Goal: Task Accomplishment & Management: Complete application form

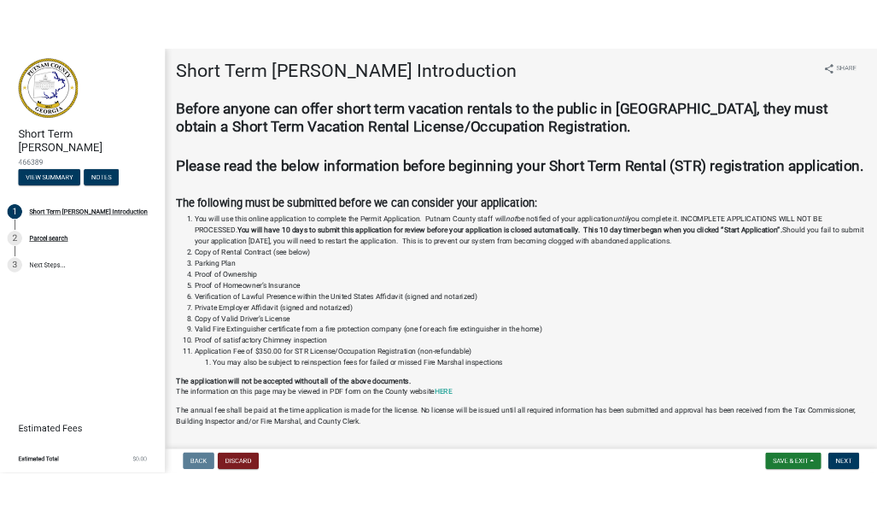
scroll to position [129, 0]
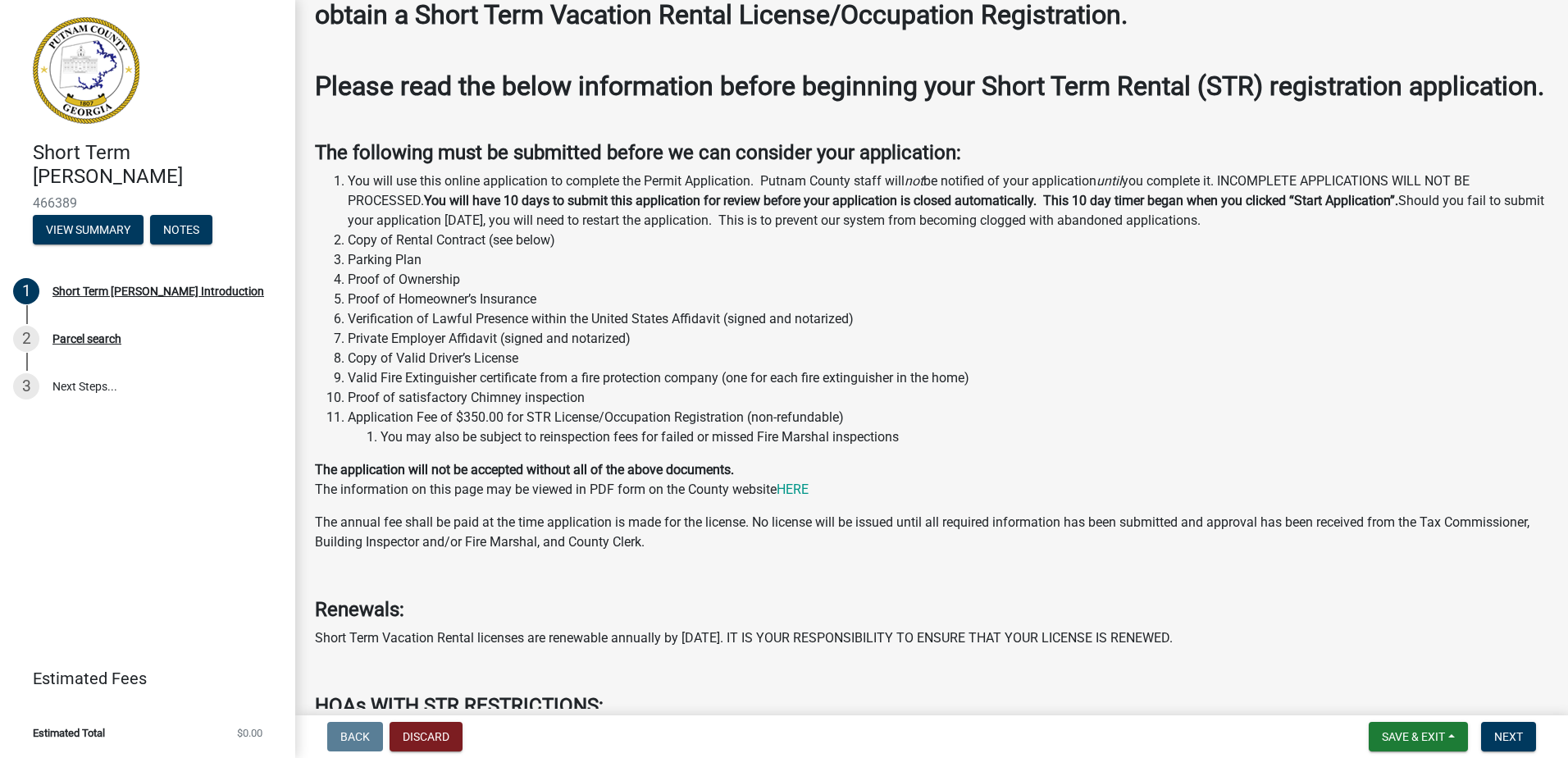
click at [594, 408] on li "Proof of satisfactory Chimney inspection" at bounding box center [948, 398] width 1201 height 20
drag, startPoint x: 583, startPoint y: 428, endPoint x: 470, endPoint y: 426, distance: 113.0
click at [470, 408] on li "Proof of satisfactory Chimney inspection" at bounding box center [948, 398] width 1201 height 20
copy li "Chimney inspection"
click at [616, 290] on li "Proof of Ownership" at bounding box center [948, 280] width 1201 height 20
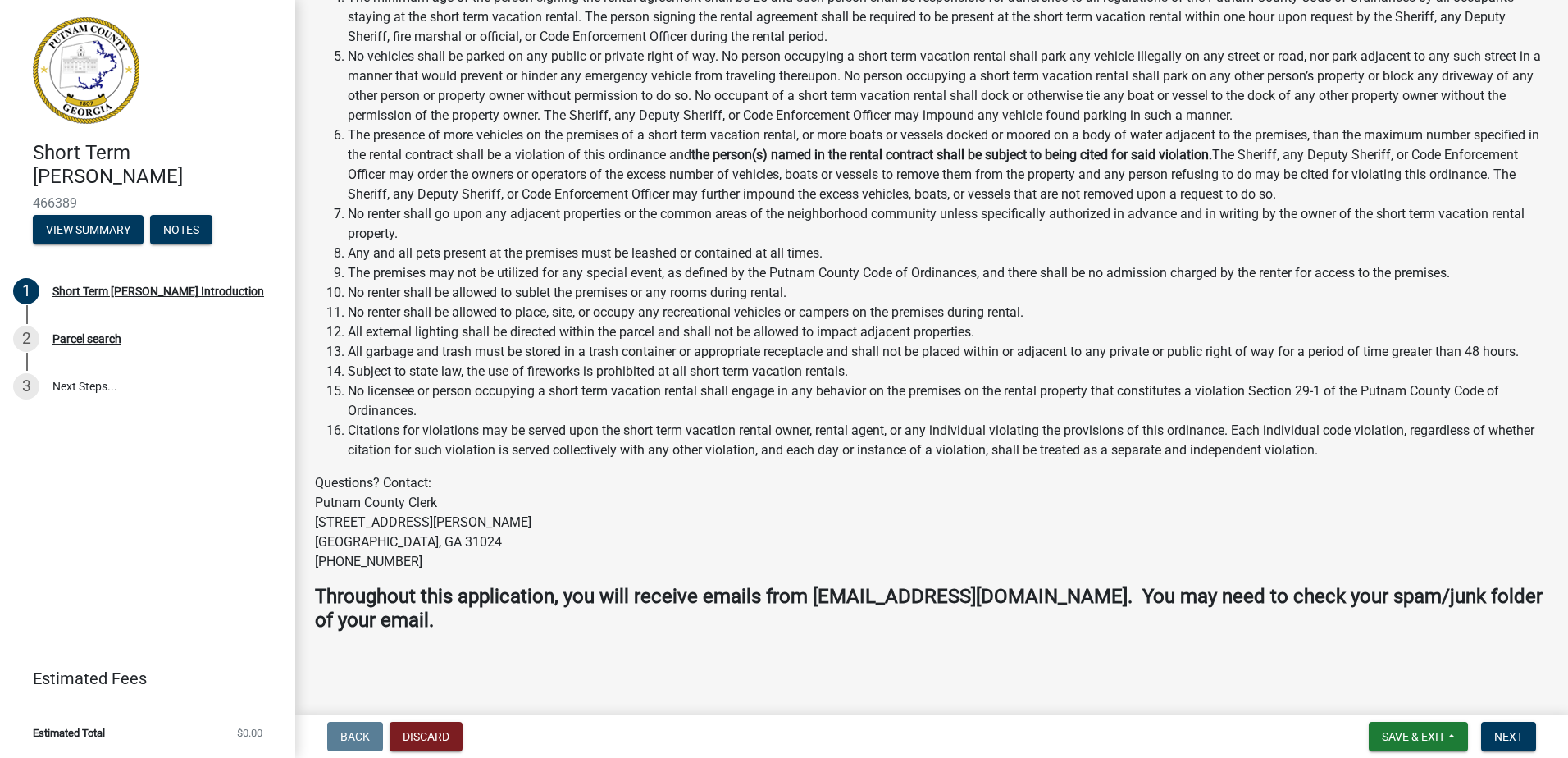
scroll to position [1847, 0]
click at [1501, 730] on span "Next" at bounding box center [1508, 737] width 29 height 13
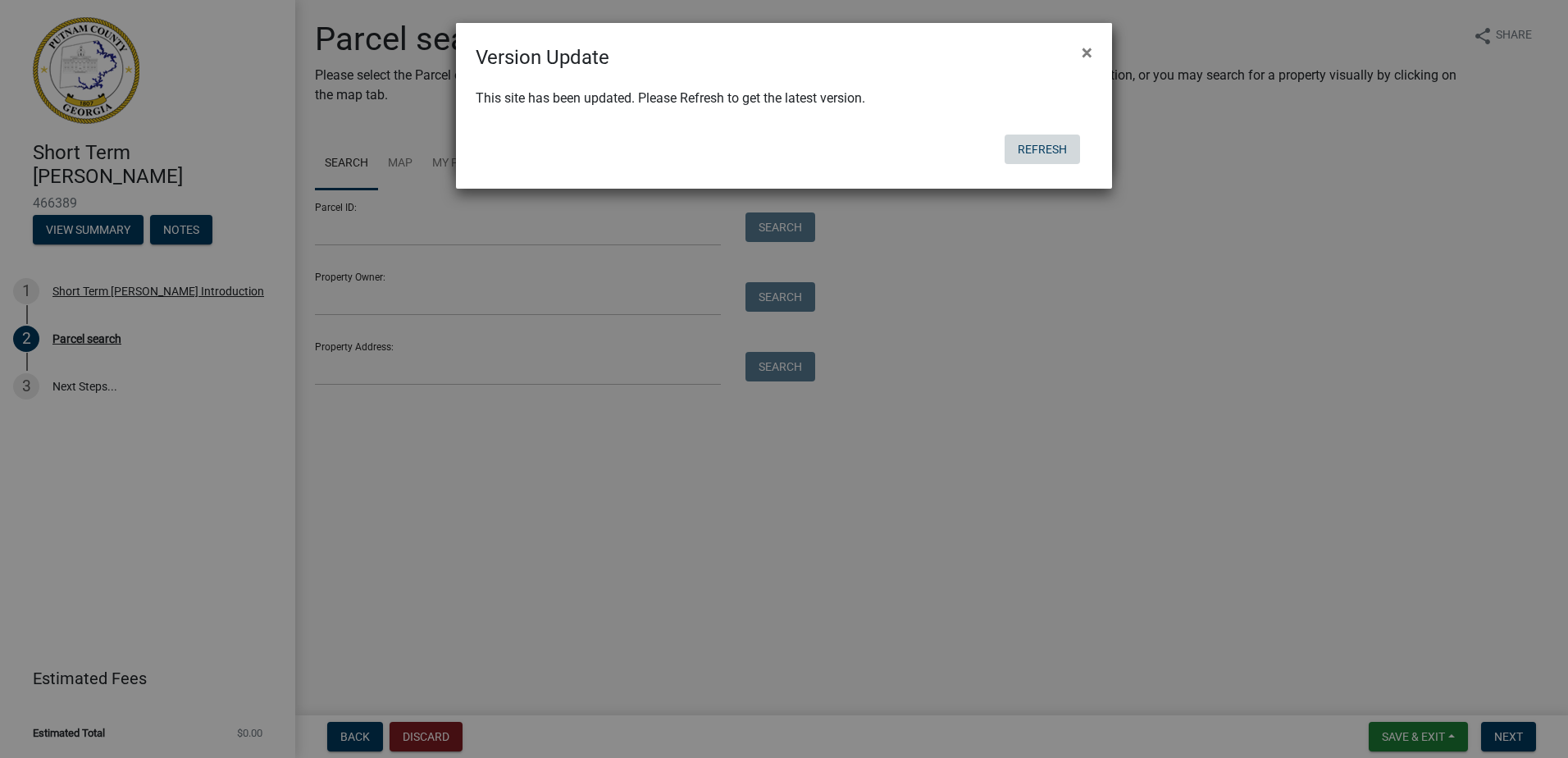
click at [1041, 153] on button "Refresh" at bounding box center [1042, 149] width 76 height 30
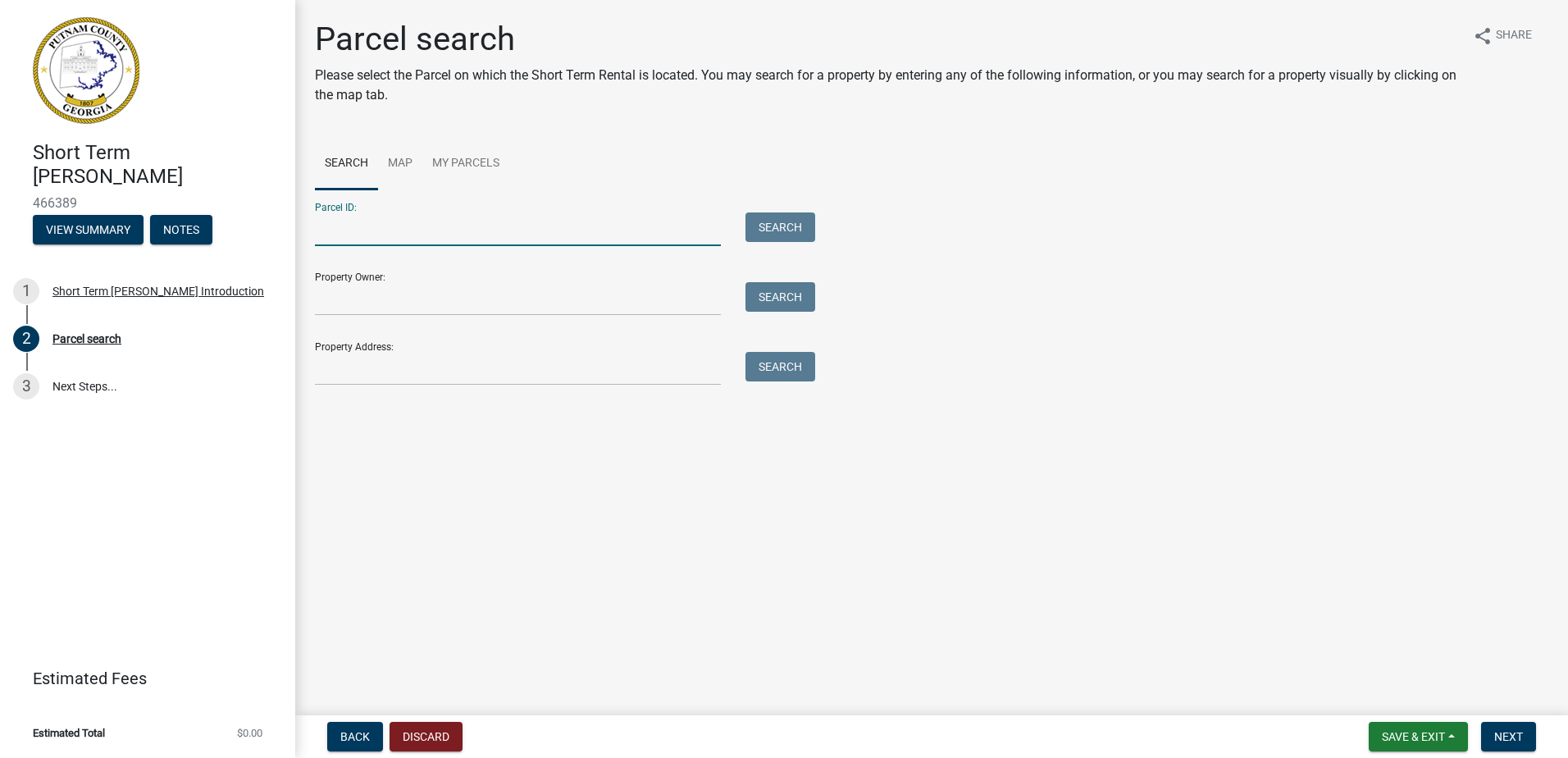
click at [517, 228] on input "Parcel ID:" at bounding box center [518, 229] width 406 height 34
type input "[STREET_ADDRESS][PERSON_NAME] se"
click at [788, 237] on button "Search" at bounding box center [781, 227] width 70 height 30
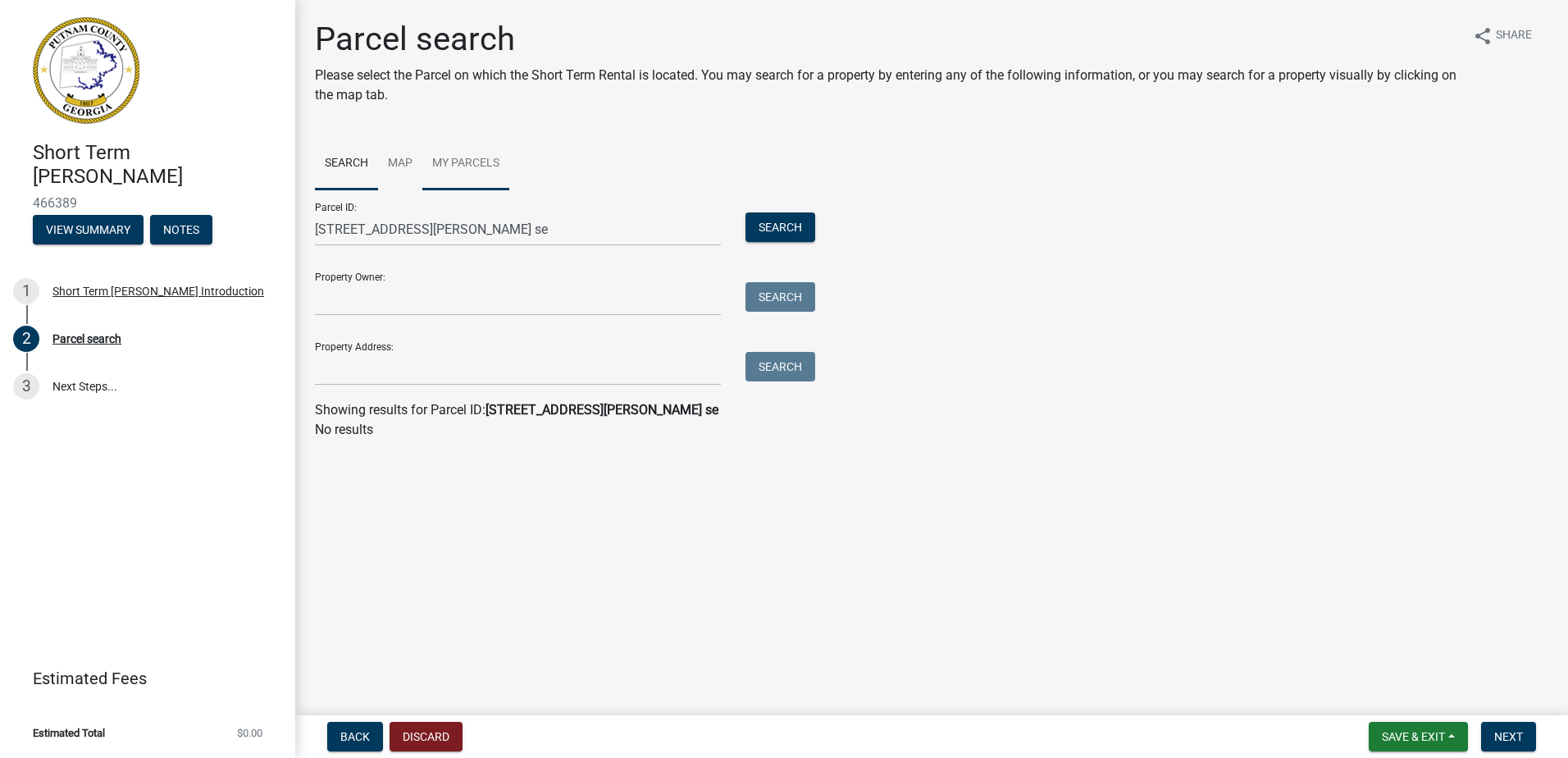
click at [485, 150] on link "My Parcels" at bounding box center [466, 164] width 87 height 53
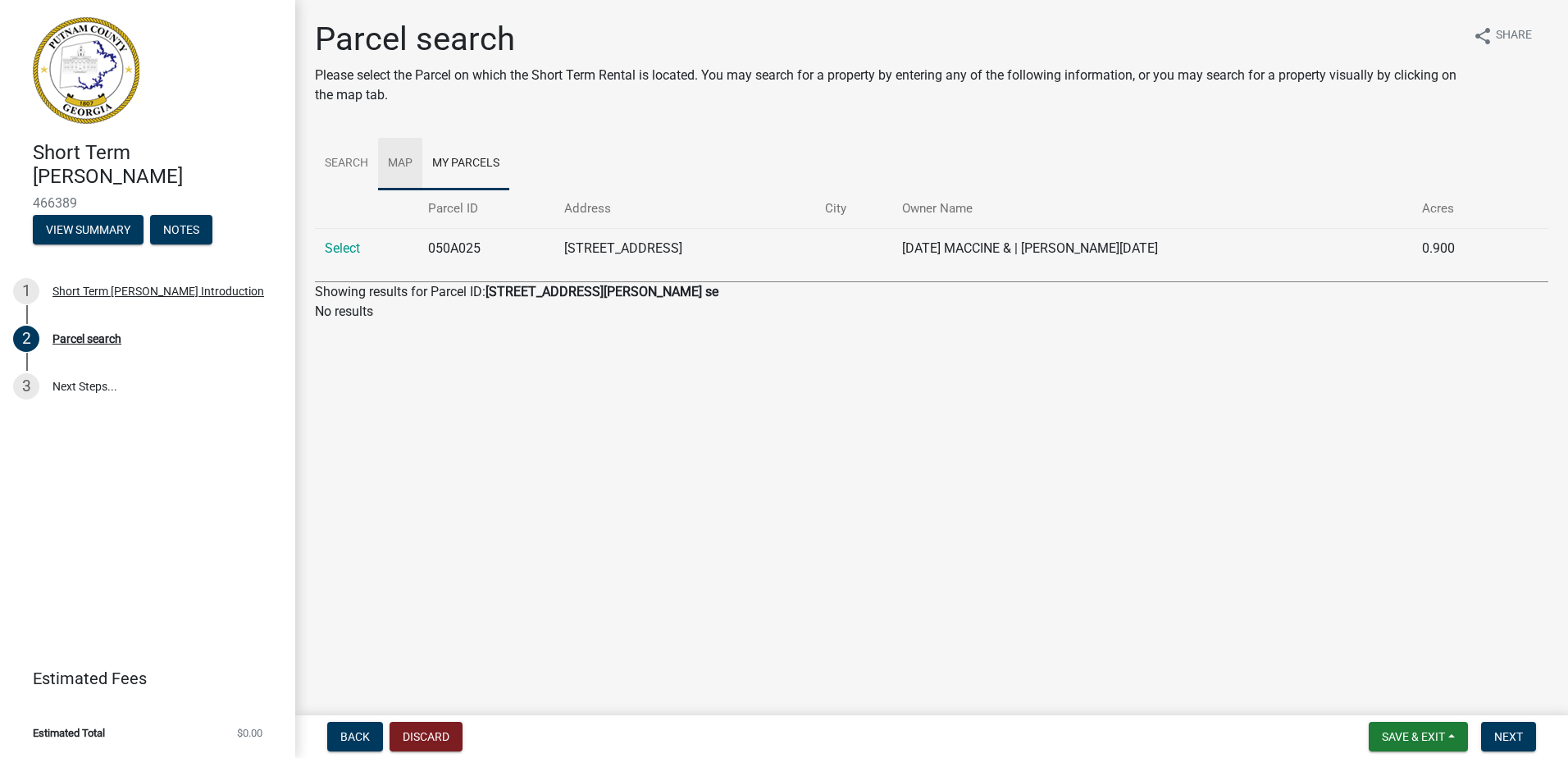
click at [402, 162] on link "Map" at bounding box center [400, 164] width 44 height 53
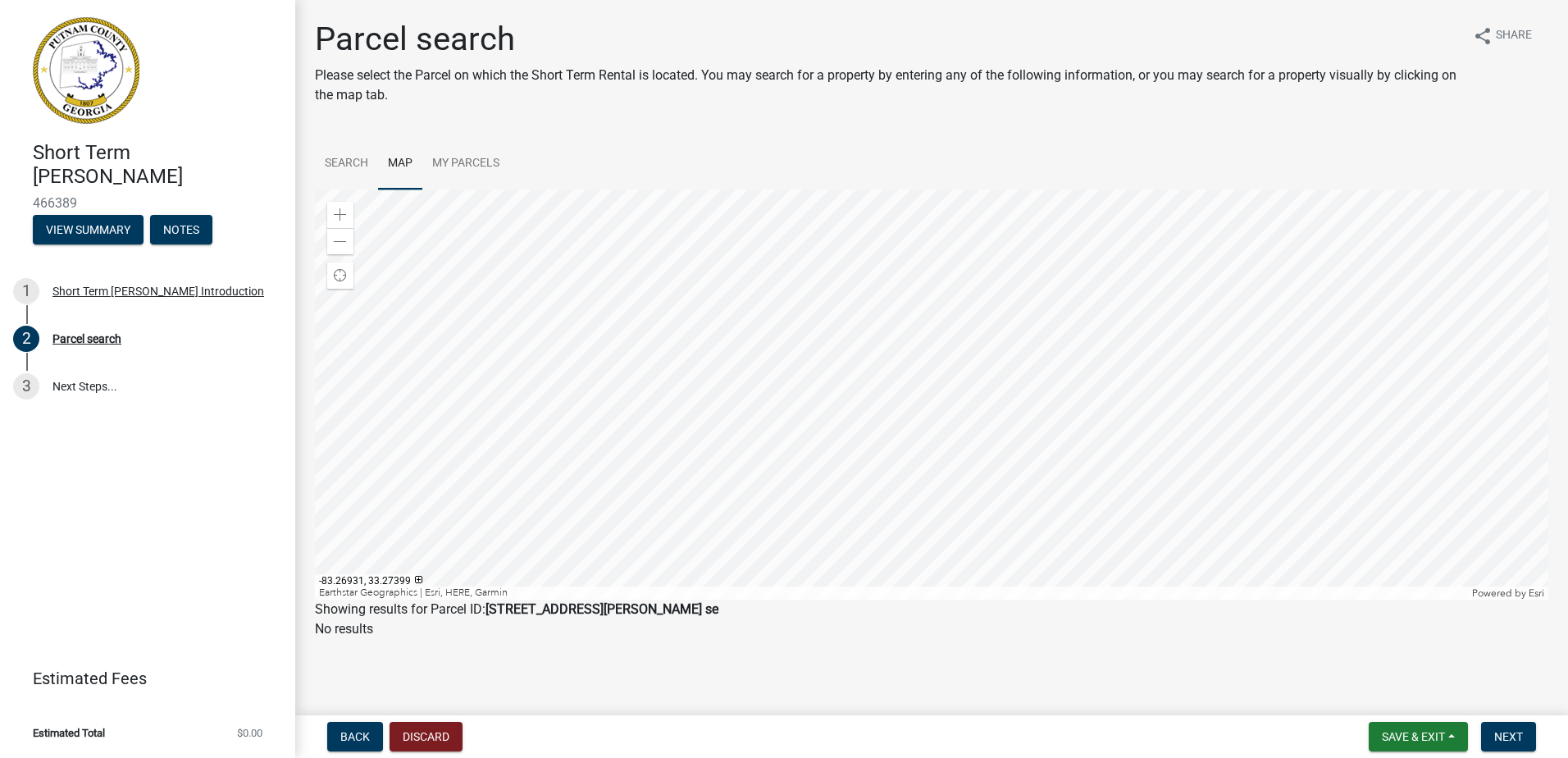
click at [1020, 293] on div at bounding box center [931, 394] width 1234 height 410
click at [826, 358] on div at bounding box center [931, 394] width 1234 height 410
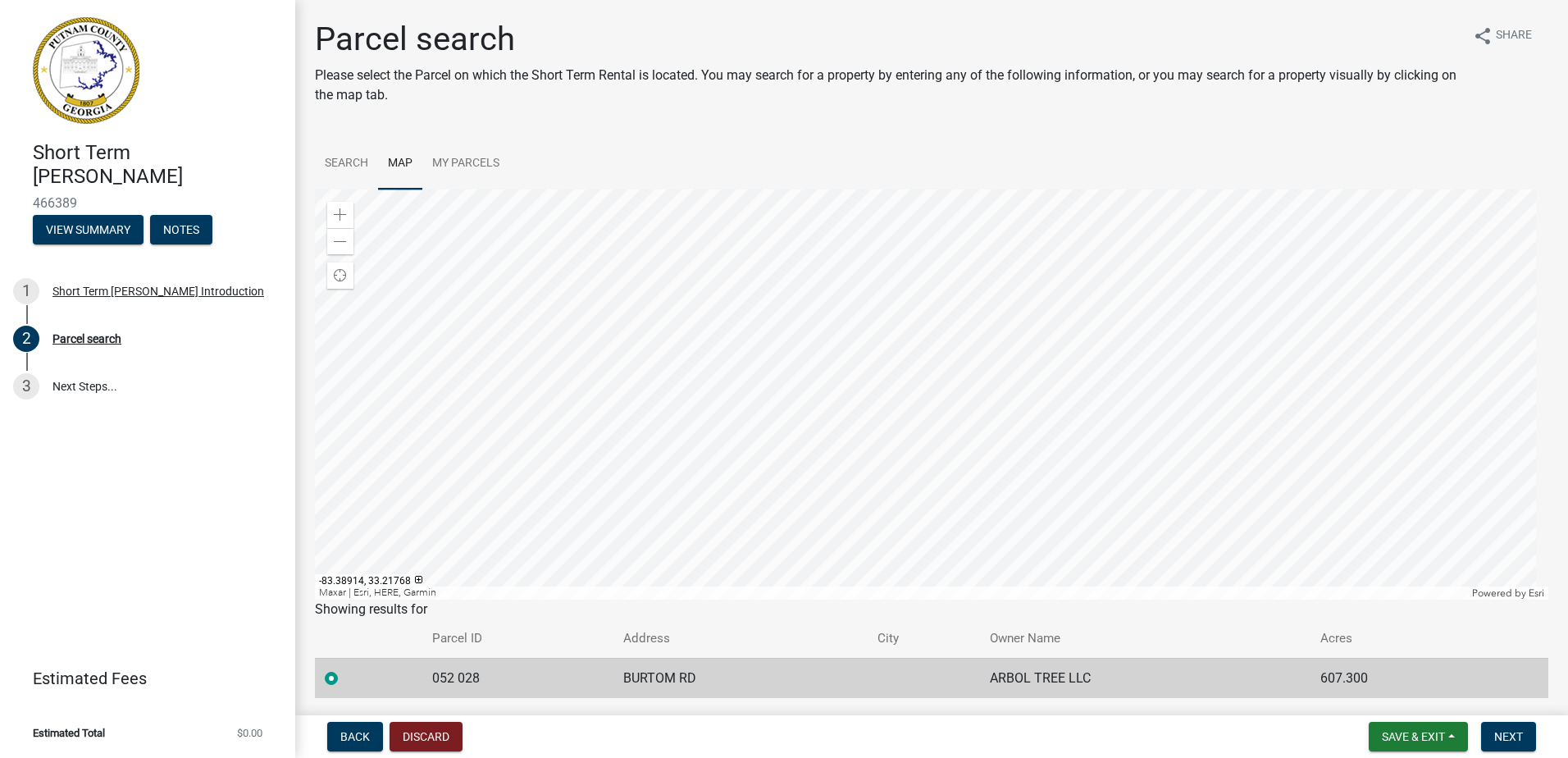
click at [1026, 357] on div at bounding box center [931, 394] width 1234 height 410
click at [978, 393] on div at bounding box center [931, 394] width 1234 height 410
click at [343, 210] on span at bounding box center [341, 215] width 13 height 13
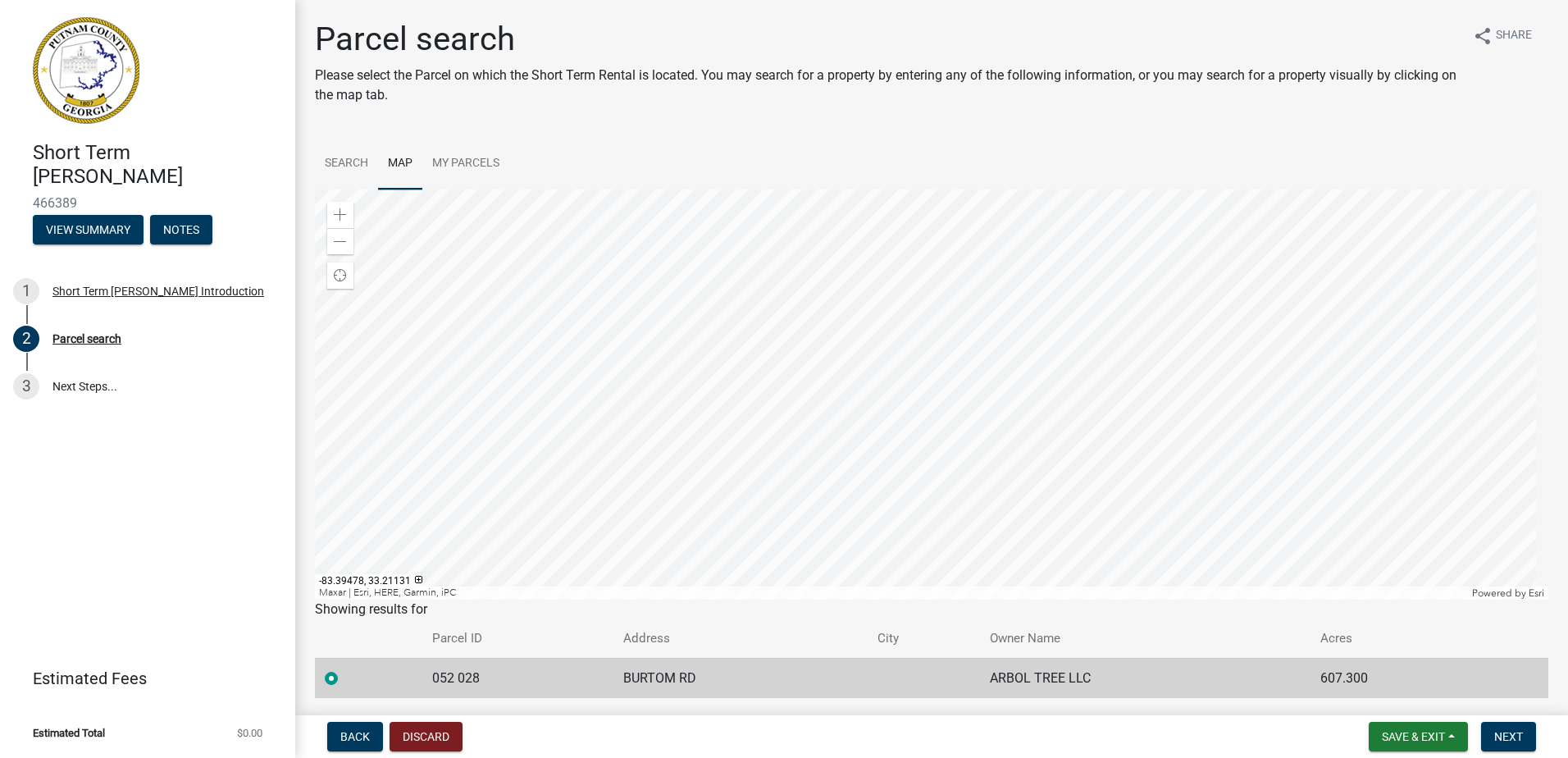
click at [1232, 420] on div at bounding box center [931, 394] width 1234 height 410
click at [1196, 599] on div at bounding box center [931, 394] width 1234 height 410
click at [1191, 539] on div at bounding box center [931, 394] width 1234 height 410
click at [1100, 472] on div at bounding box center [931, 394] width 1234 height 410
click at [1099, 341] on div at bounding box center [931, 394] width 1234 height 410
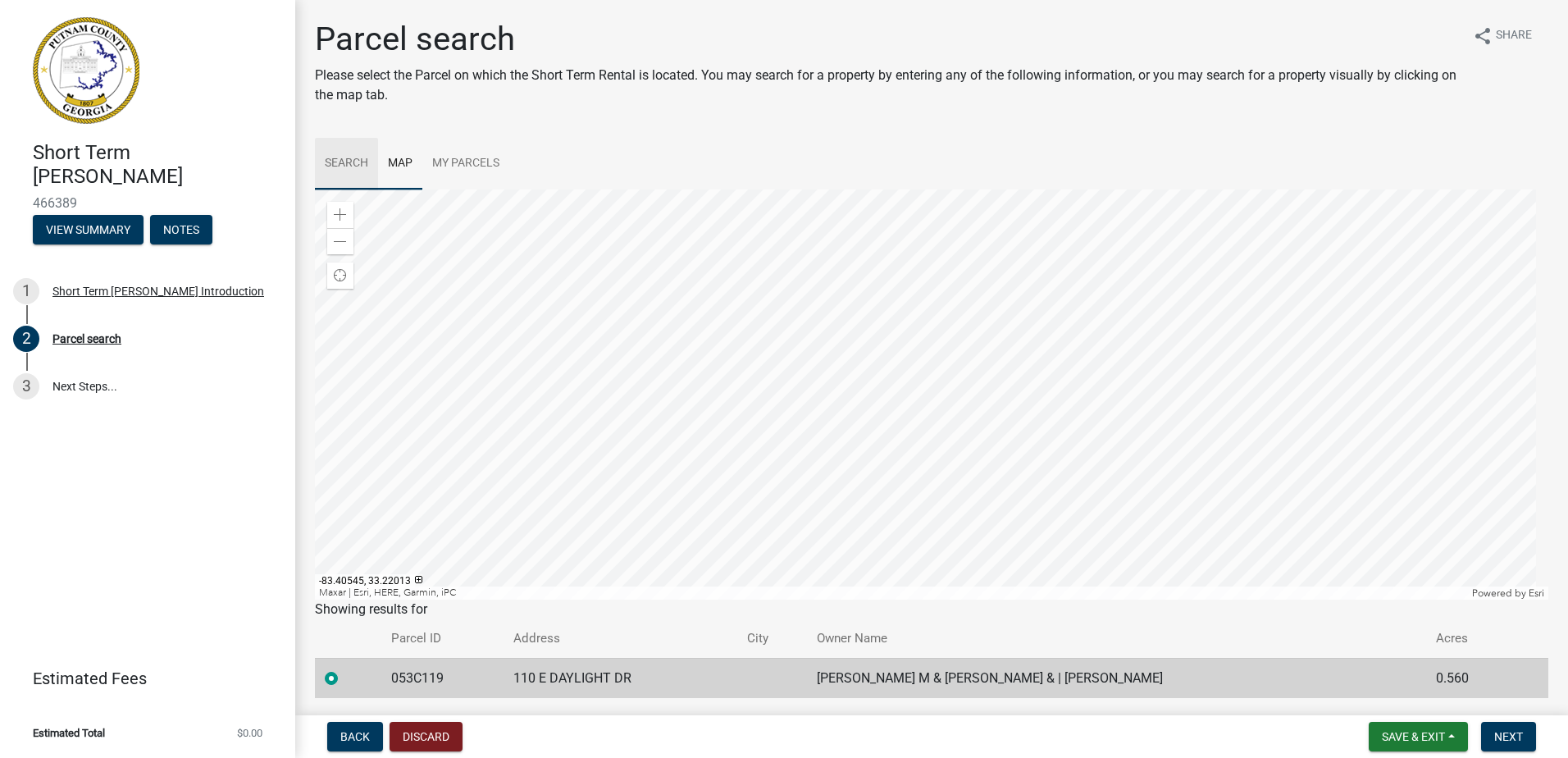
click at [357, 162] on link "Search" at bounding box center [347, 164] width 63 height 53
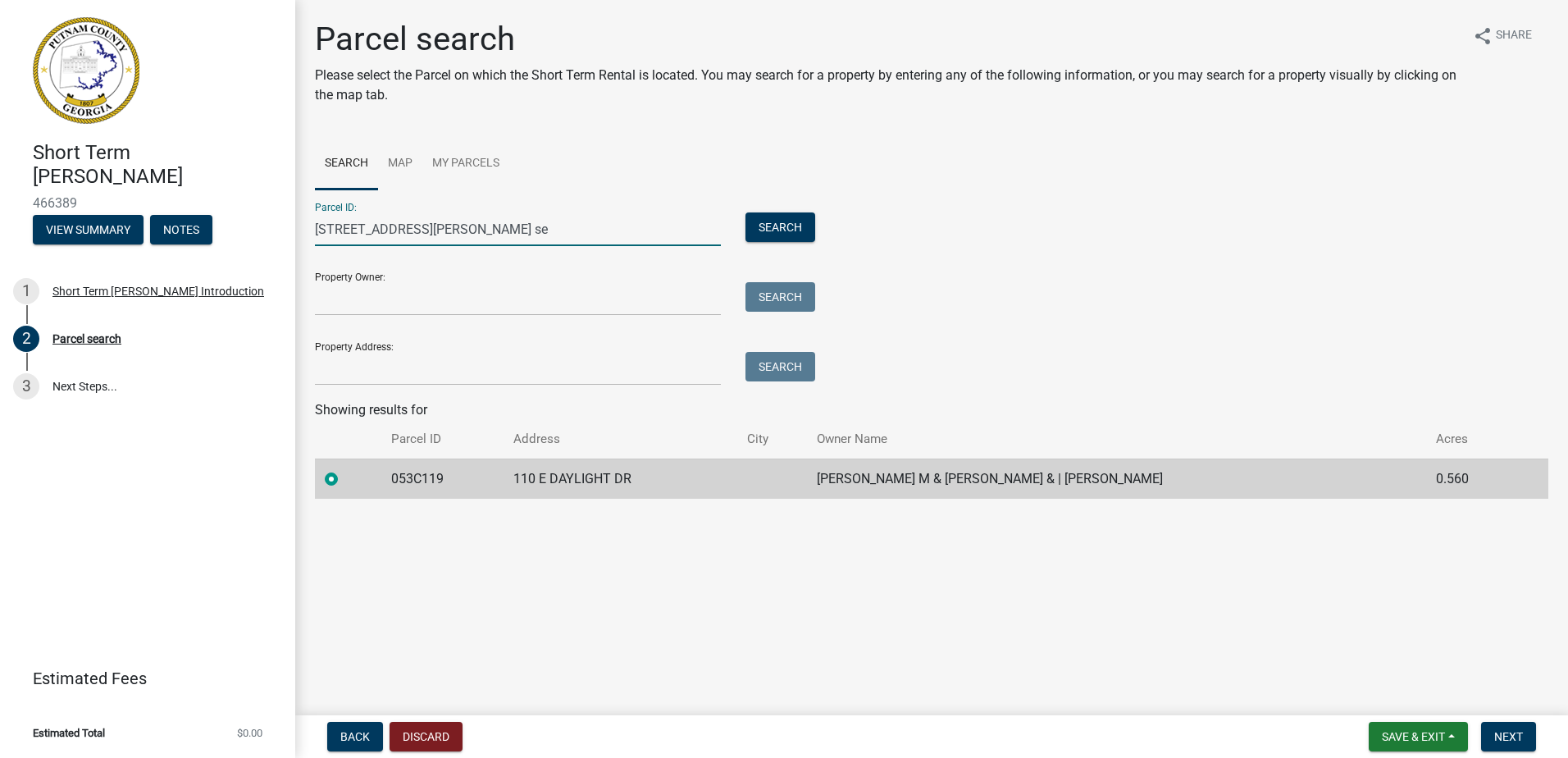
click at [502, 233] on input "[STREET_ADDRESS][PERSON_NAME] se" at bounding box center [518, 229] width 406 height 34
drag, startPoint x: 502, startPoint y: 233, endPoint x: 415, endPoint y: 225, distance: 87.4
click at [415, 225] on input "[STREET_ADDRESS][PERSON_NAME] se" at bounding box center [518, 229] width 406 height 34
type input "[STREET_ADDRESS][PERSON_NAME]"
click at [443, 249] on form "Parcel ID: [STREET_ADDRESS][PERSON_NAME] Search Property Owner: Search Property…" at bounding box center [561, 287] width 493 height 196
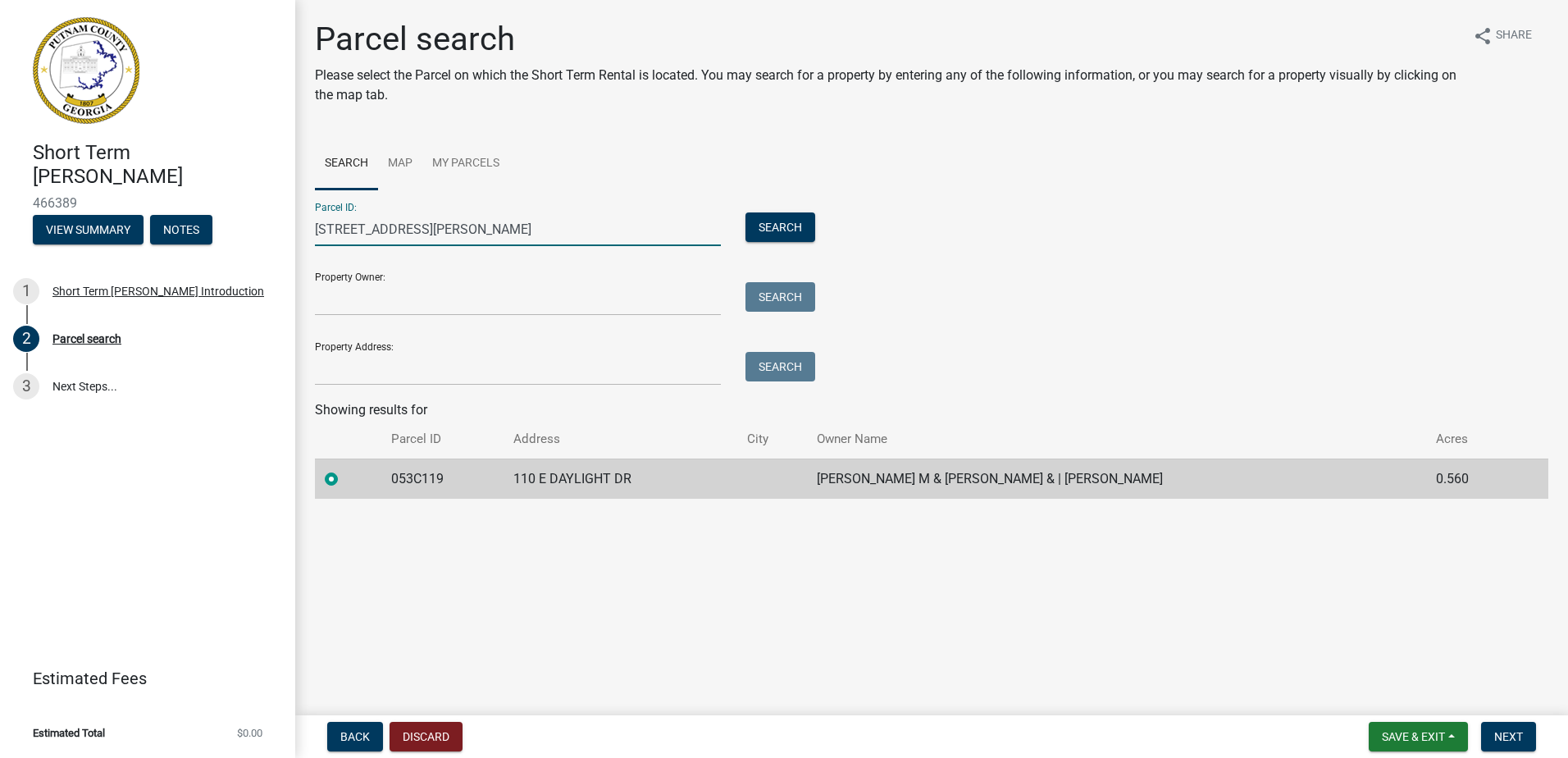
drag, startPoint x: 442, startPoint y: 232, endPoint x: 224, endPoint y: 234, distance: 218.0
click at [251, 227] on div "Short Term [PERSON_NAME] 466389 View Summary Notes 1 Short Term [PERSON_NAME] I…" at bounding box center [784, 379] width 1568 height 758
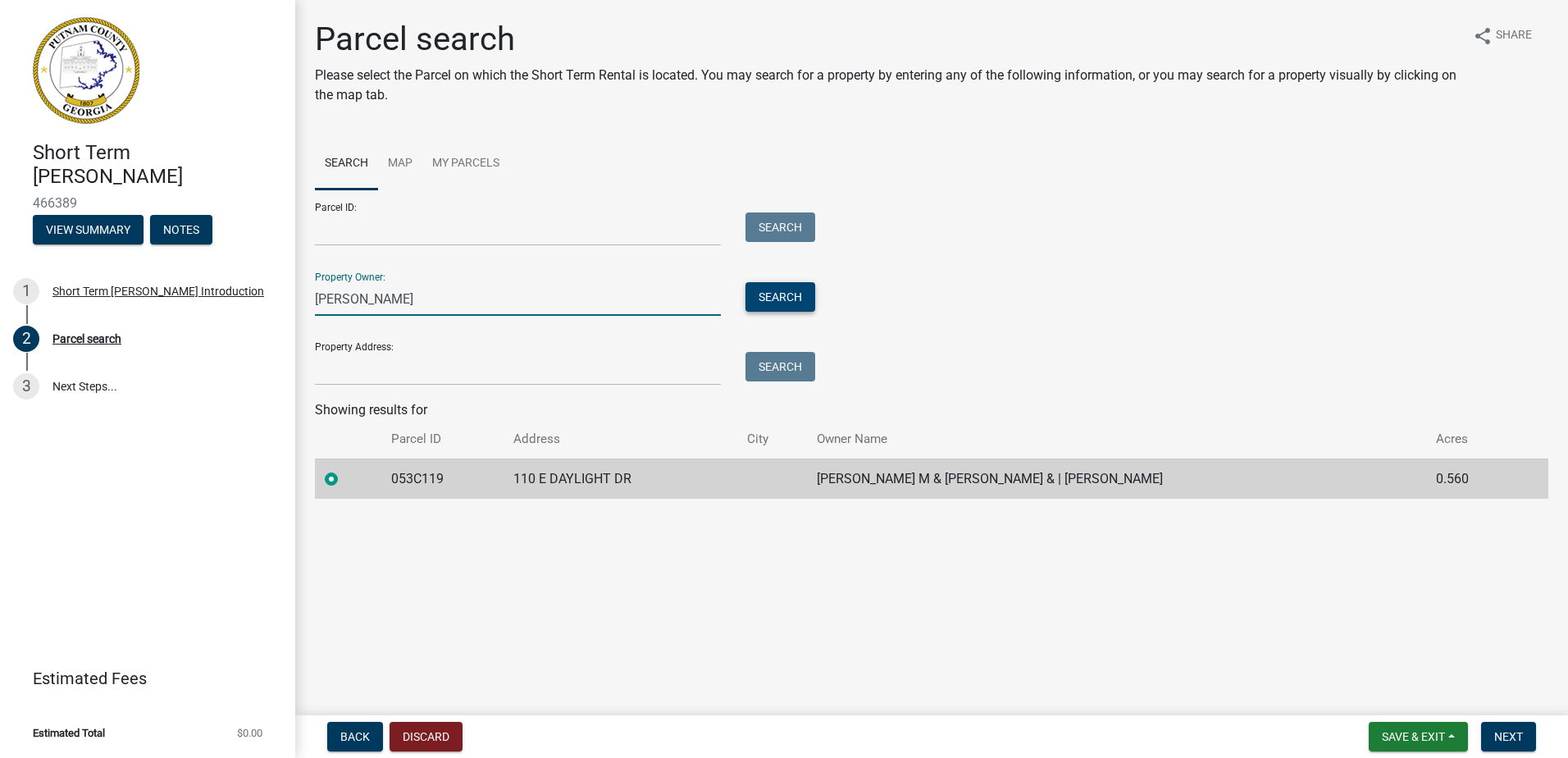
type input "[PERSON_NAME]"
click at [799, 306] on button "Search" at bounding box center [781, 297] width 70 height 30
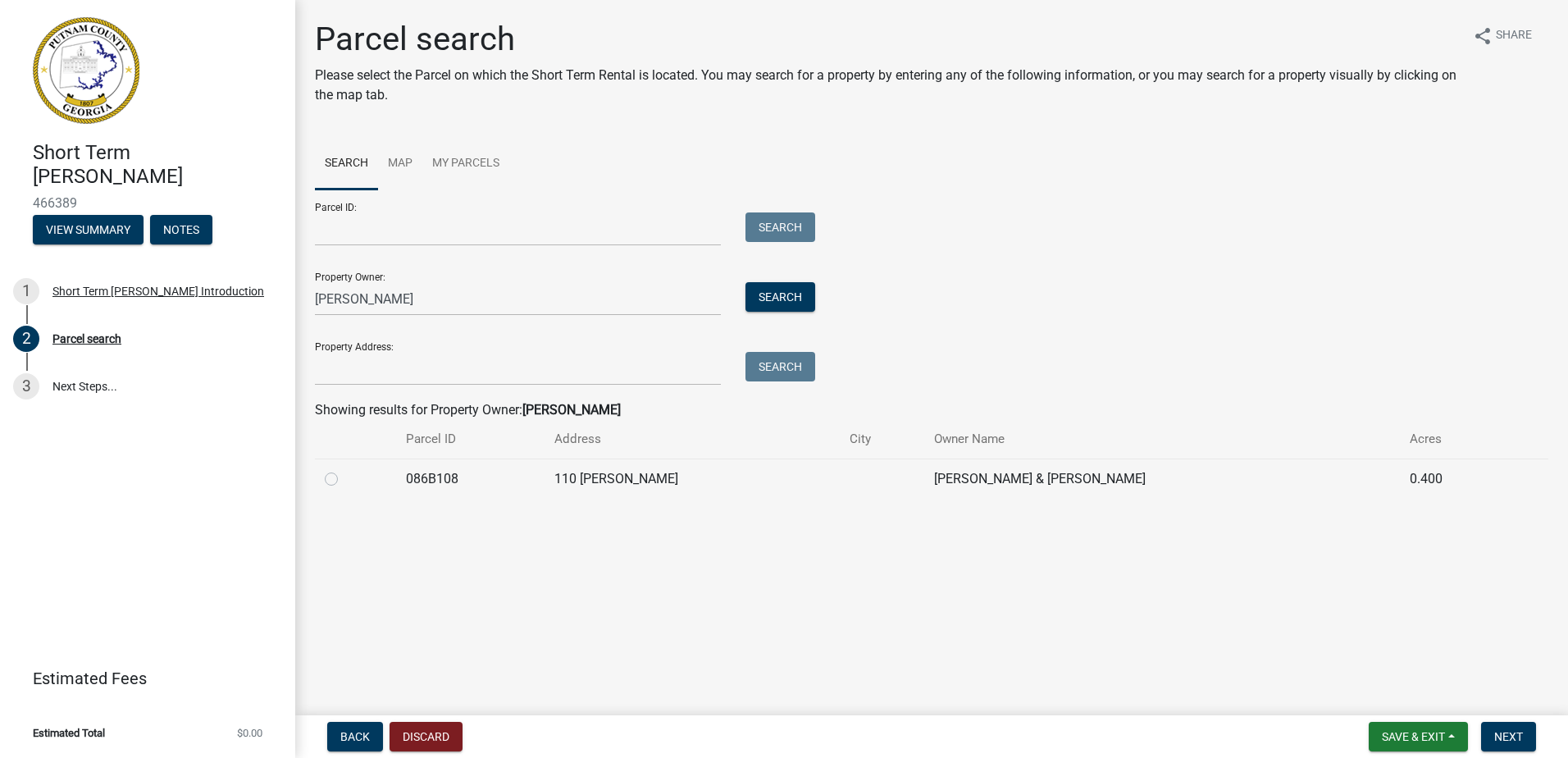
click at [345, 470] on label at bounding box center [345, 470] width 0 height 0
click at [345, 480] on input "radio" at bounding box center [350, 475] width 11 height 11
radio input "true"
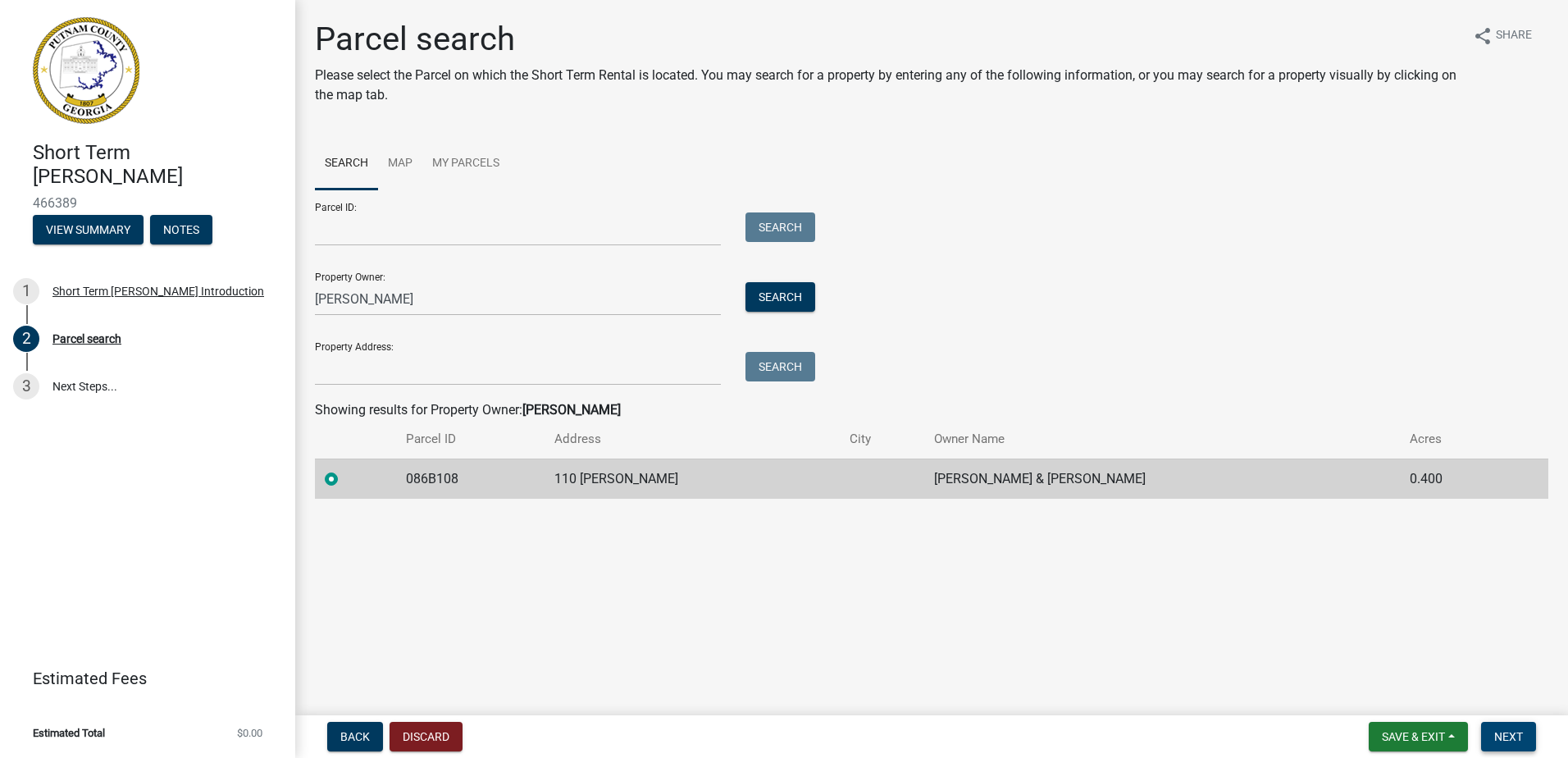
click at [1515, 741] on span "Next" at bounding box center [1508, 737] width 29 height 13
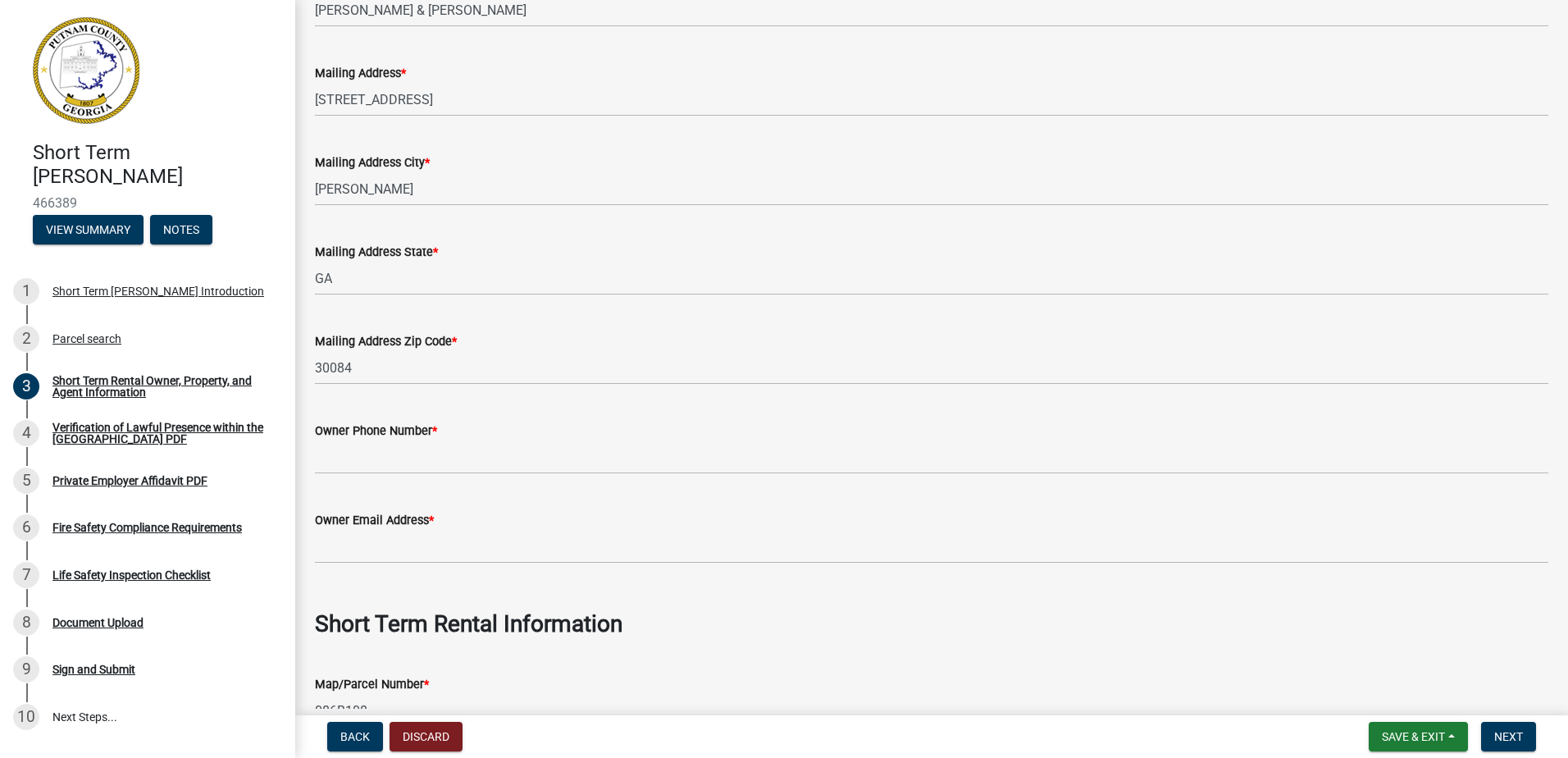
scroll to position [246, 0]
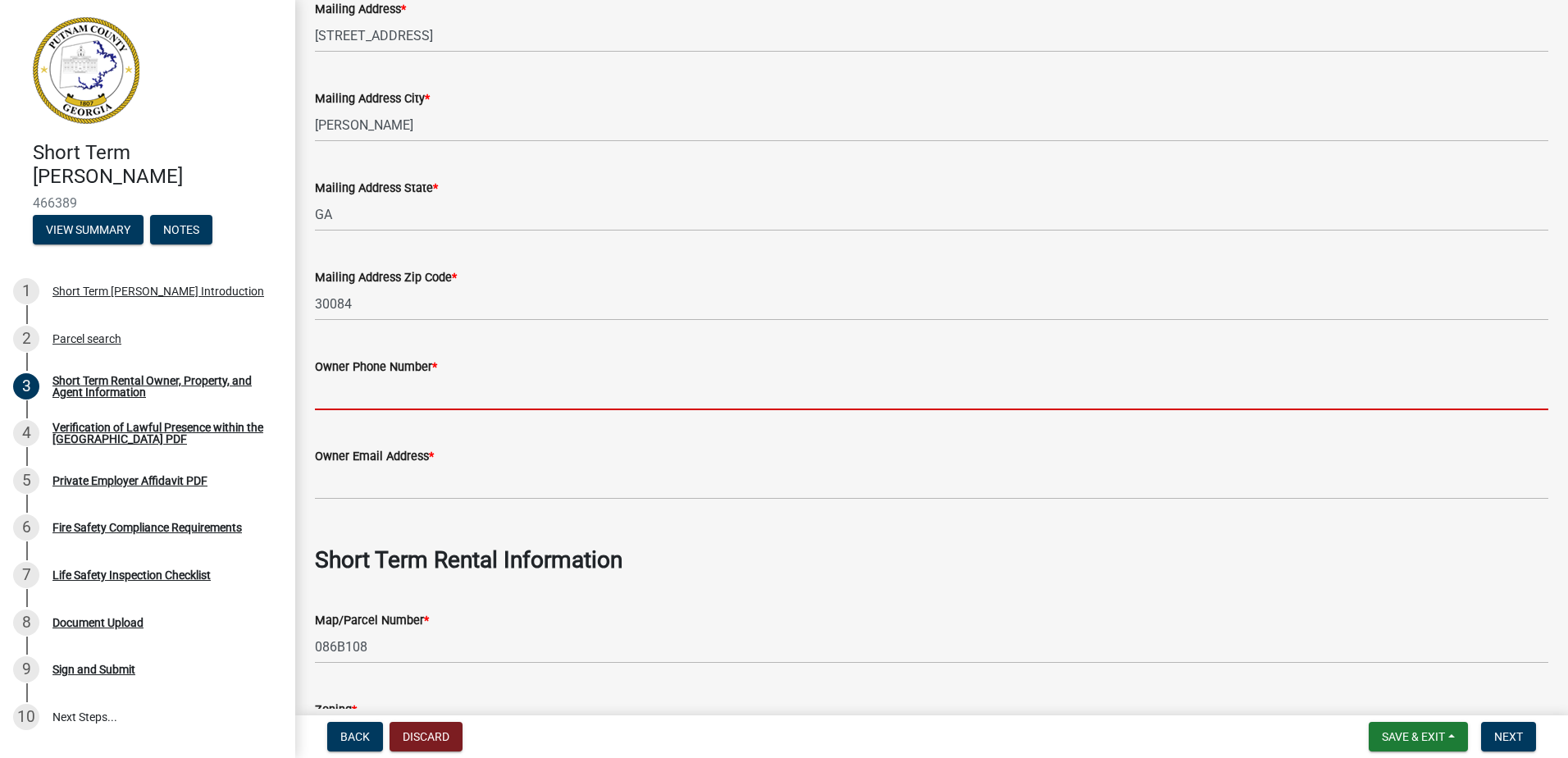
click at [420, 394] on input "Owner Phone Number *" at bounding box center [931, 393] width 1234 height 34
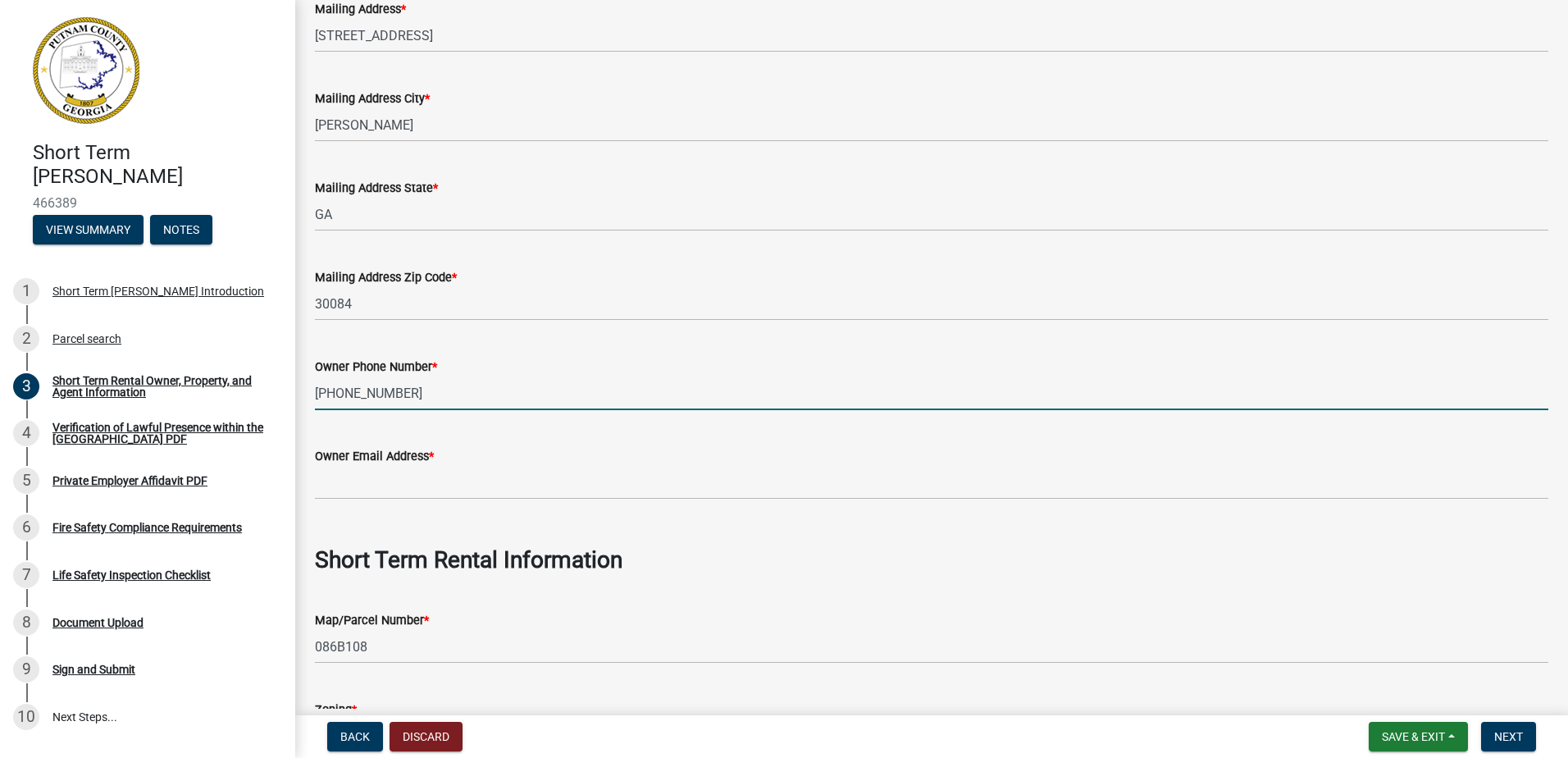
type input "[PHONE_NUMBER]"
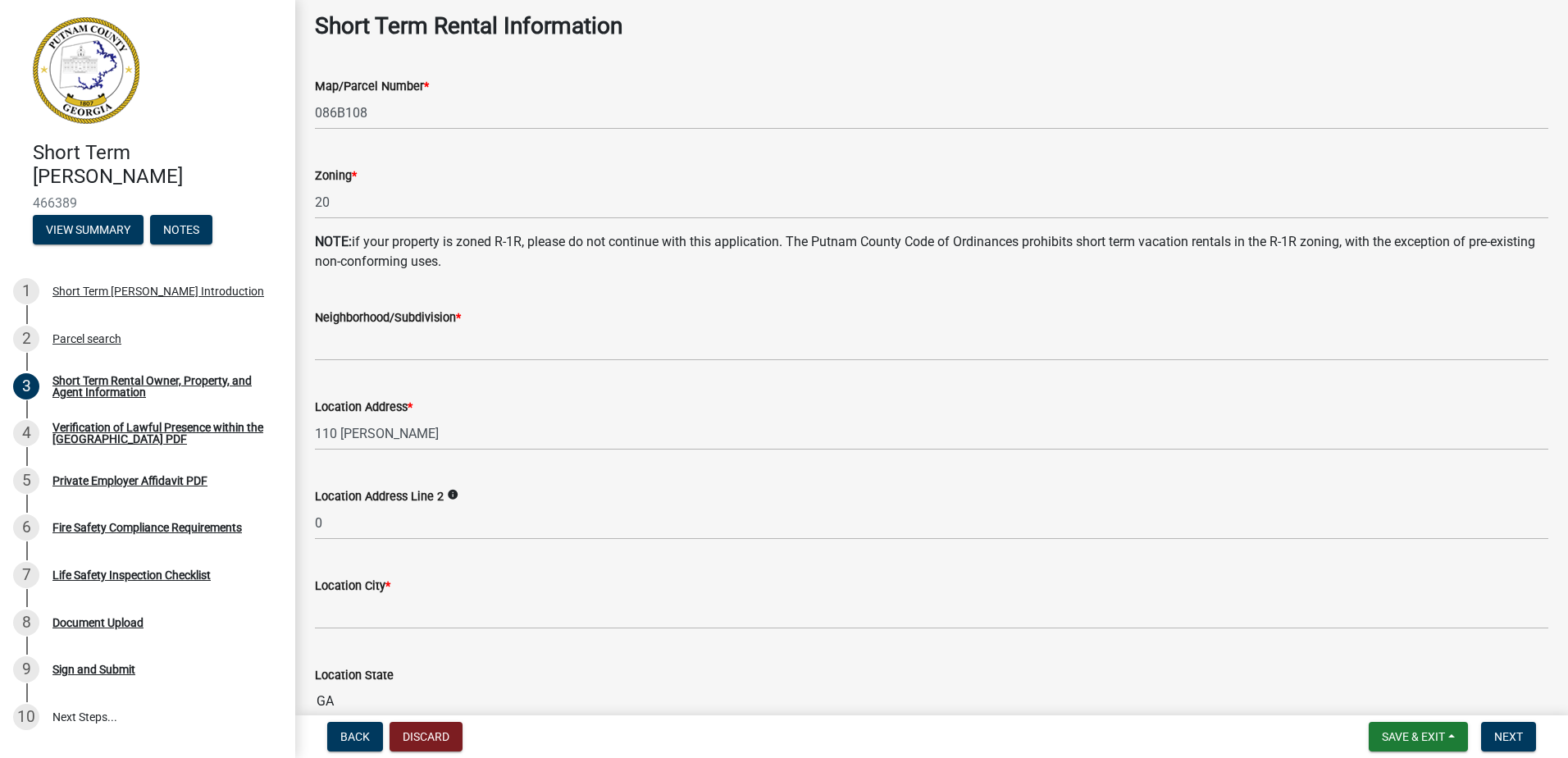
scroll to position [820, 0]
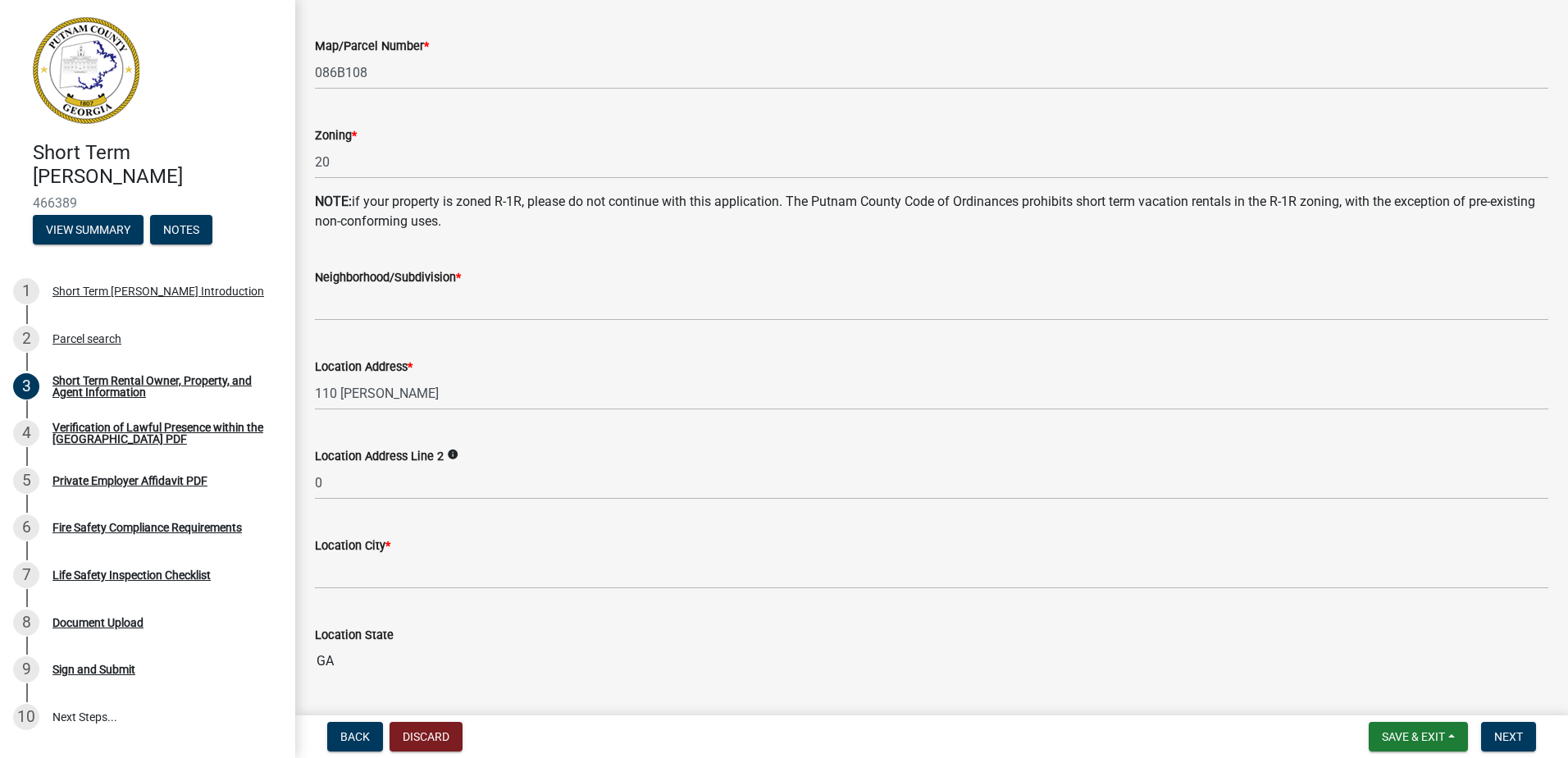
type input "[EMAIL_ADDRESS][DOMAIN_NAME]"
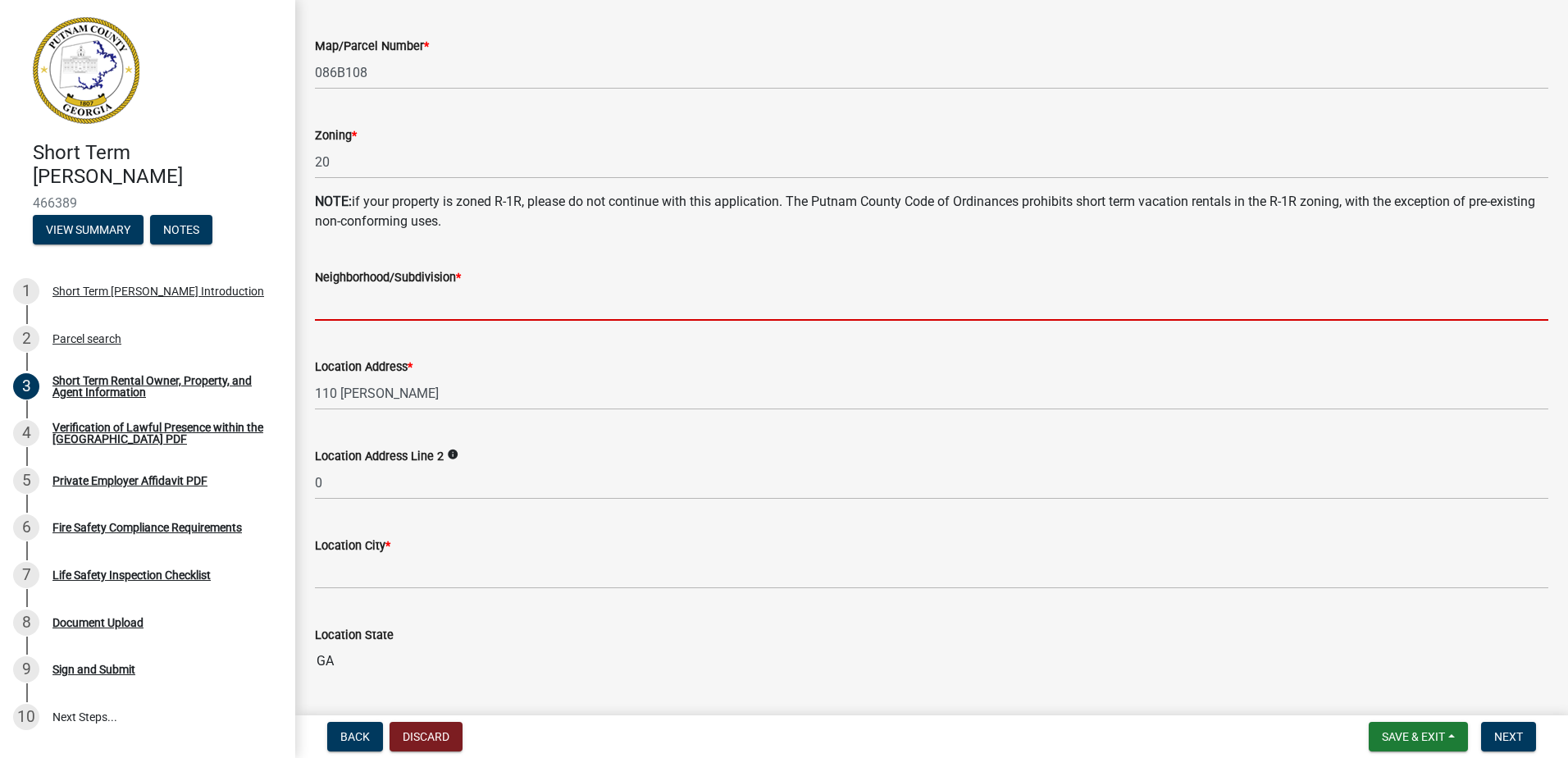
click at [425, 300] on input "Neighborhood/Subdivision *" at bounding box center [931, 304] width 1234 height 34
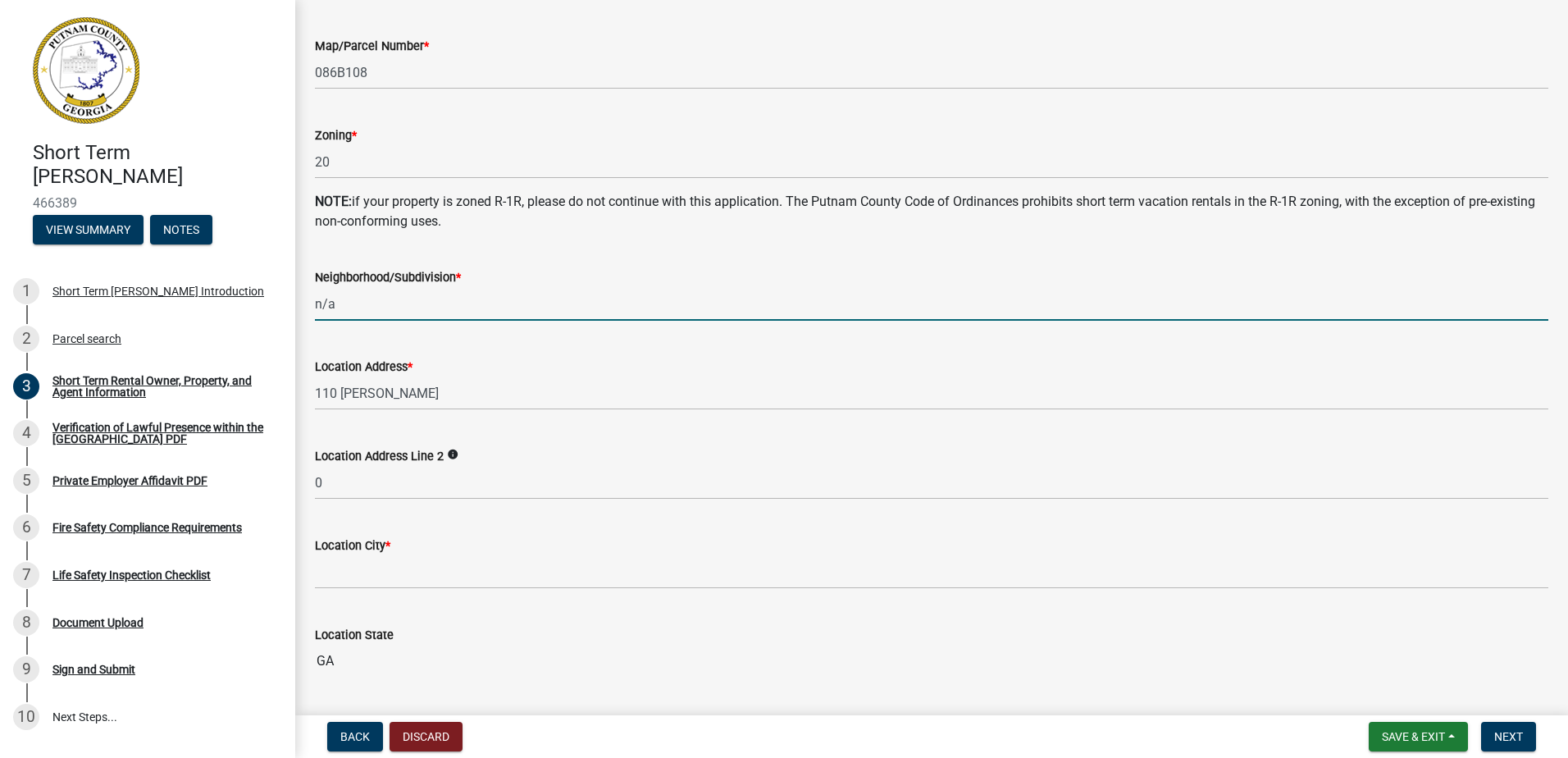
type input "n/a"
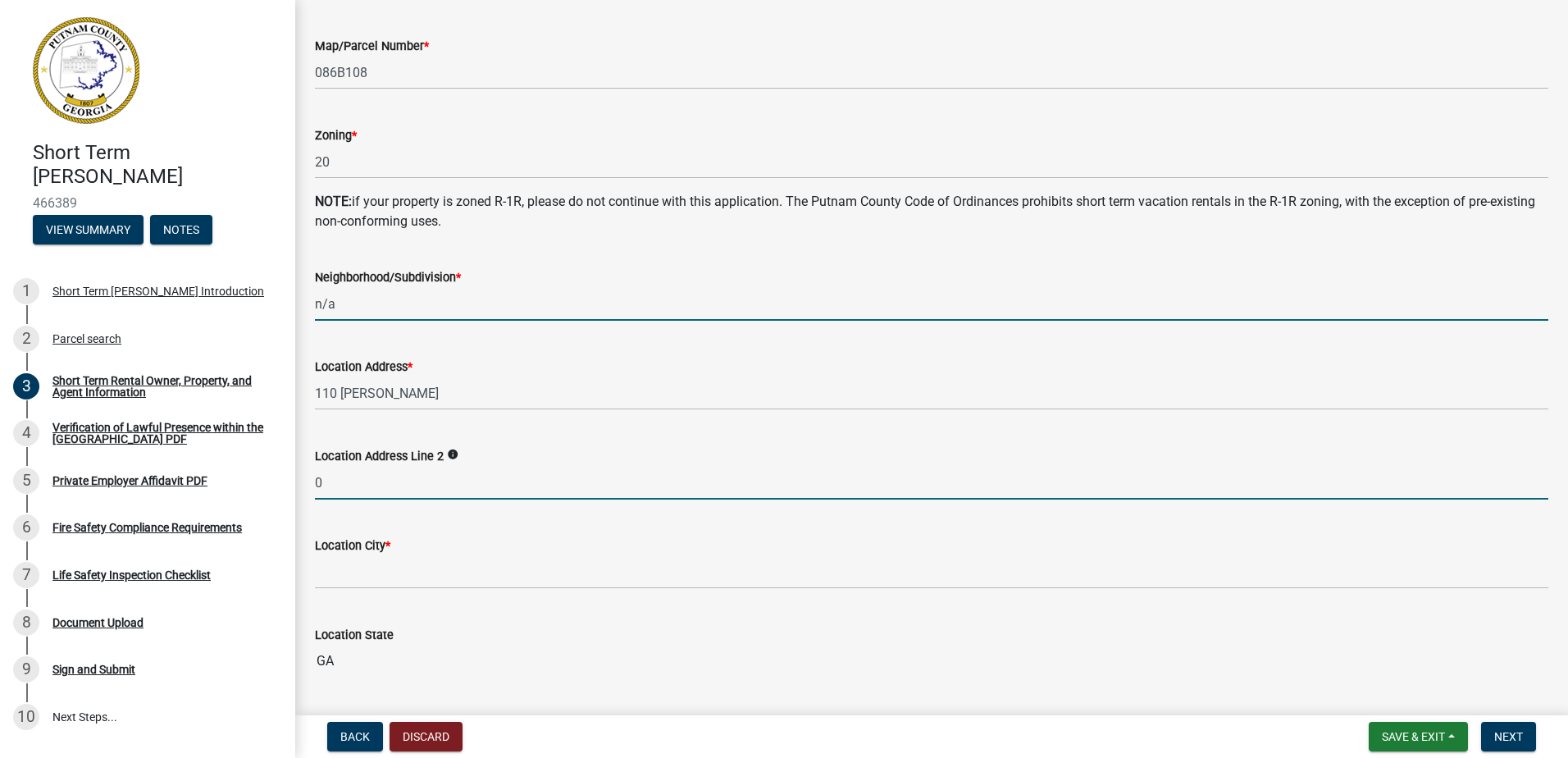
click at [479, 479] on input "0" at bounding box center [931, 482] width 1234 height 34
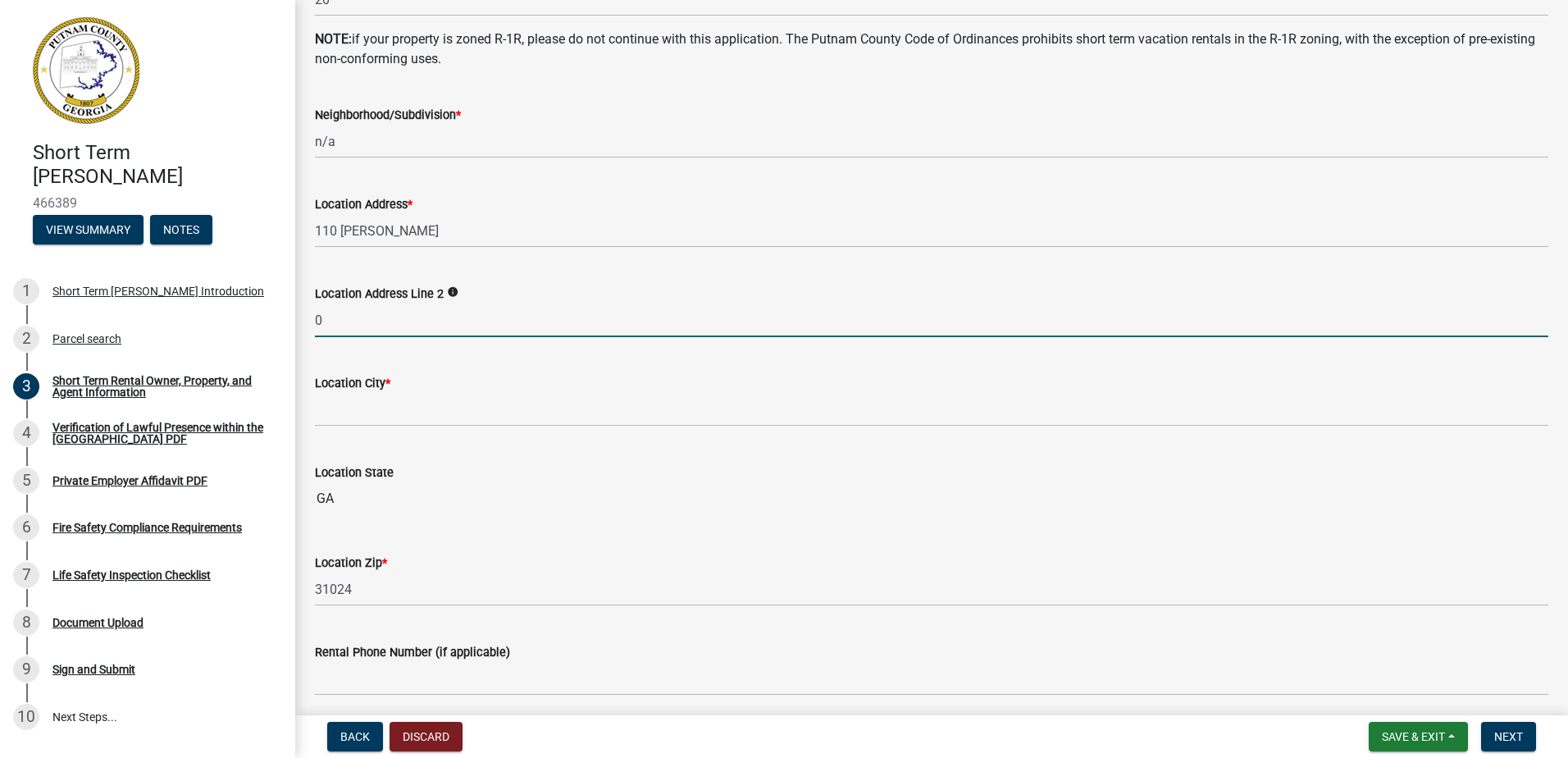
scroll to position [985, 0]
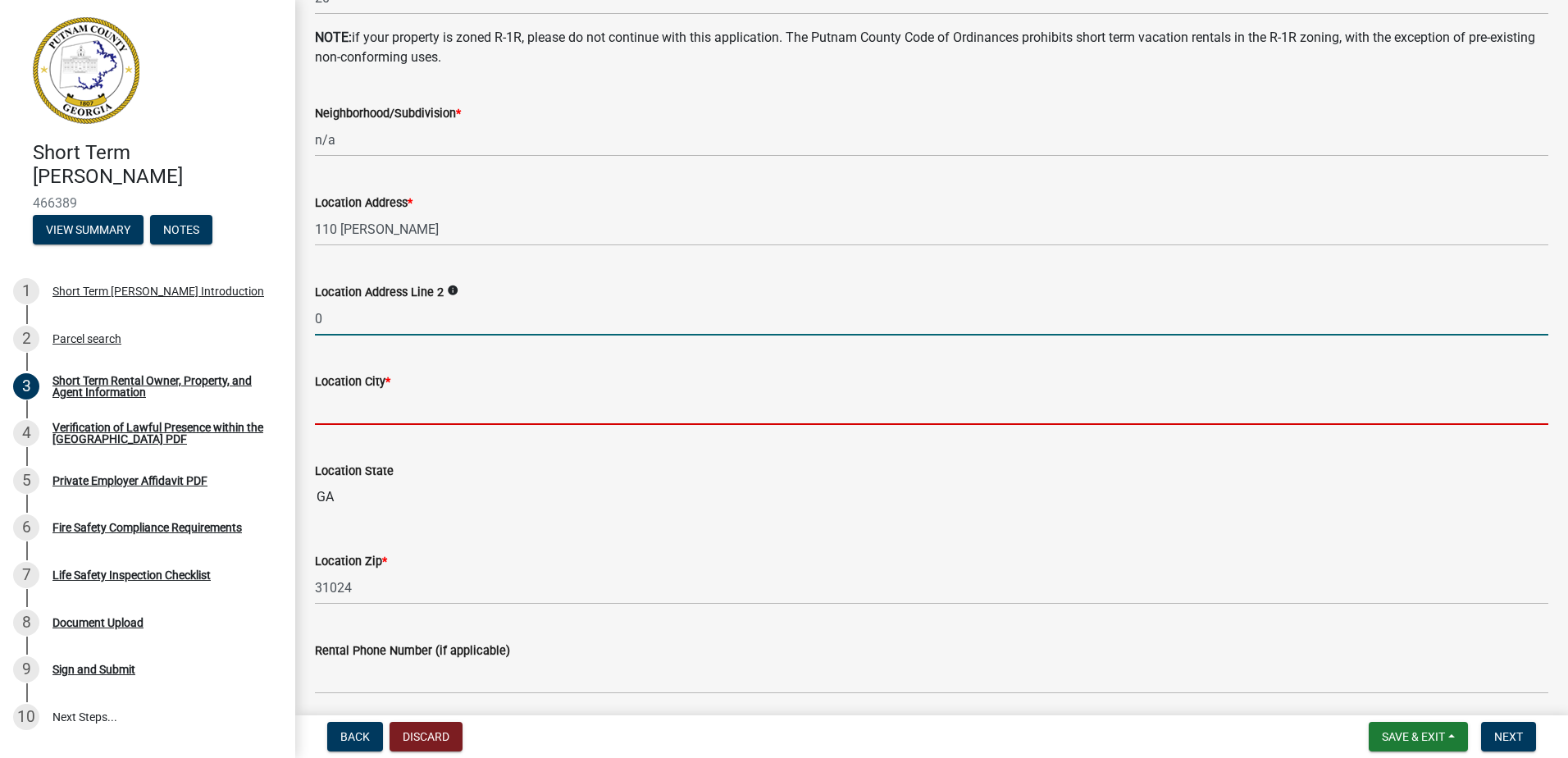
click at [388, 408] on input "Location City *" at bounding box center [931, 407] width 1234 height 34
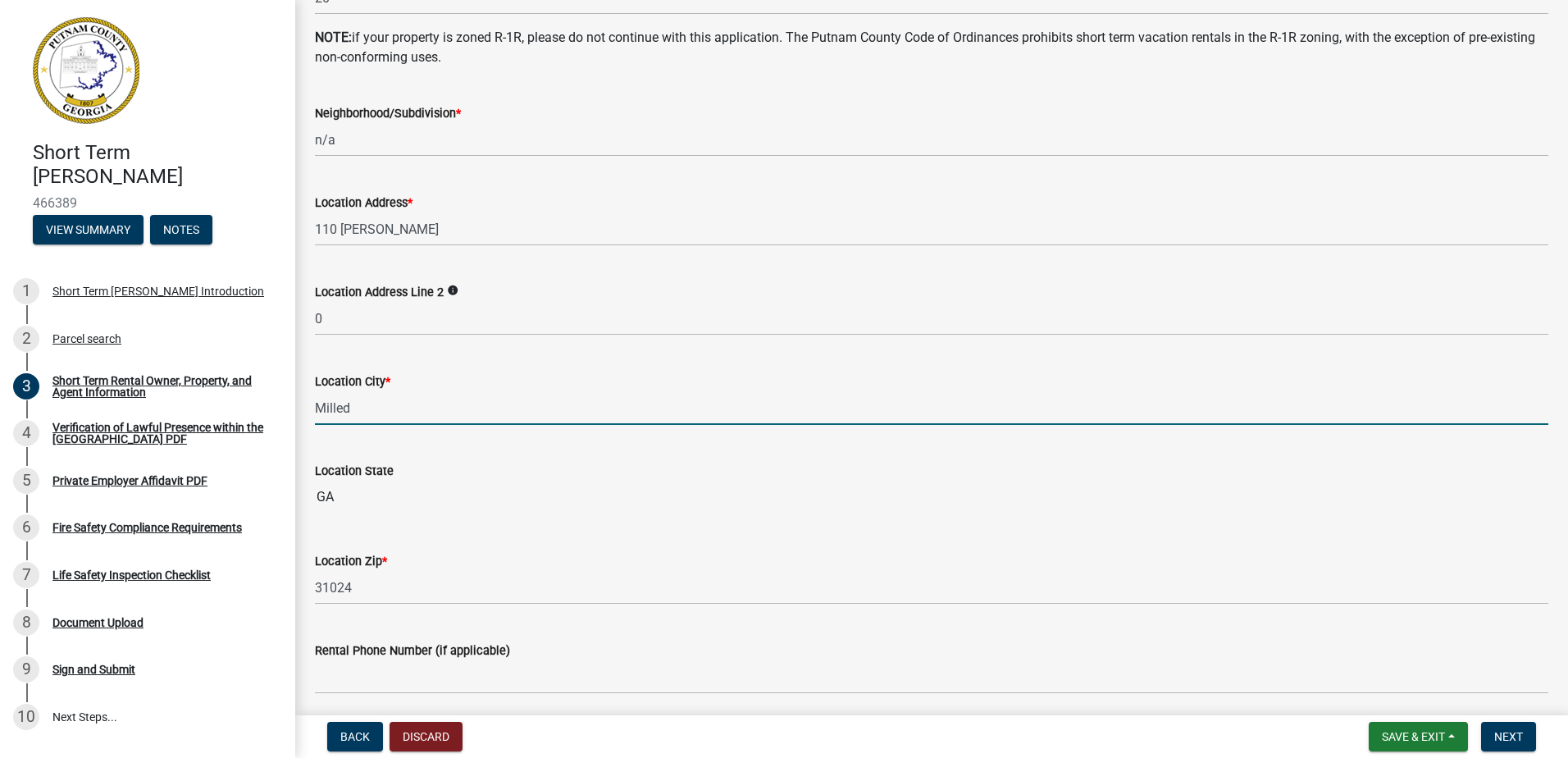
click at [424, 400] on input "Milled" at bounding box center [931, 407] width 1234 height 34
drag, startPoint x: 422, startPoint y: 410, endPoint x: 256, endPoint y: 398, distance: 166.4
click at [256, 398] on div "Short Term [PERSON_NAME] 466389 View Summary Notes 1 Short Term [PERSON_NAME] I…" at bounding box center [784, 379] width 1568 height 758
paste input "milledgeville"
type input "[GEOGRAPHIC_DATA]"
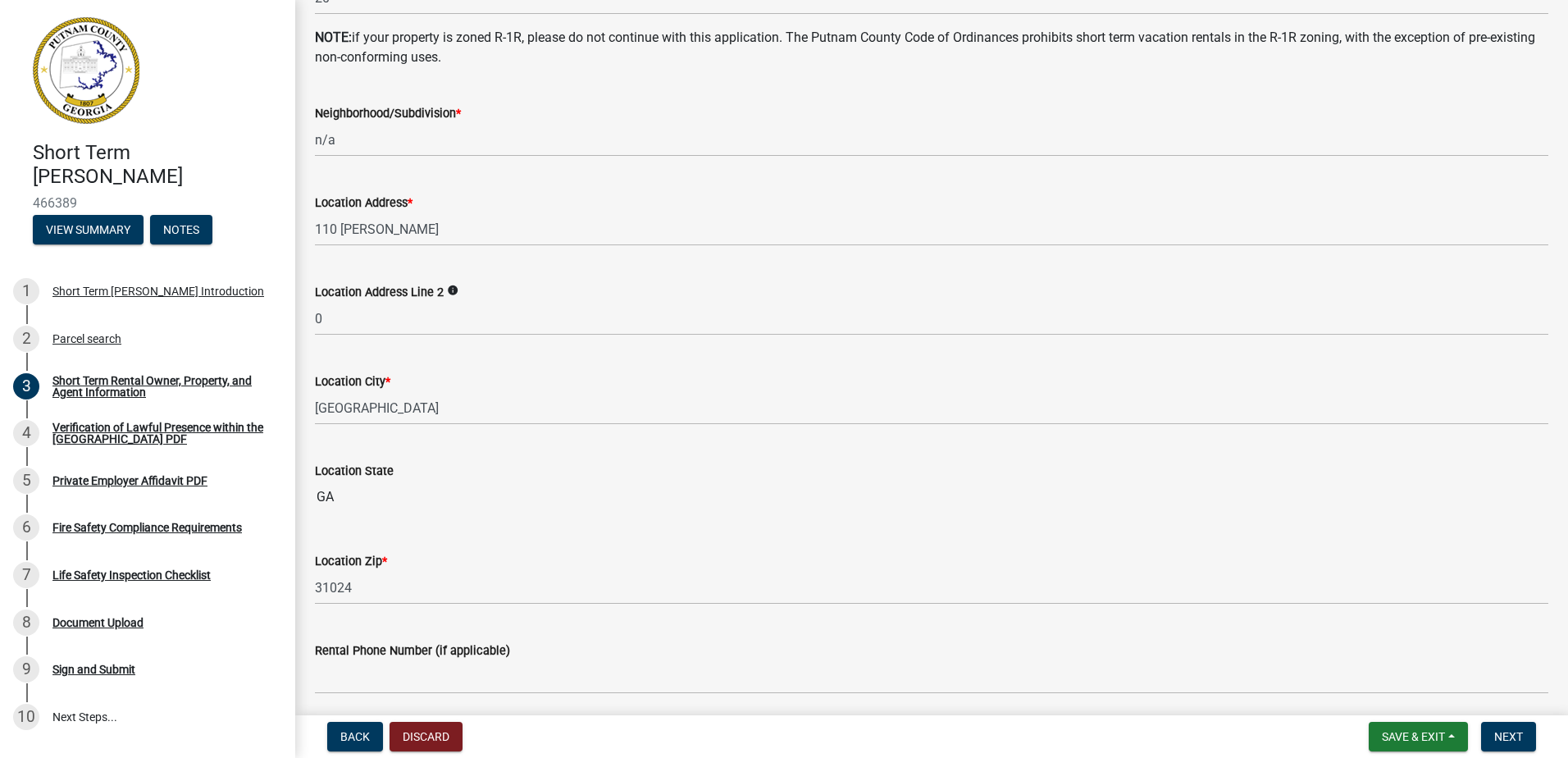
click at [500, 453] on div "Location State [US_STATE]" at bounding box center [931, 476] width 1234 height 76
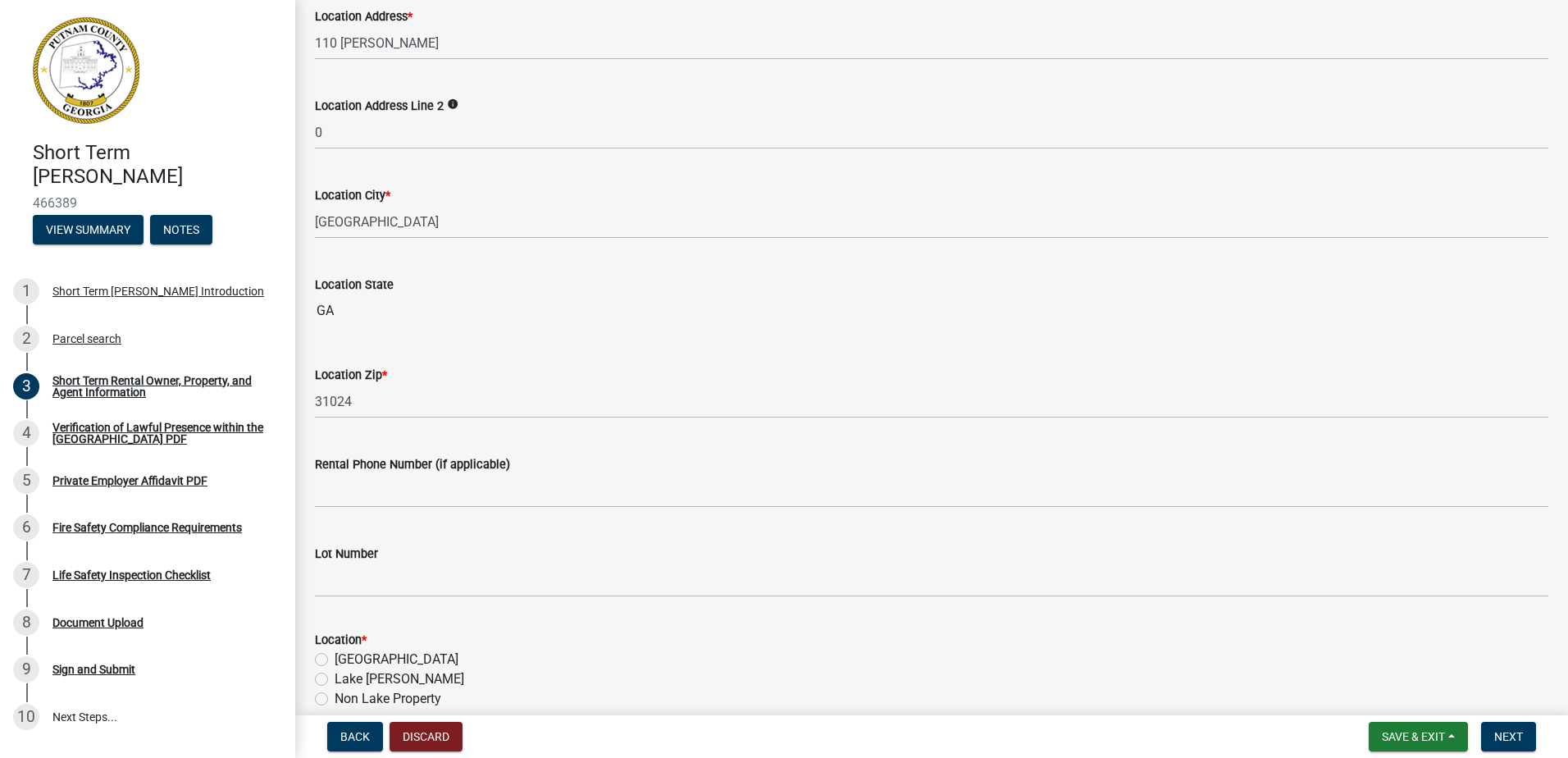
scroll to position [1231, 0]
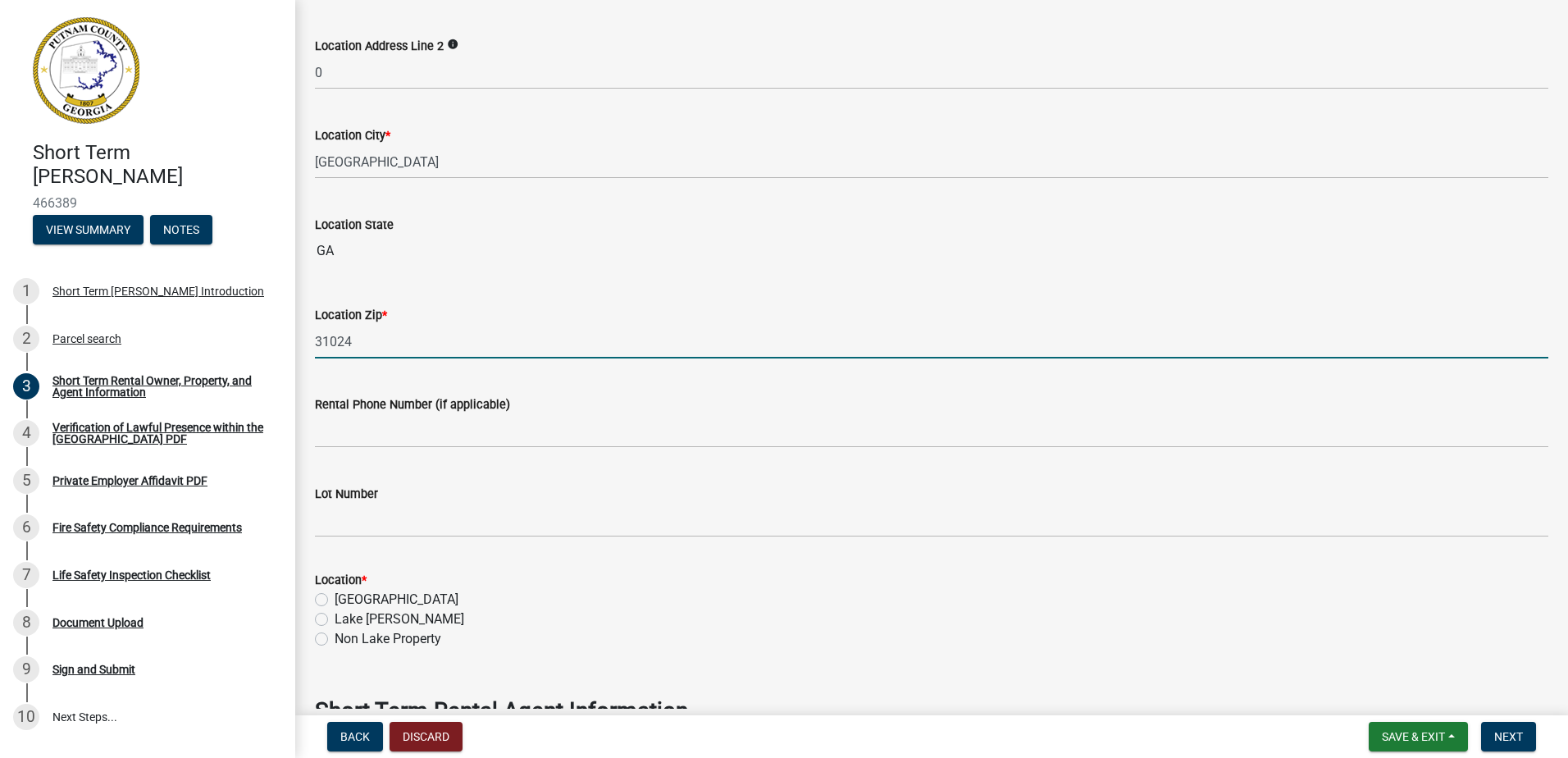
click at [410, 330] on input "31024" at bounding box center [931, 341] width 1234 height 34
type input "31061"
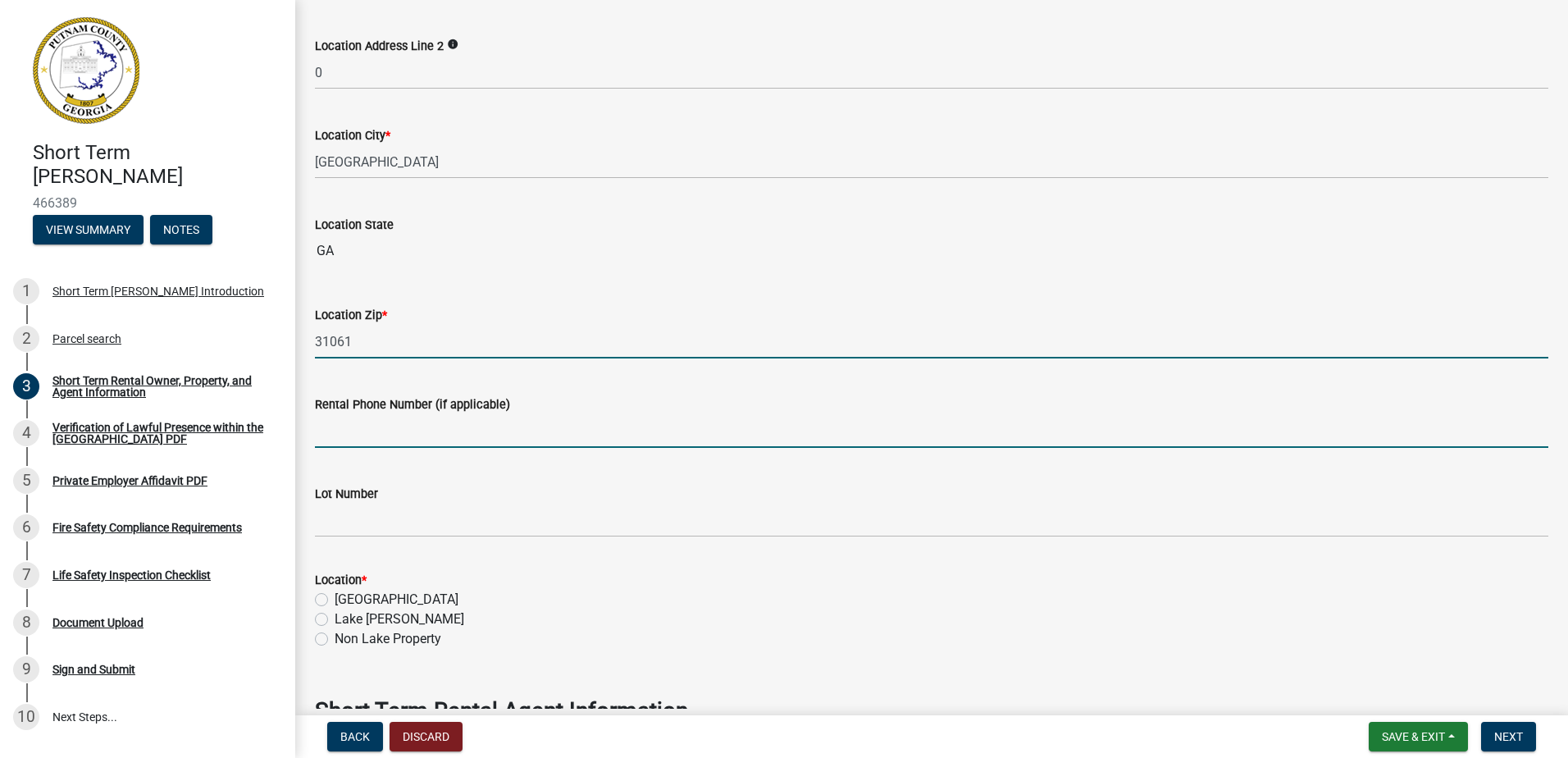
click at [345, 433] on input "Rental Phone Number (if applicable)" at bounding box center [931, 430] width 1234 height 34
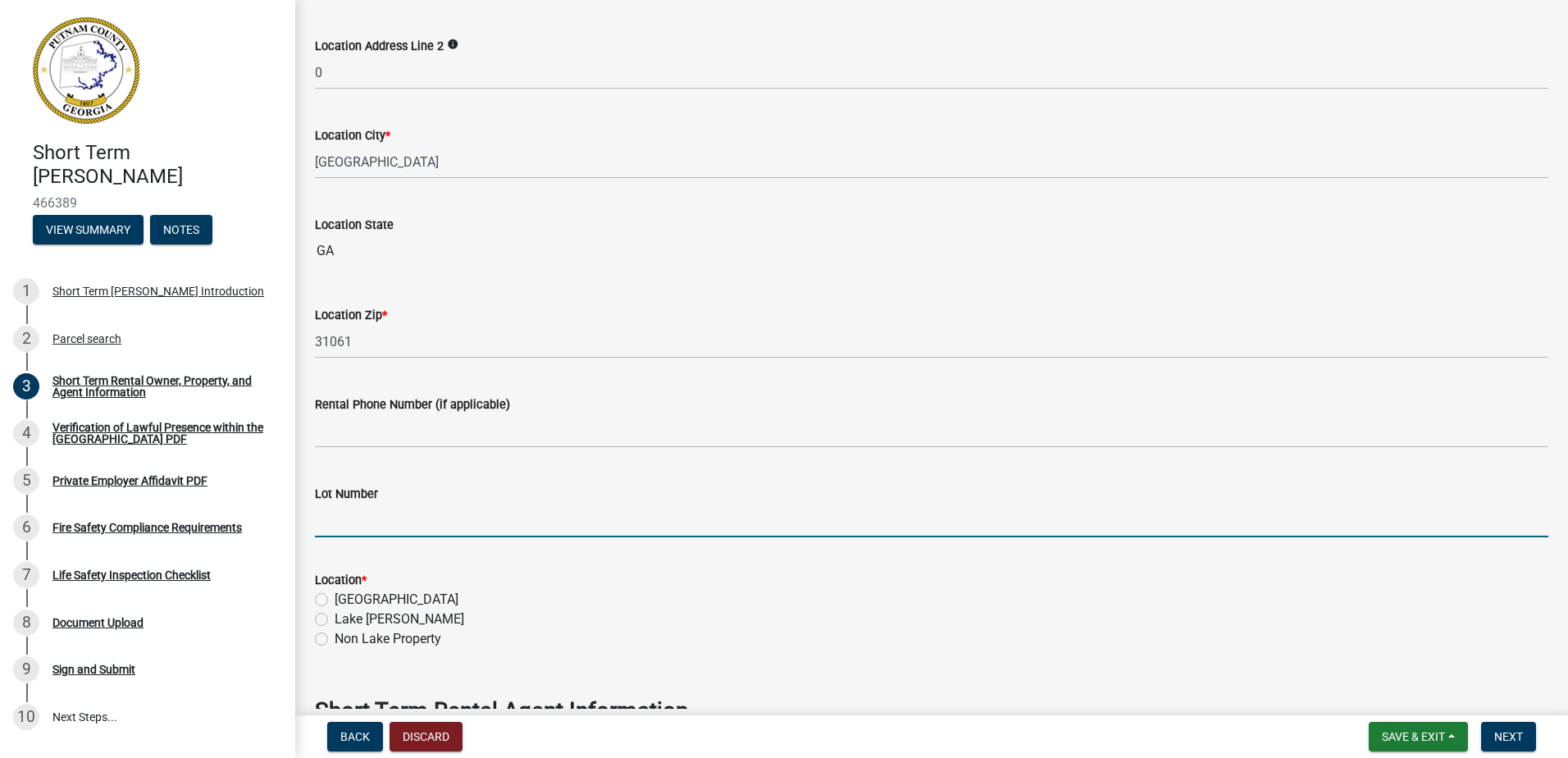
click at [385, 511] on input "Lot Number" at bounding box center [931, 521] width 1234 height 34
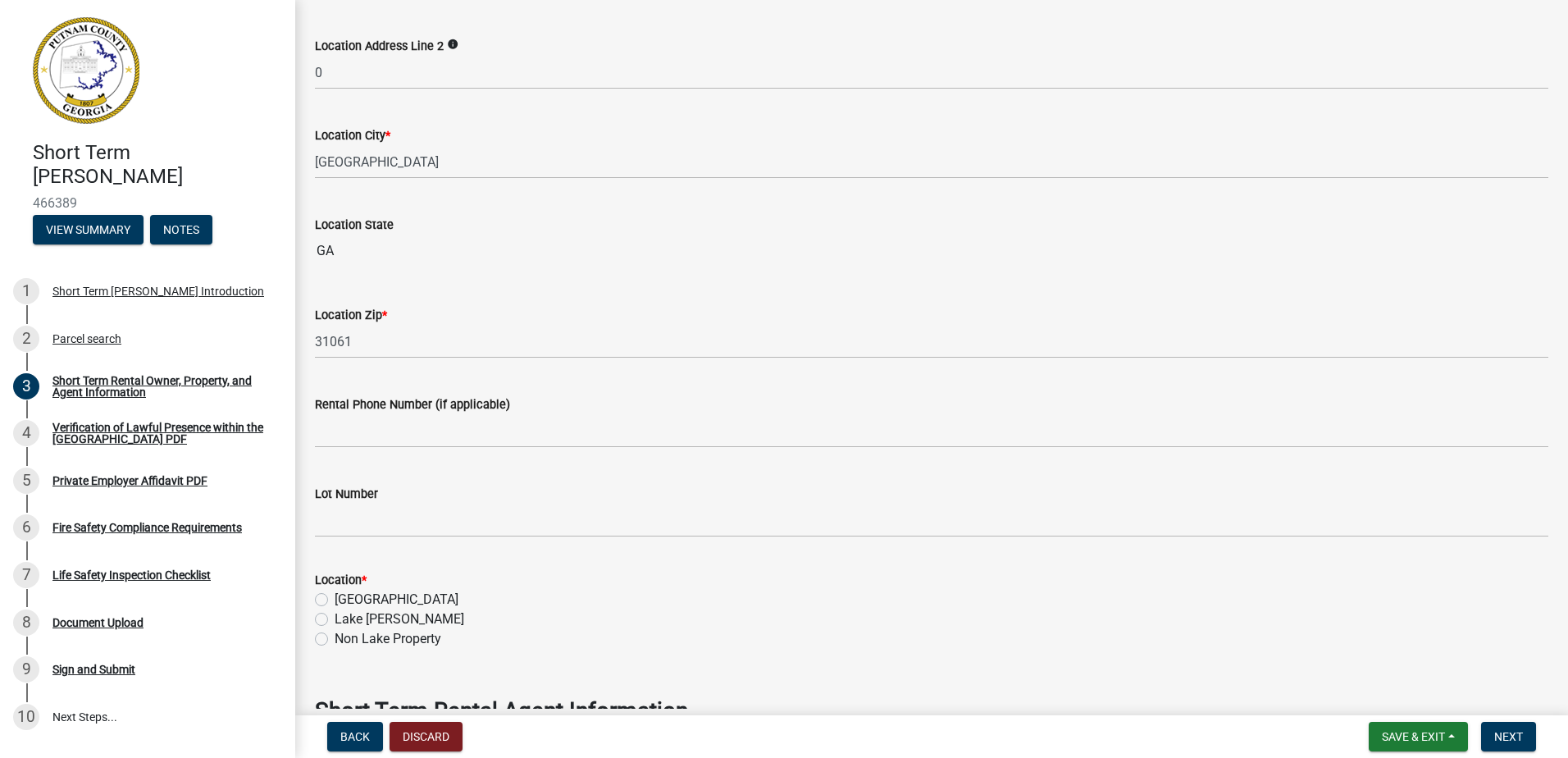
click at [493, 571] on div "Location *" at bounding box center [931, 580] width 1234 height 20
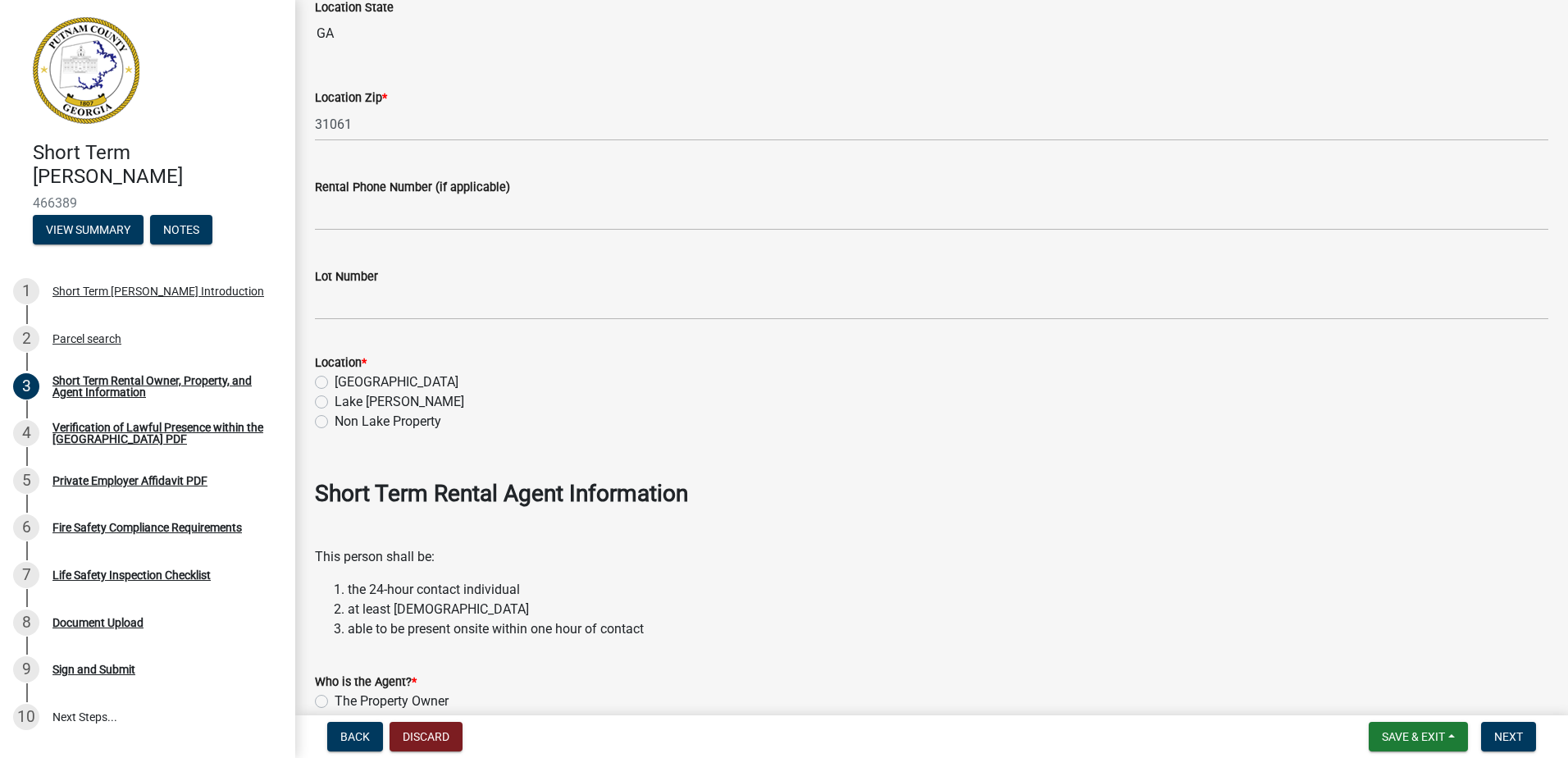
scroll to position [1478, 0]
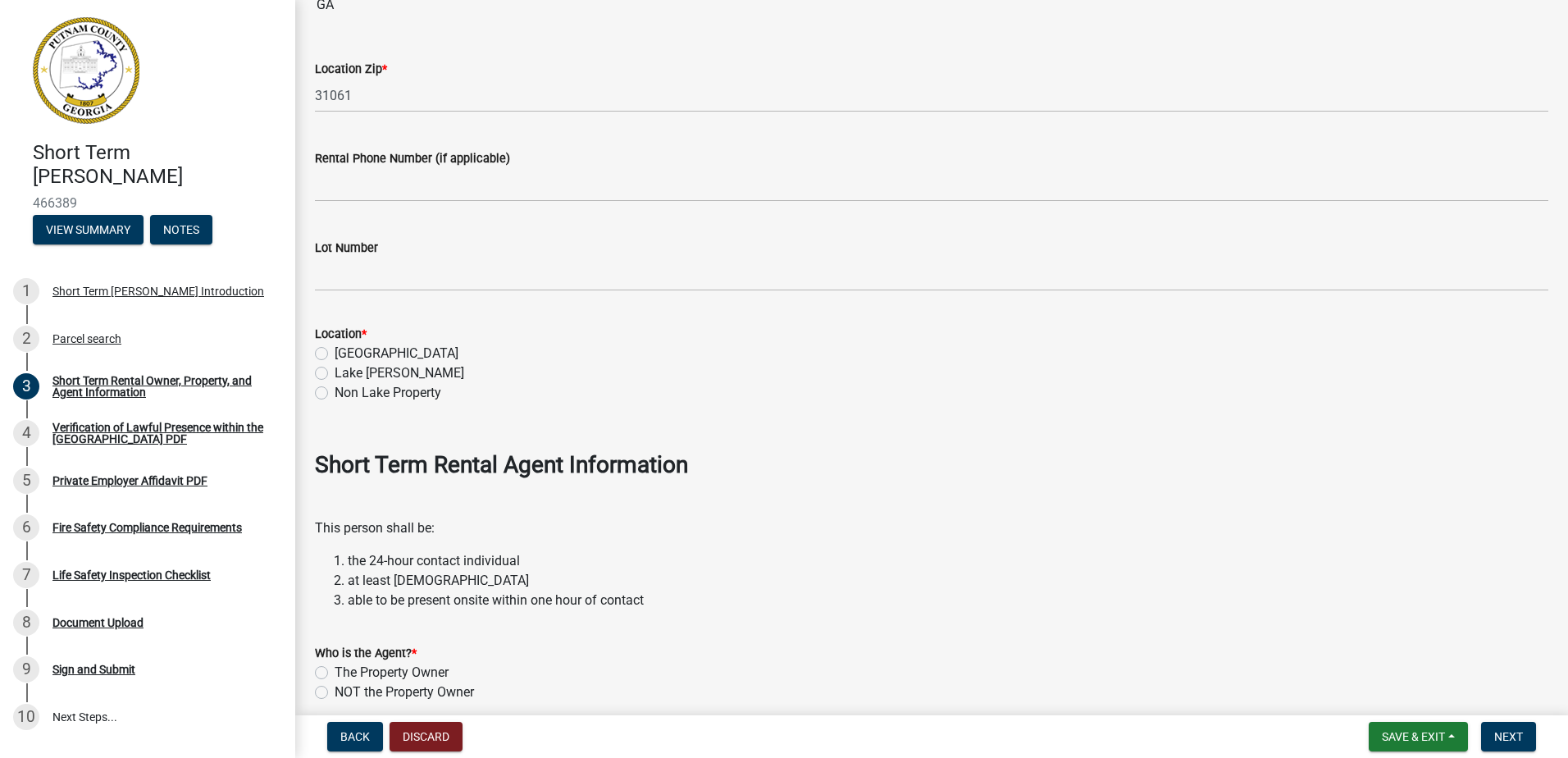
click at [335, 377] on label "Lake [PERSON_NAME]" at bounding box center [399, 373] width 130 height 20
click at [335, 375] on input "Lake [PERSON_NAME]" at bounding box center [340, 368] width 11 height 11
radio input "true"
click at [568, 452] on strong "Short Term Rental Agent Information" at bounding box center [501, 465] width 374 height 27
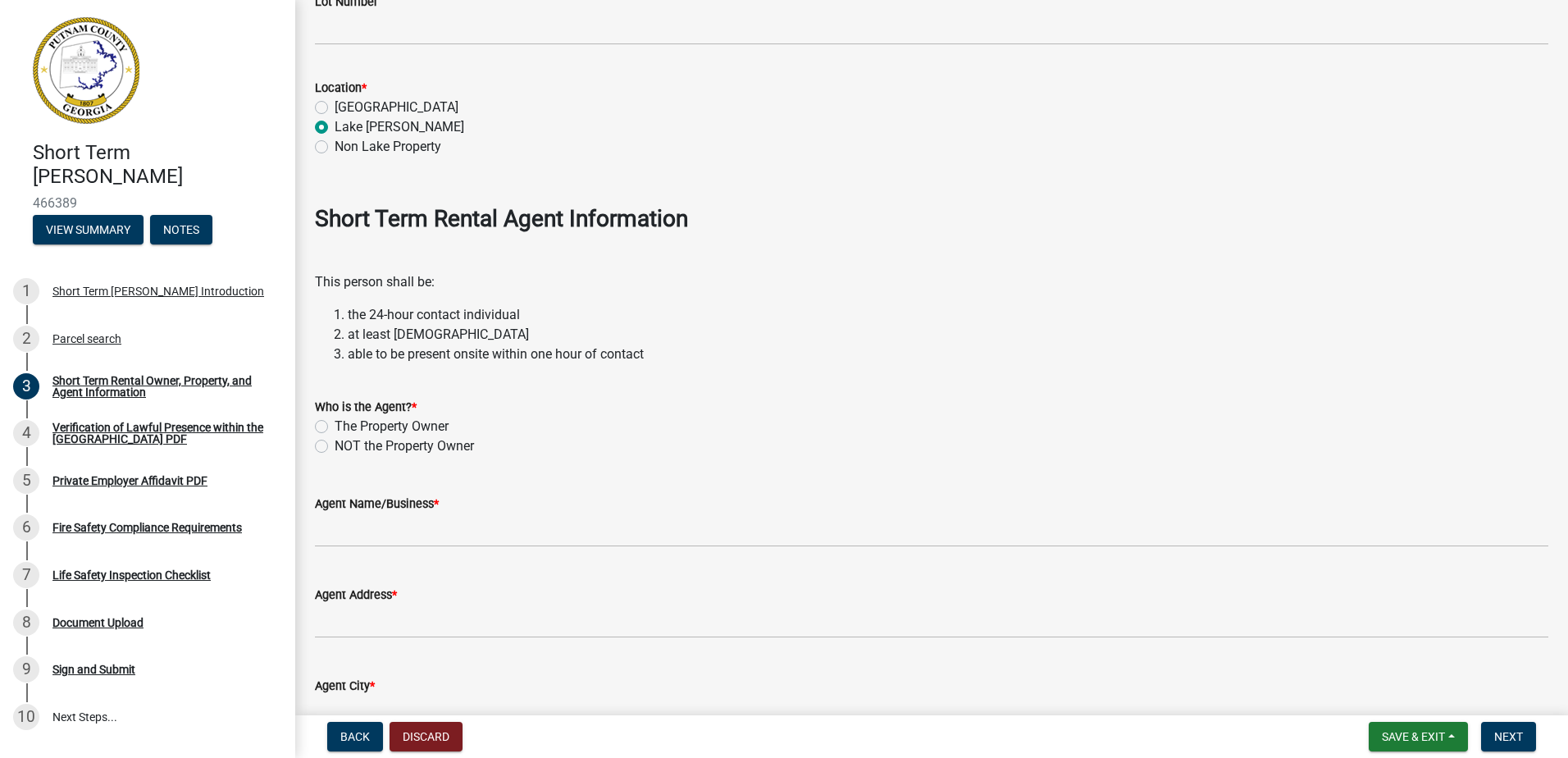
scroll to position [1805, 0]
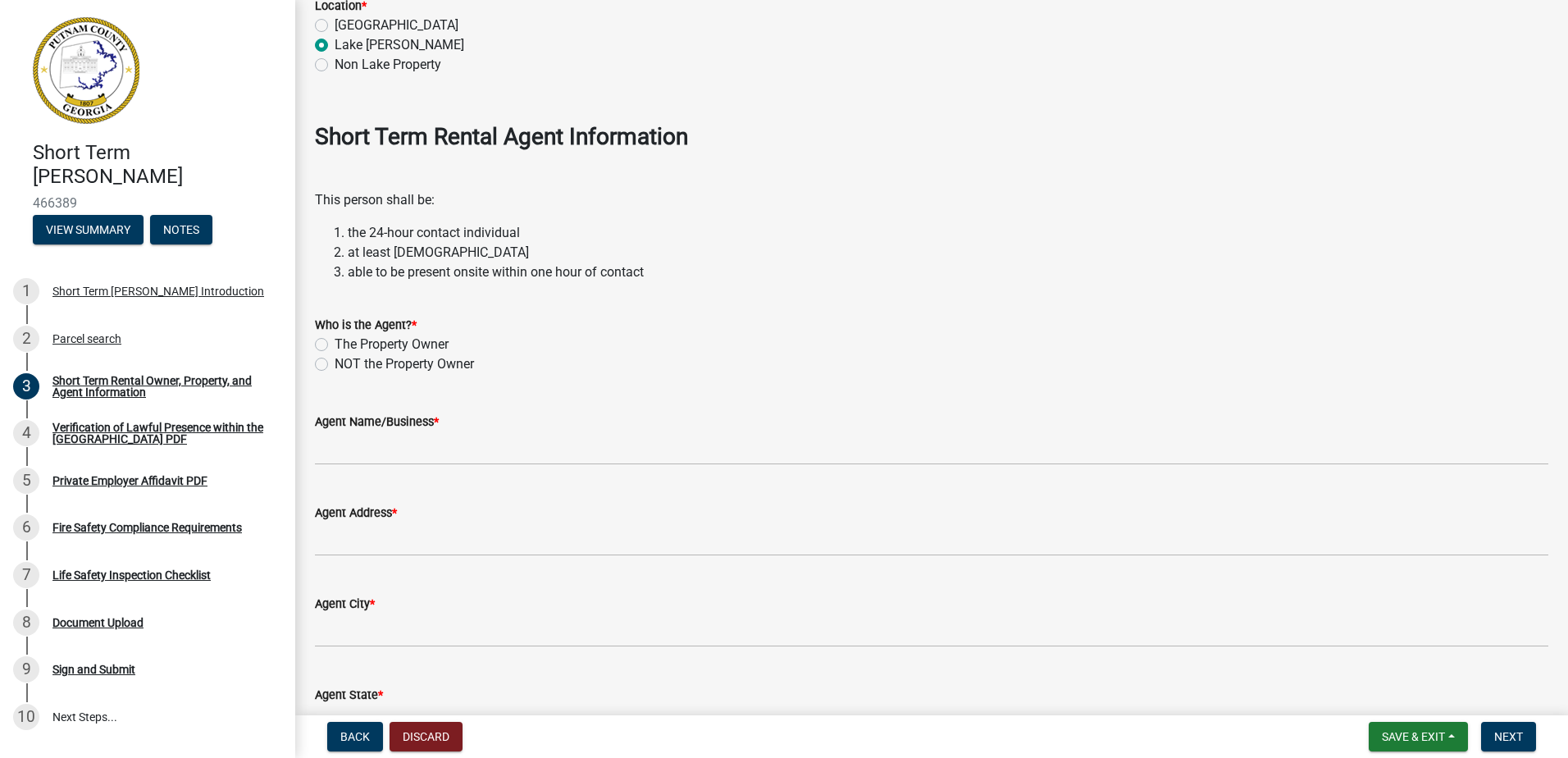
click at [335, 351] on label "The Property Owner" at bounding box center [392, 345] width 114 height 20
click at [335, 346] on input "The Property Owner" at bounding box center [340, 340] width 11 height 11
radio input "true"
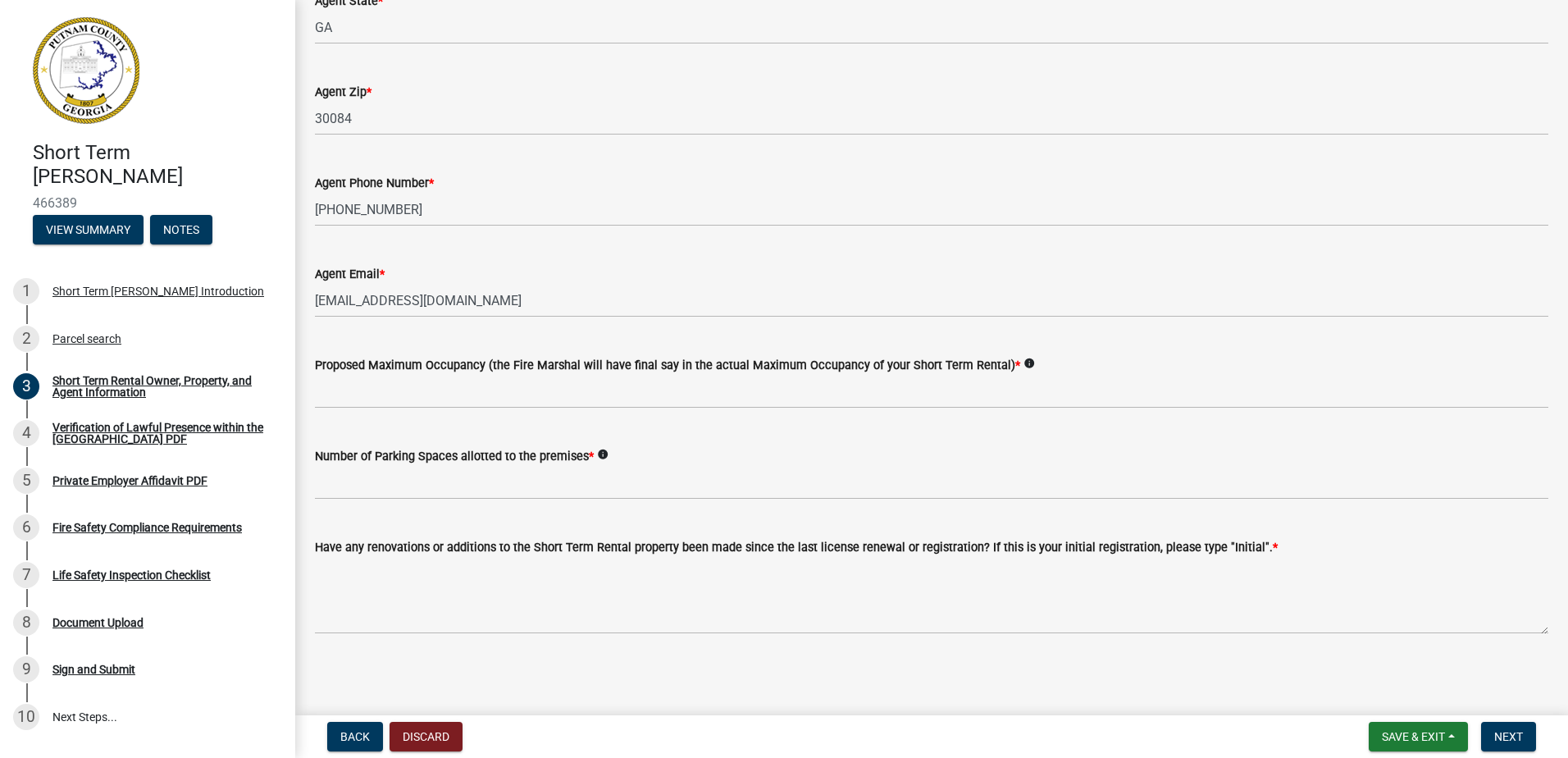
scroll to position [2503, 0]
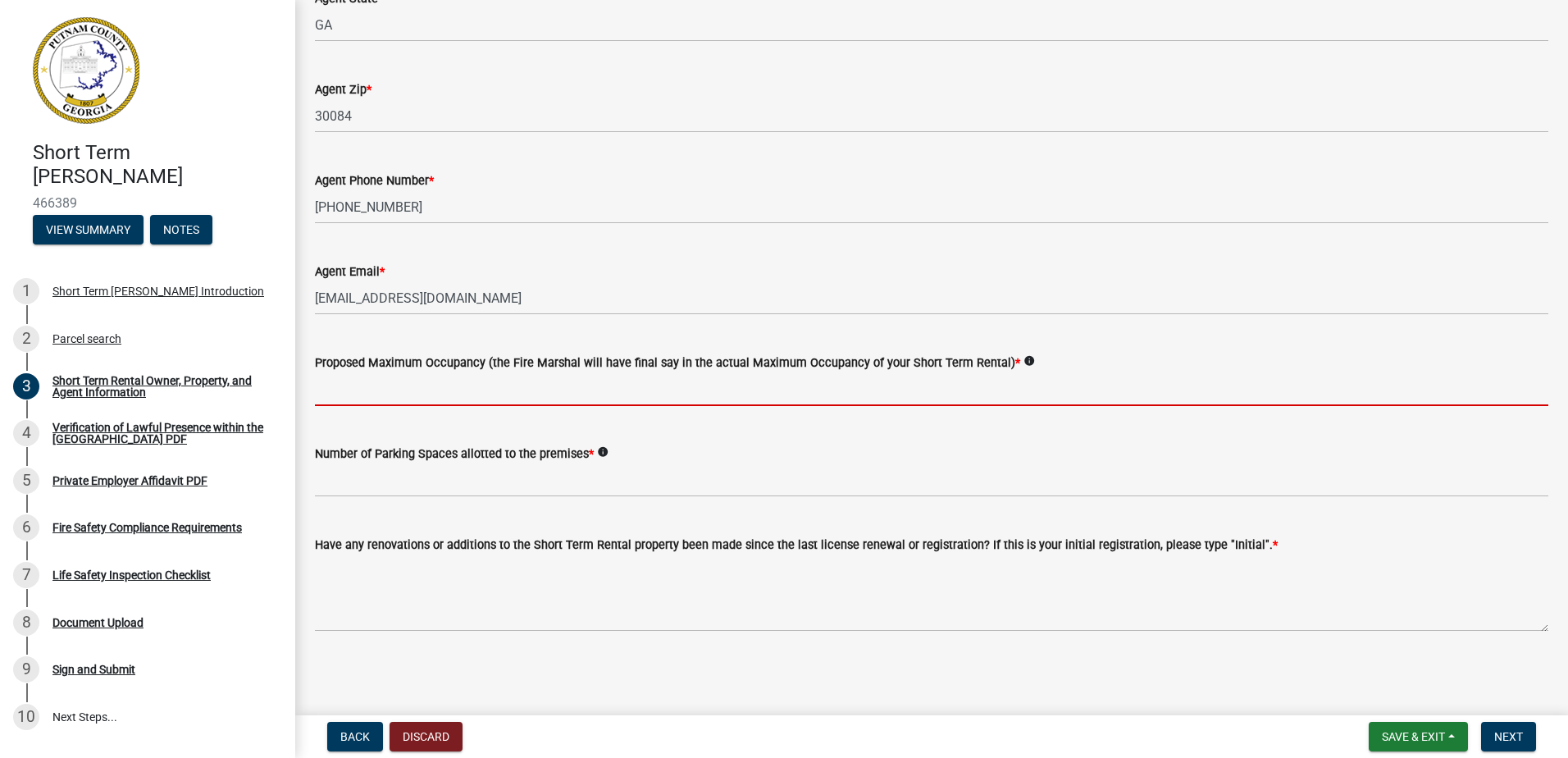
click at [370, 390] on input "text" at bounding box center [931, 389] width 1234 height 34
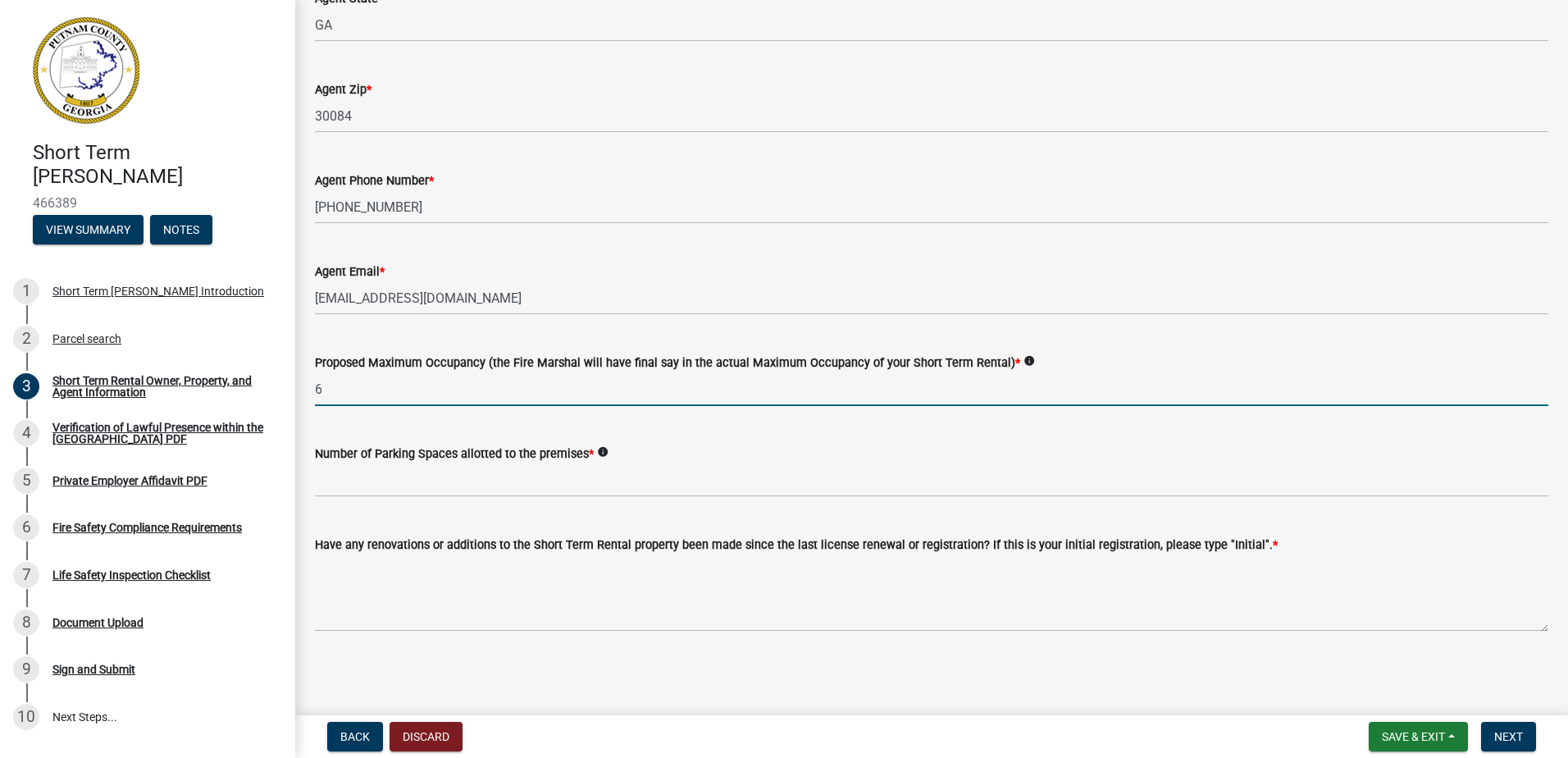
type input "6"
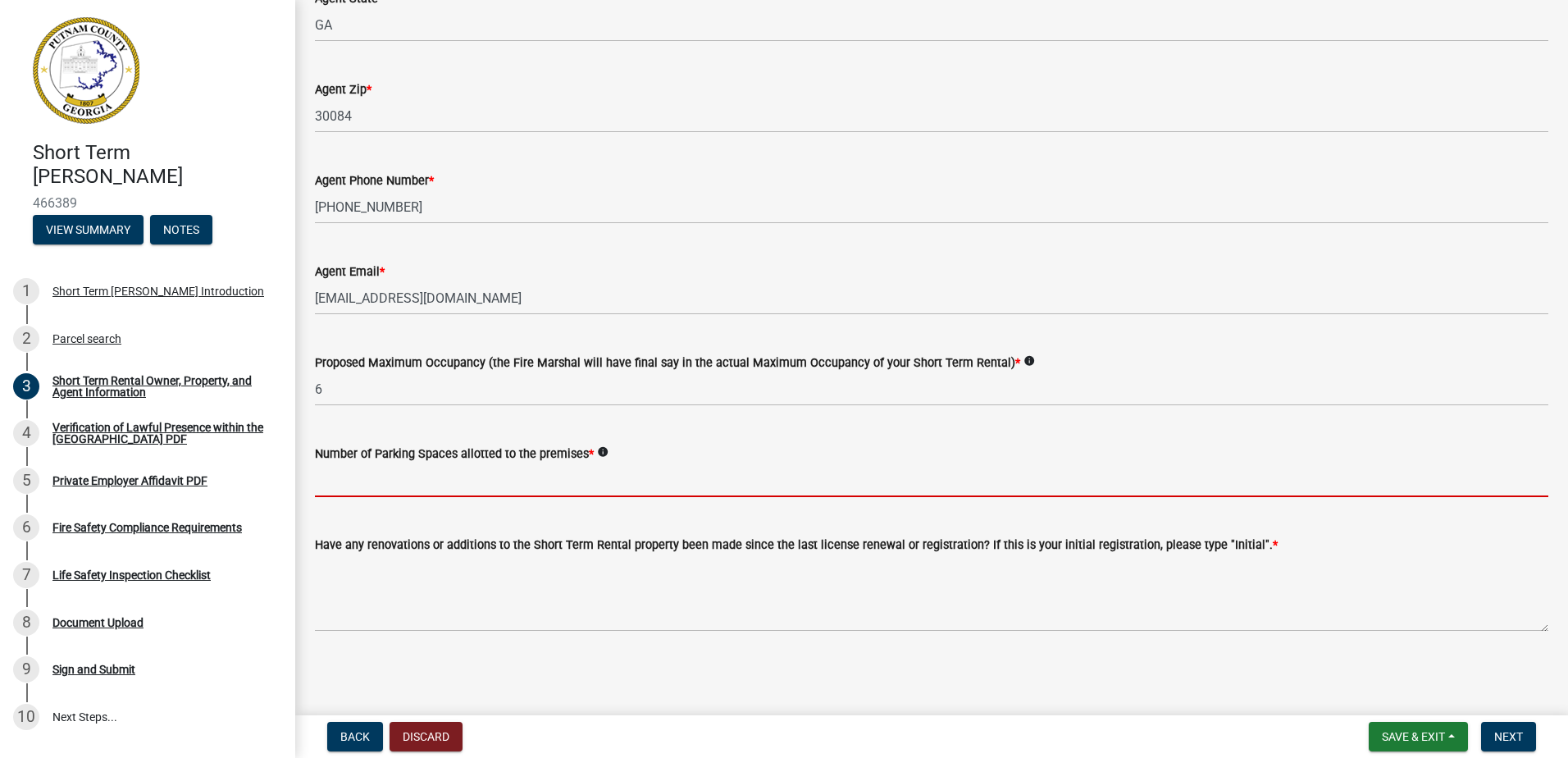
click at [436, 476] on input "text" at bounding box center [931, 480] width 1234 height 34
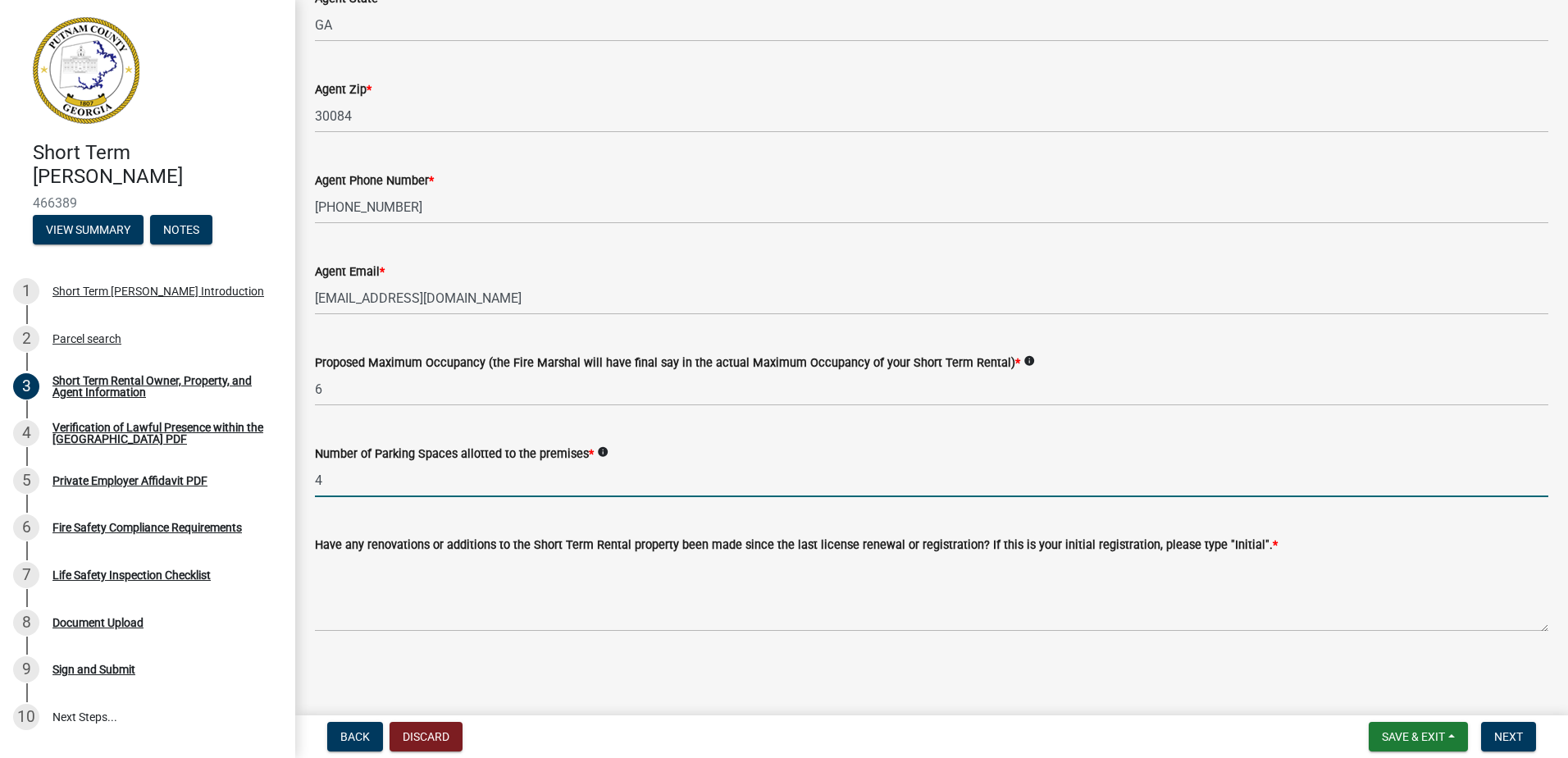
type input "4"
click at [715, 531] on div "Have any renovations or additions to the Short Term Rental property been made s…" at bounding box center [931, 572] width 1234 height 120
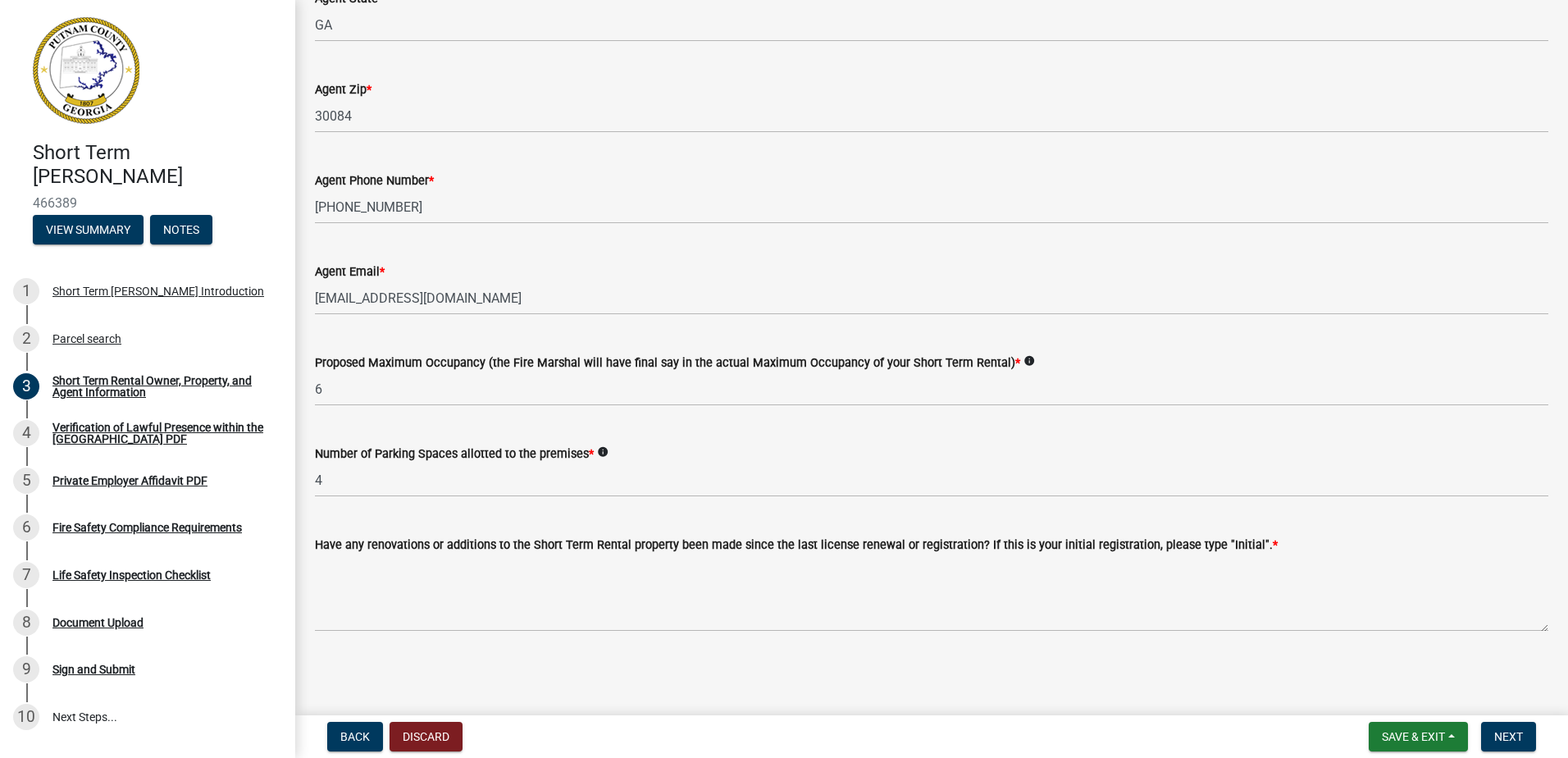
click at [656, 639] on wm-data-entity-input "Have any renovations or additions to the Short Term Rental property been made s…" at bounding box center [931, 578] width 1234 height 133
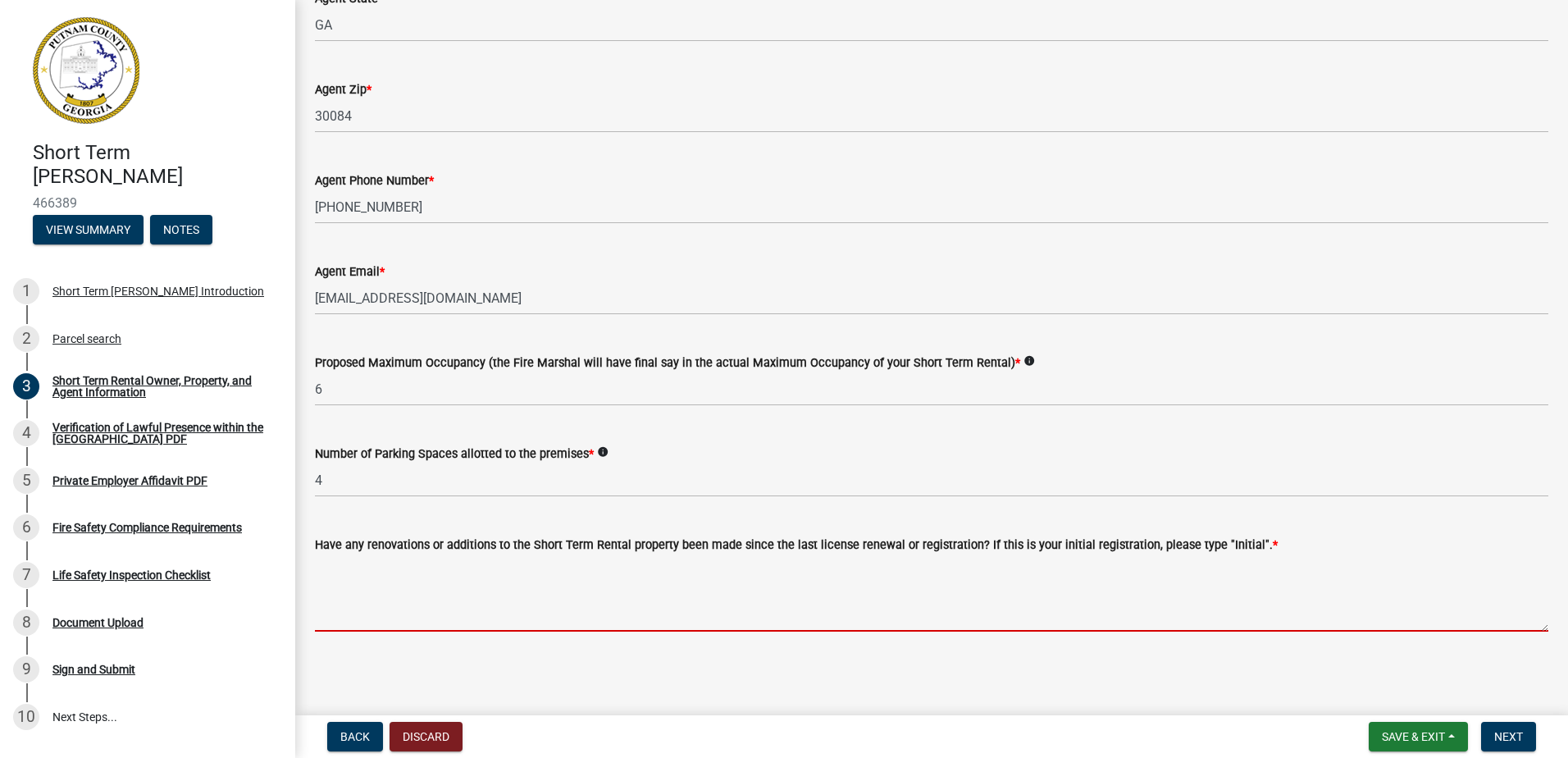
click at [513, 607] on textarea "Have any renovations or additions to the Short Term Rental property been made s…" at bounding box center [931, 593] width 1234 height 77
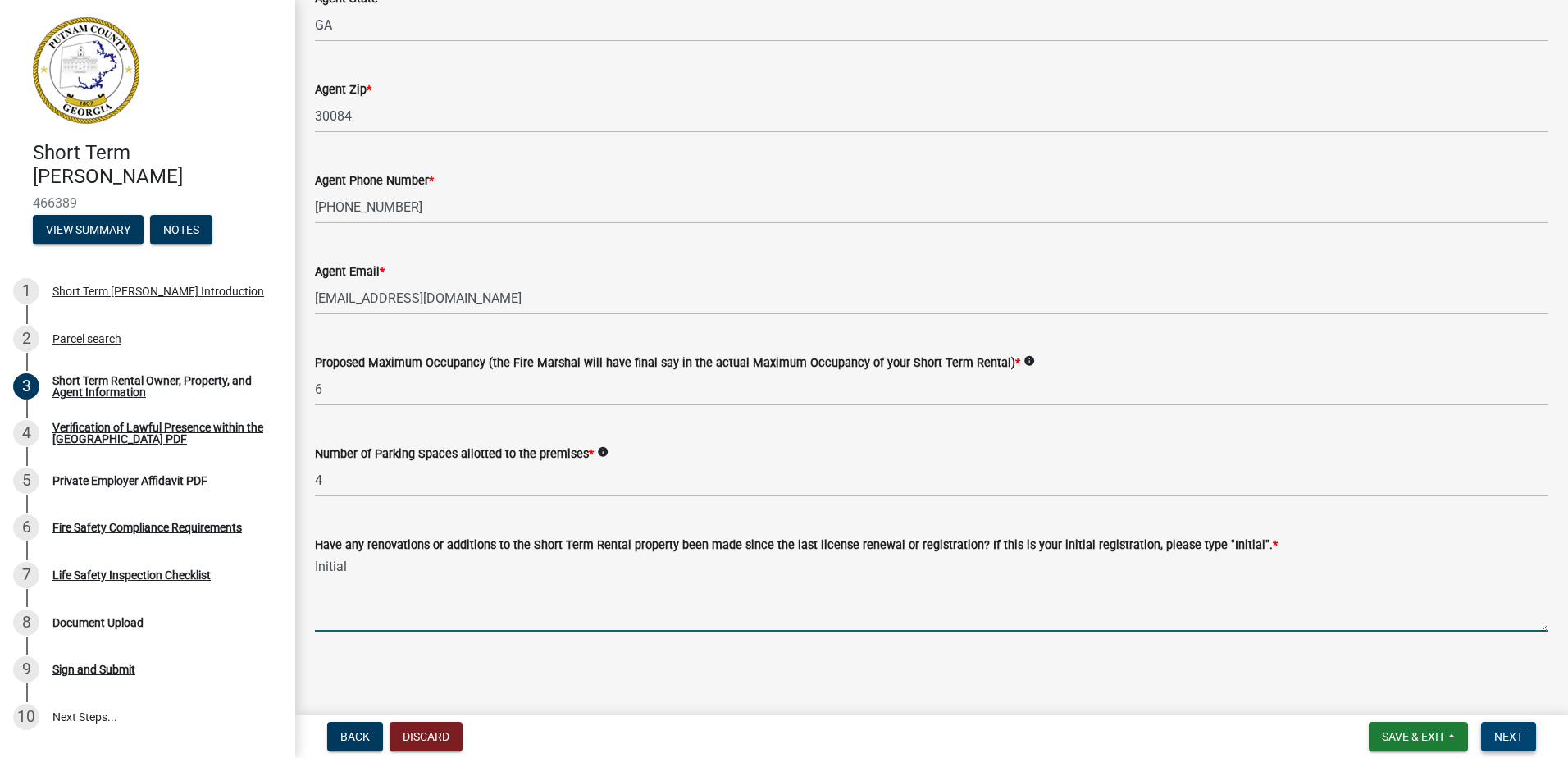
type textarea "Initial"
click at [1504, 730] on span "Next" at bounding box center [1508, 737] width 29 height 13
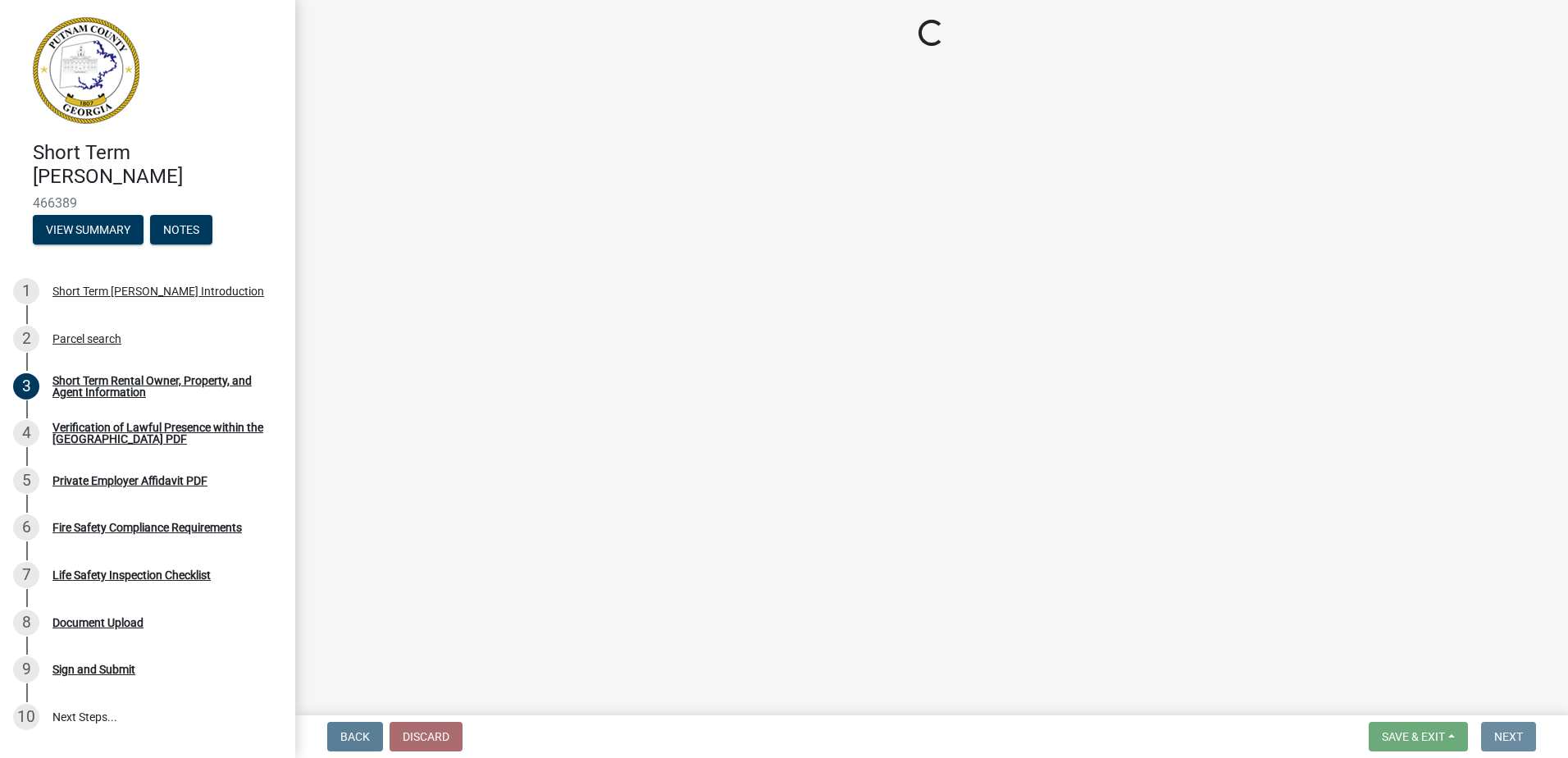
scroll to position [0, 0]
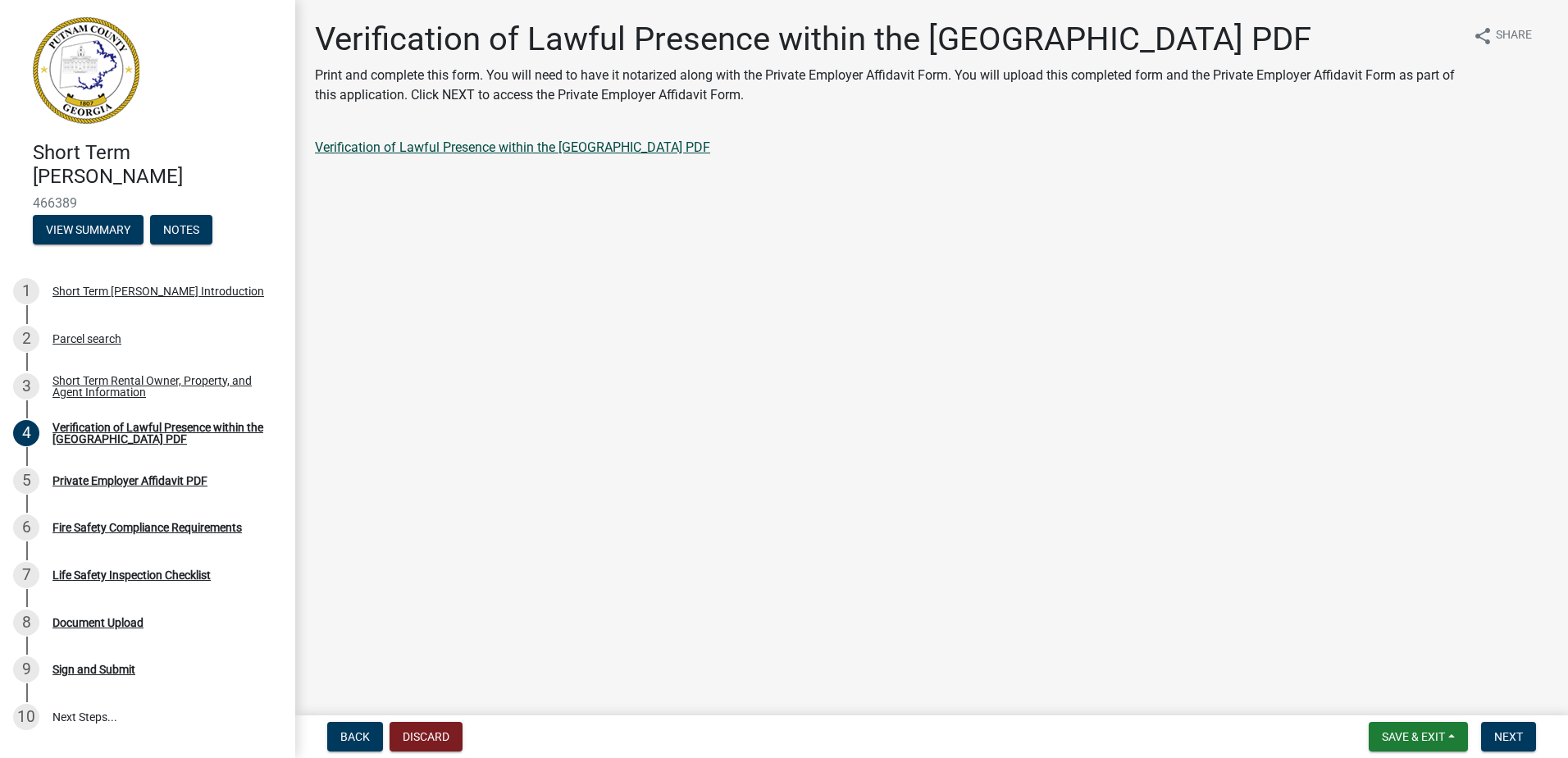
click at [507, 148] on link "Verification of Lawful Presence within the [GEOGRAPHIC_DATA] PDF" at bounding box center [513, 147] width 396 height 15
click at [650, 213] on main "Verification of Lawful Presence within the [GEOGRAPHIC_DATA] PDF Print and comp…" at bounding box center [932, 355] width 1273 height 709
click at [1518, 736] on span "Next" at bounding box center [1508, 737] width 29 height 13
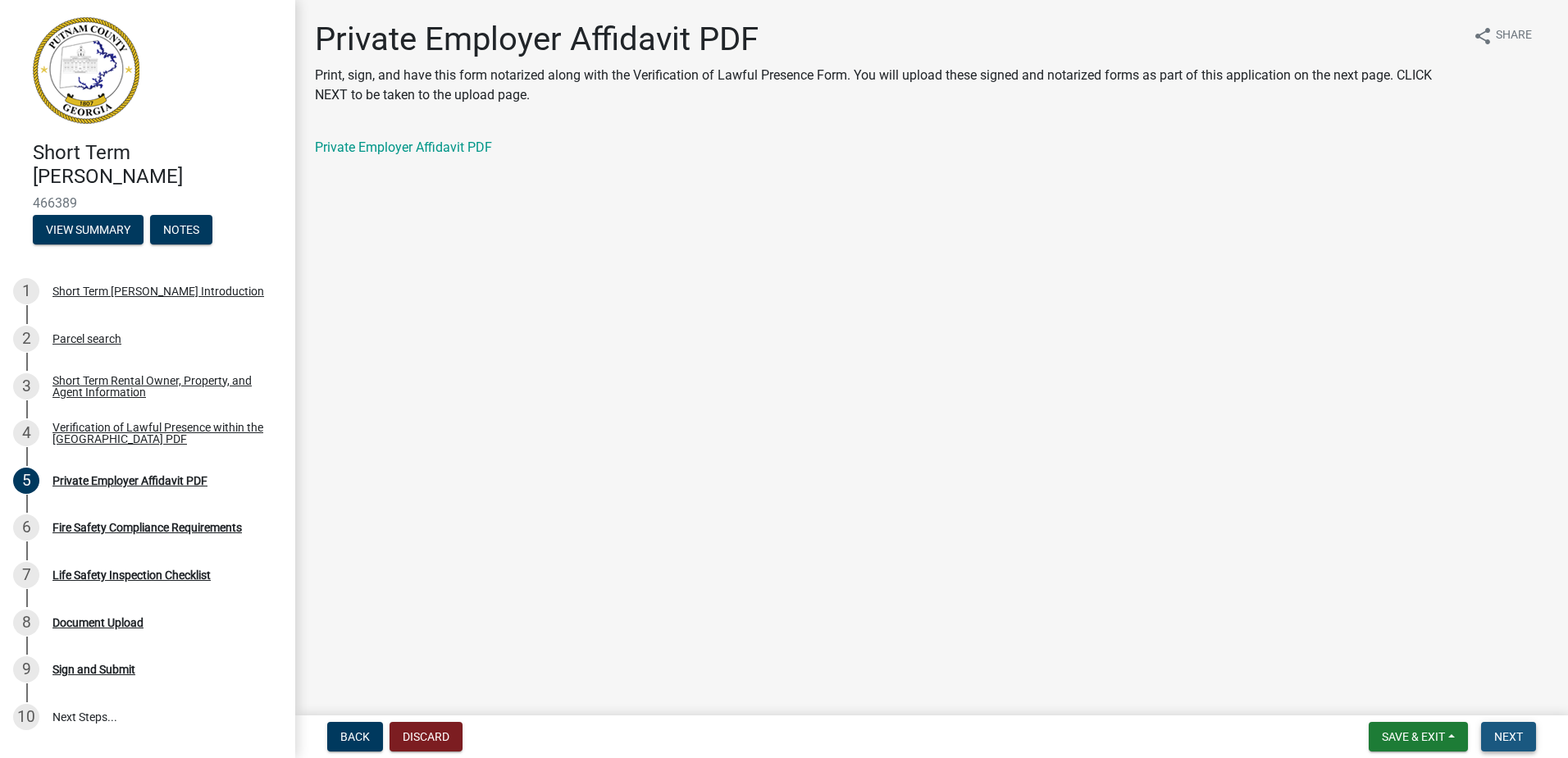
click at [1518, 736] on span "Next" at bounding box center [1508, 737] width 29 height 13
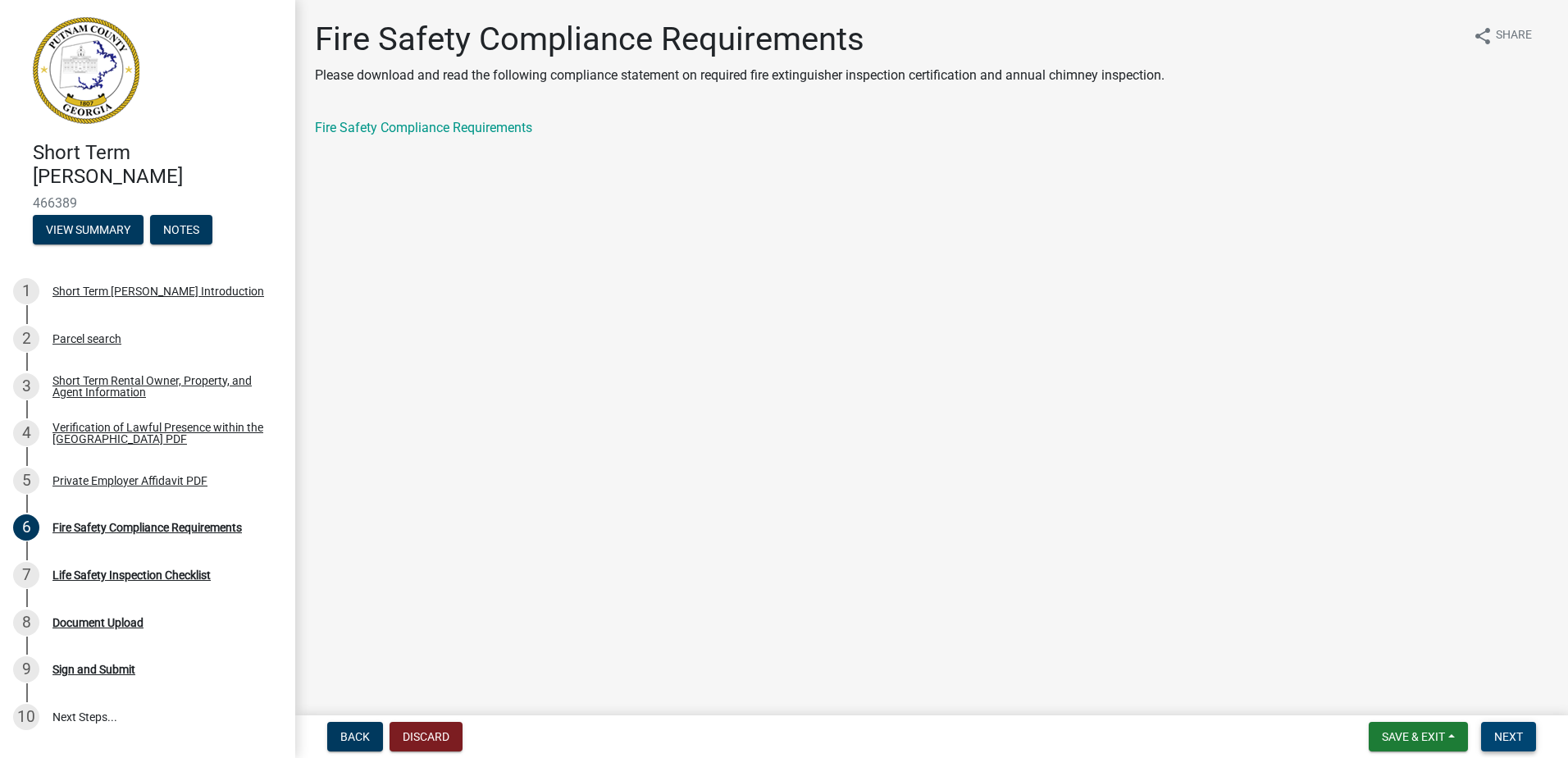
click at [1507, 737] on span "Next" at bounding box center [1508, 737] width 29 height 13
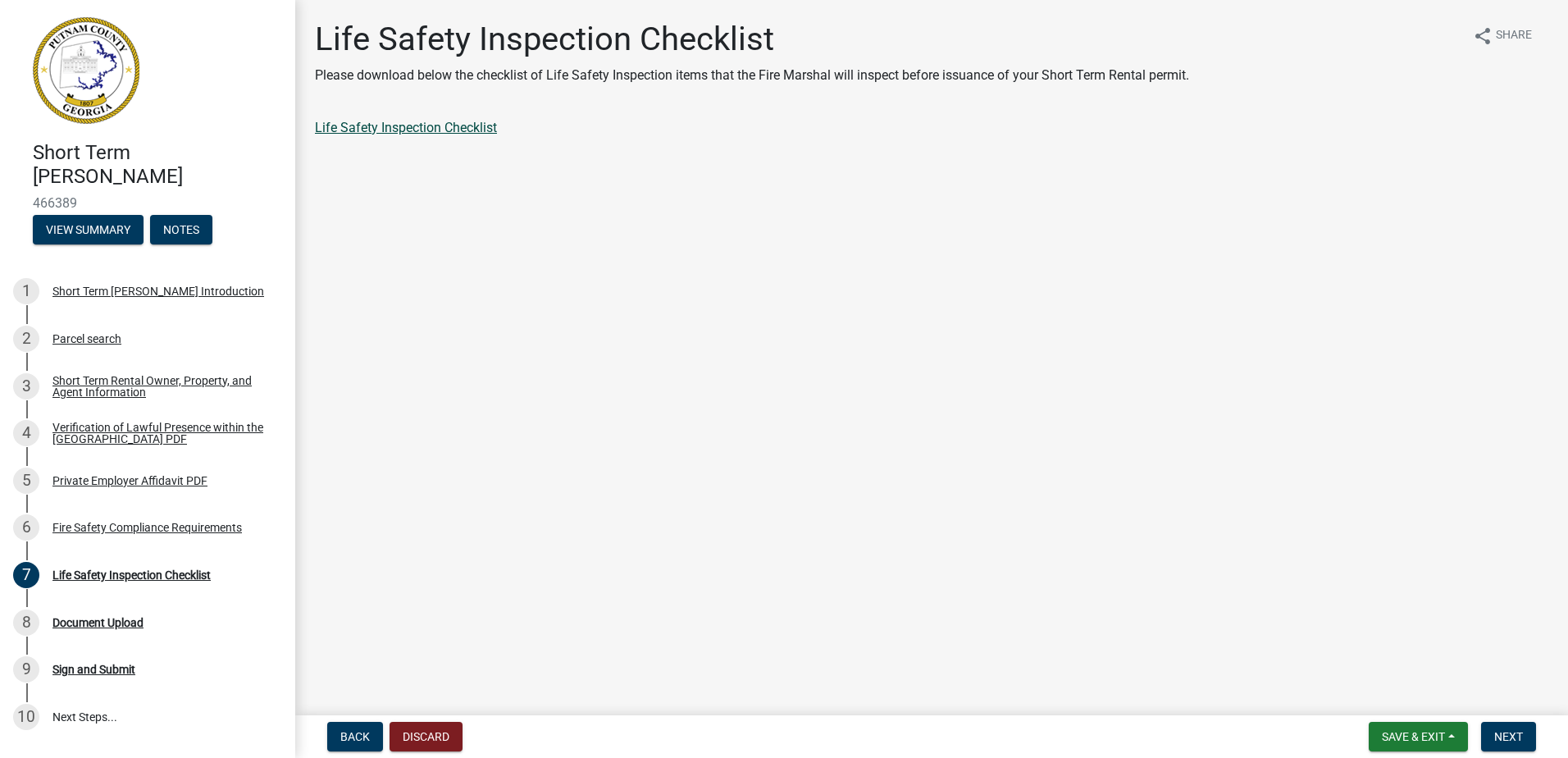
click at [464, 131] on link "Life Safety Inspection Checklist" at bounding box center [406, 128] width 182 height 15
click at [1515, 735] on span "Next" at bounding box center [1508, 737] width 29 height 13
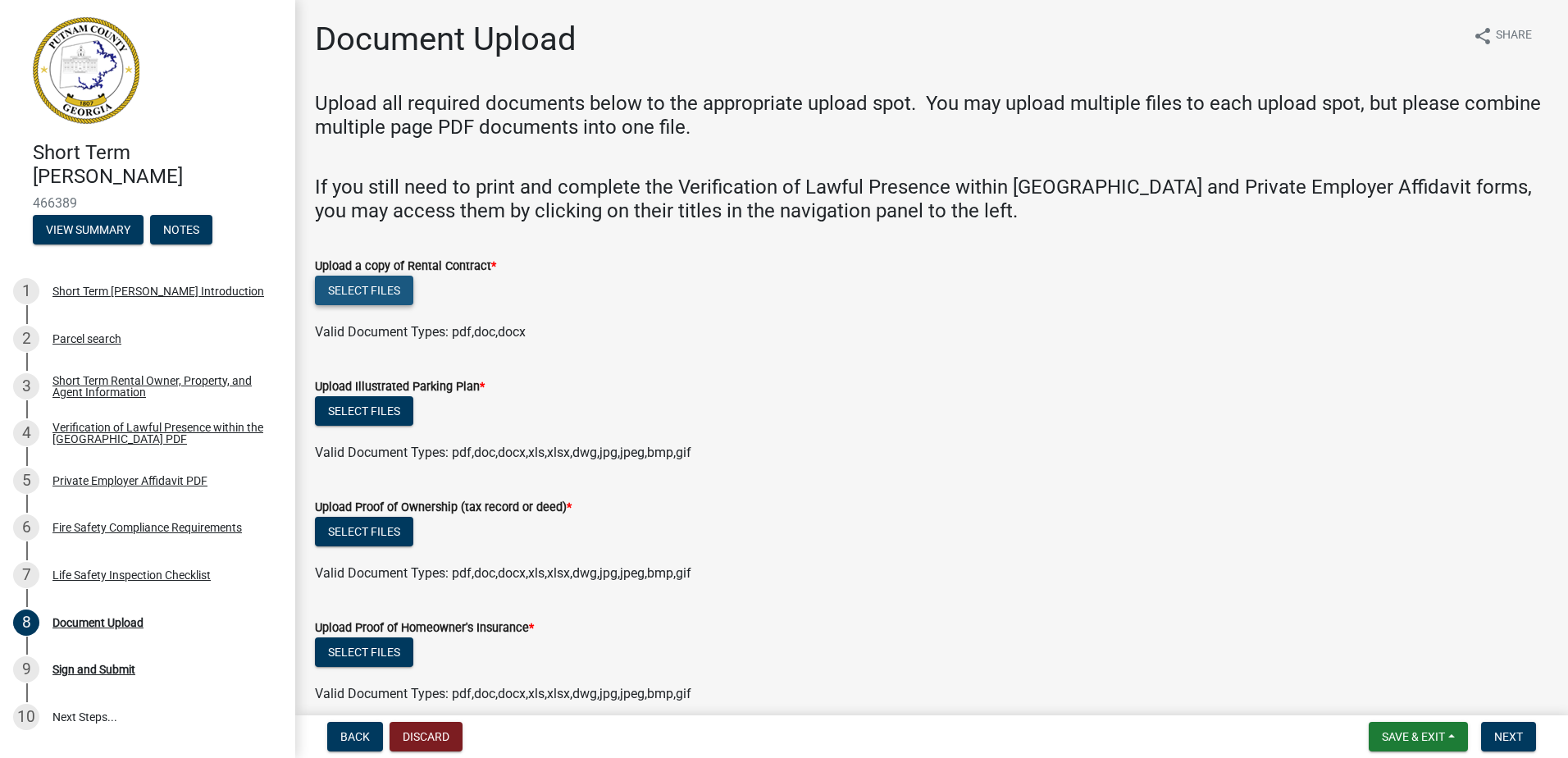
click at [374, 290] on button "Select files" at bounding box center [364, 290] width 99 height 30
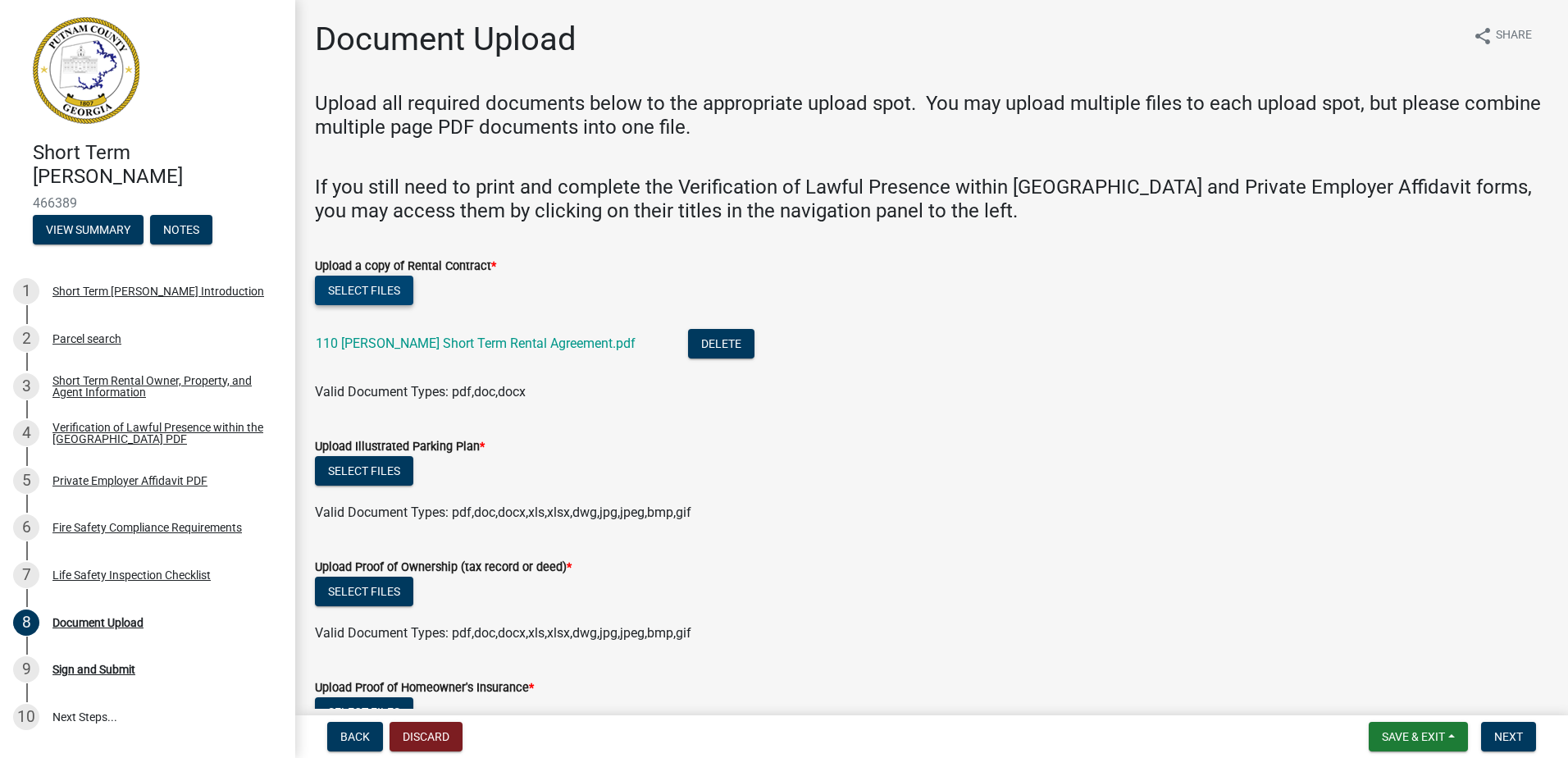
scroll to position [82, 0]
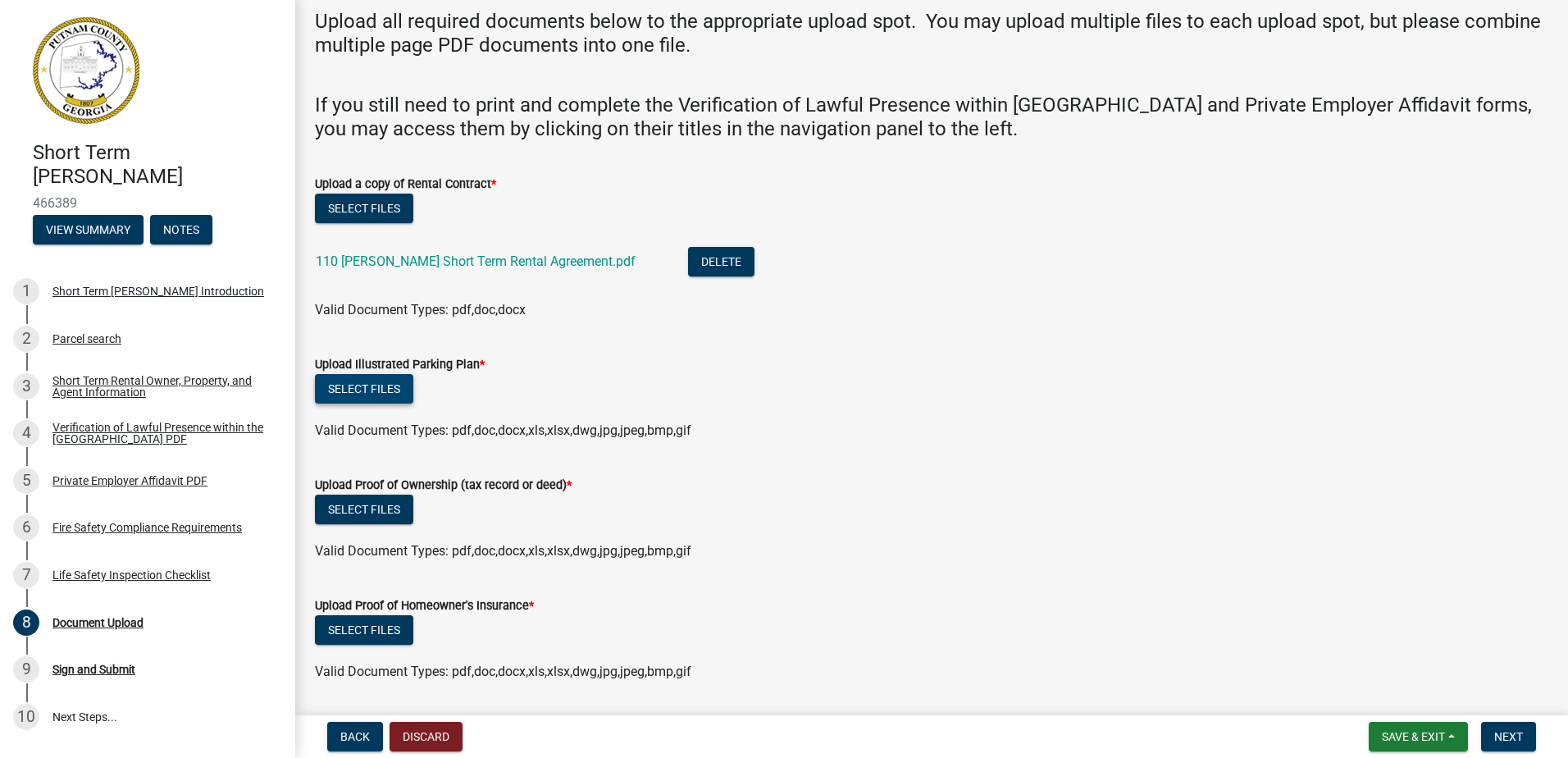
click at [398, 391] on button "Select files" at bounding box center [364, 389] width 99 height 30
click at [1004, 528] on ul at bounding box center [931, 535] width 1234 height 13
click at [371, 392] on button "Select files" at bounding box center [364, 389] width 99 height 30
click at [978, 593] on form "Upload Proof of Homeowner's Insurance * Select files Valid Document Types: pdf,…" at bounding box center [931, 629] width 1234 height 106
drag, startPoint x: 793, startPoint y: 374, endPoint x: 662, endPoint y: 378, distance: 131.1
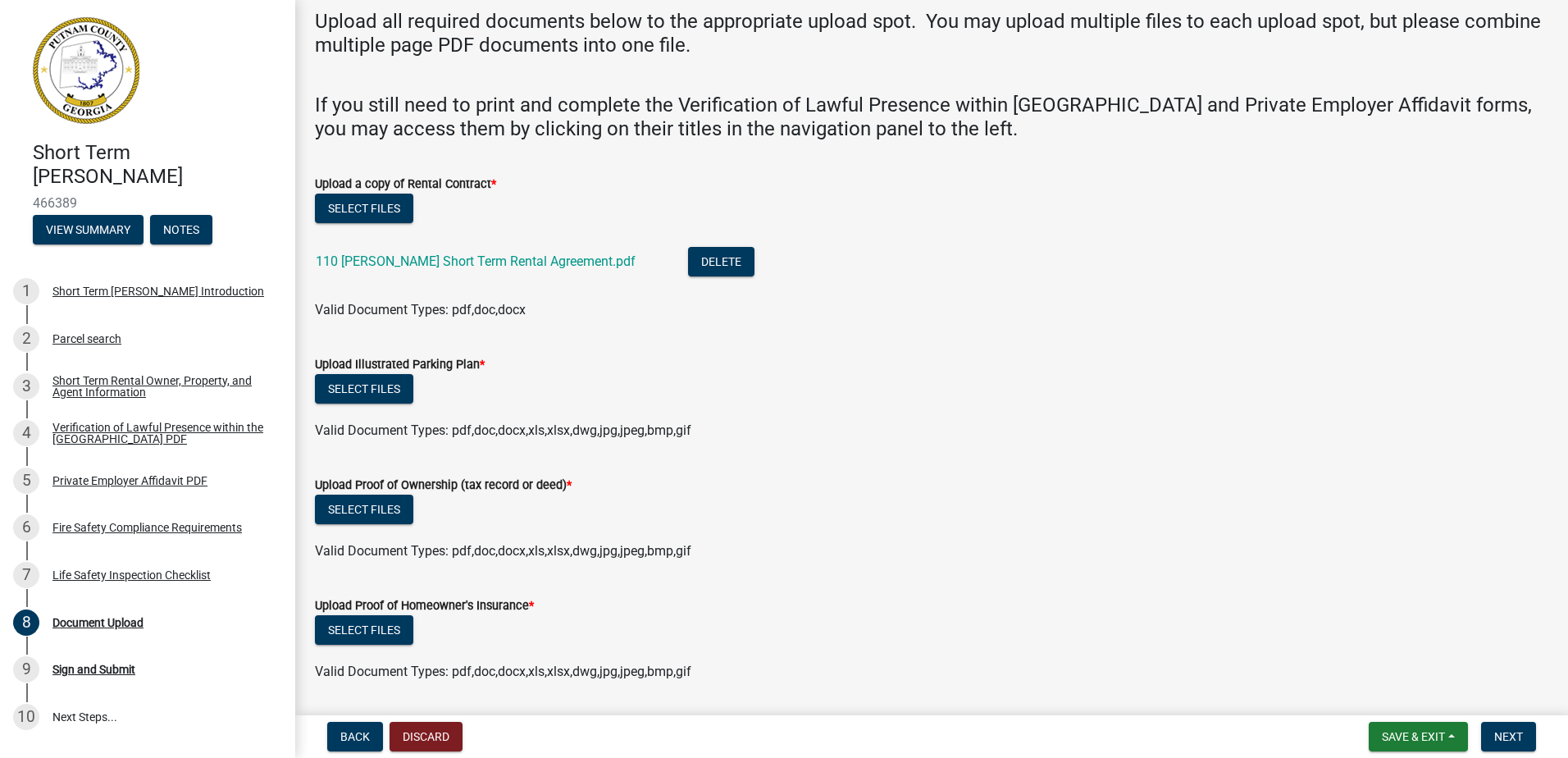
click at [793, 375] on div "Select files" at bounding box center [931, 391] width 1234 height 34
click at [379, 373] on div "Upload Illustrated Parking Plan *" at bounding box center [931, 364] width 1234 height 20
click at [374, 380] on button "Select files" at bounding box center [364, 389] width 99 height 30
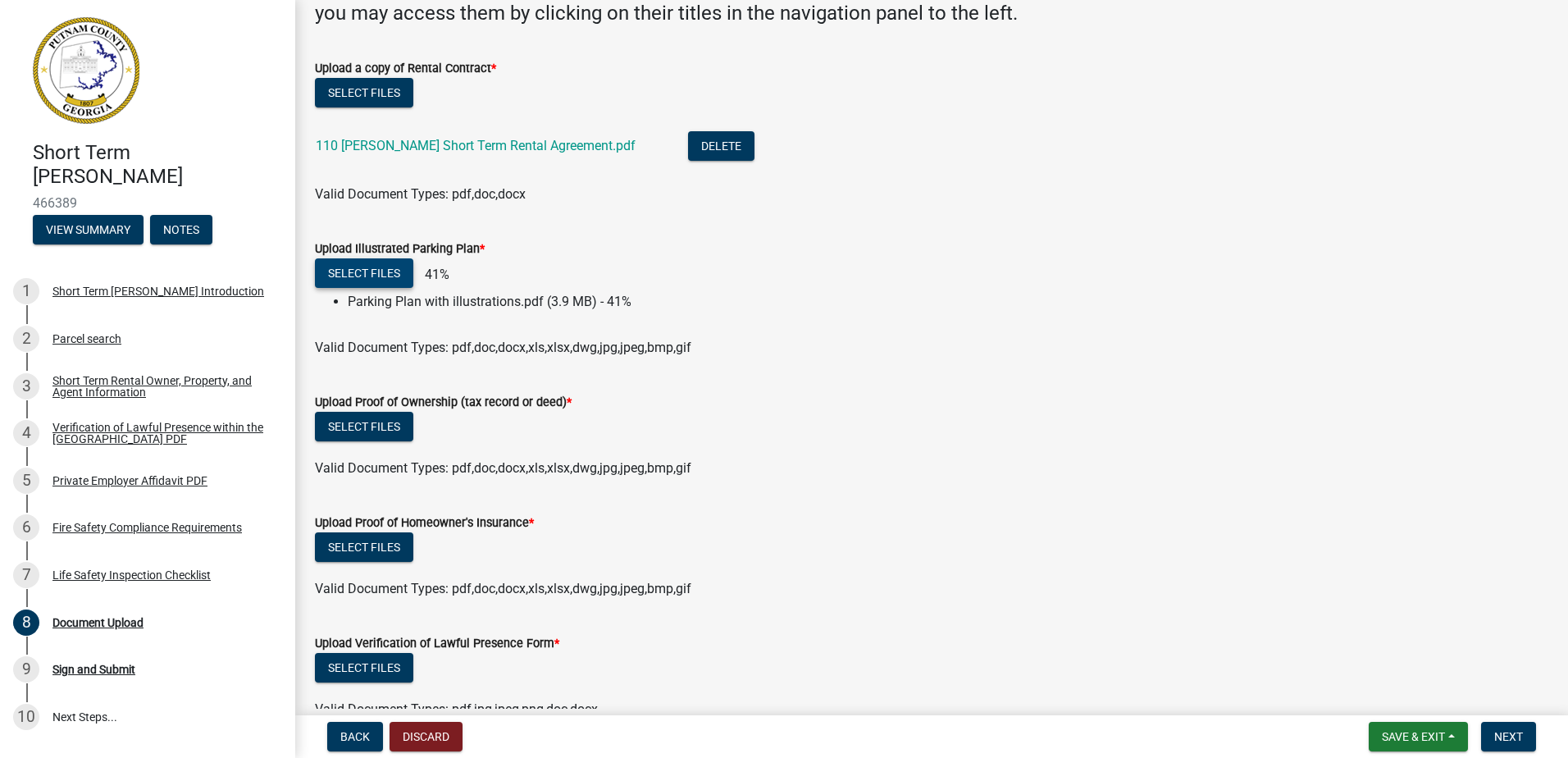
scroll to position [246, 0]
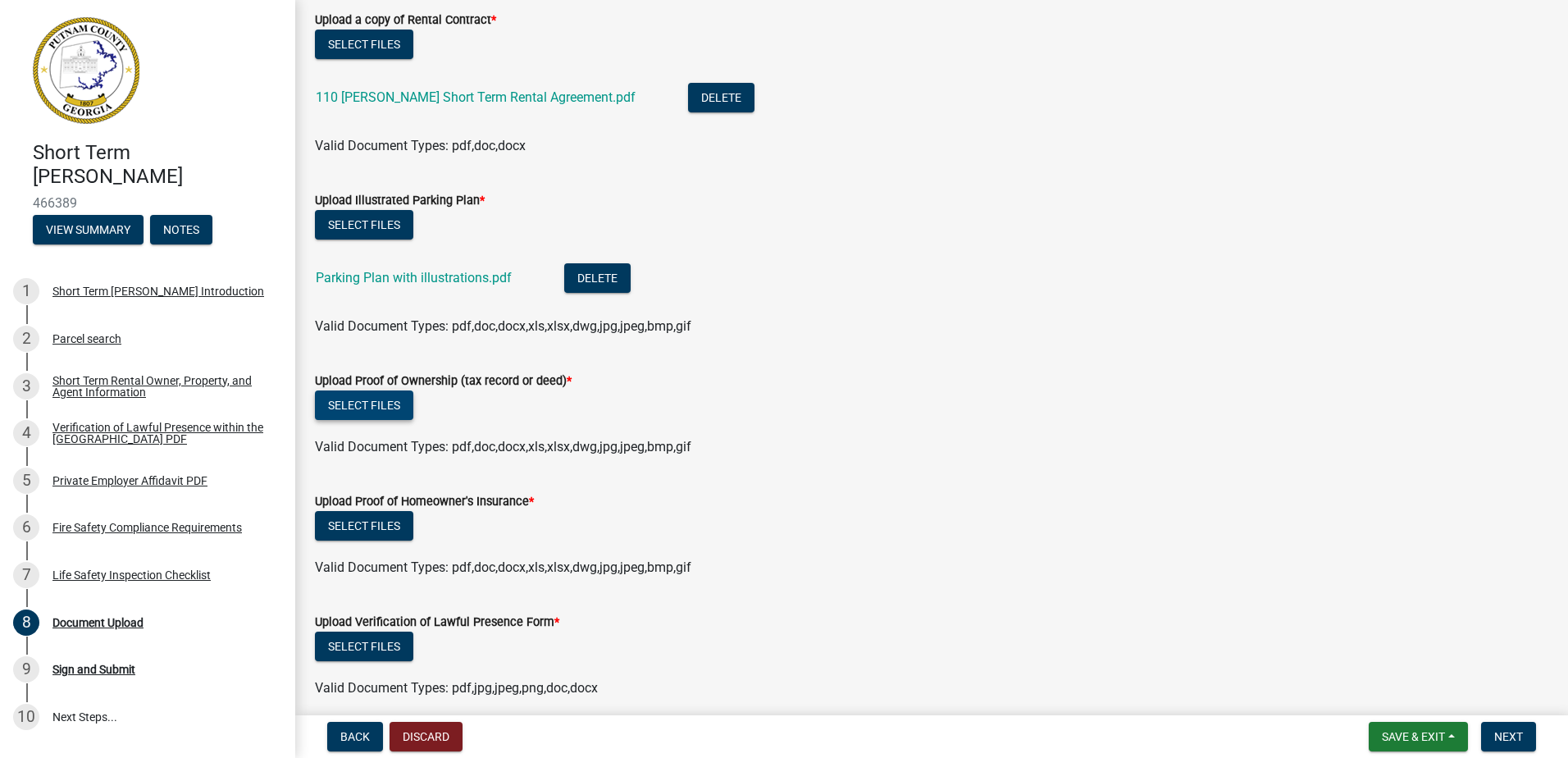
click at [374, 408] on button "Select files" at bounding box center [364, 405] width 99 height 30
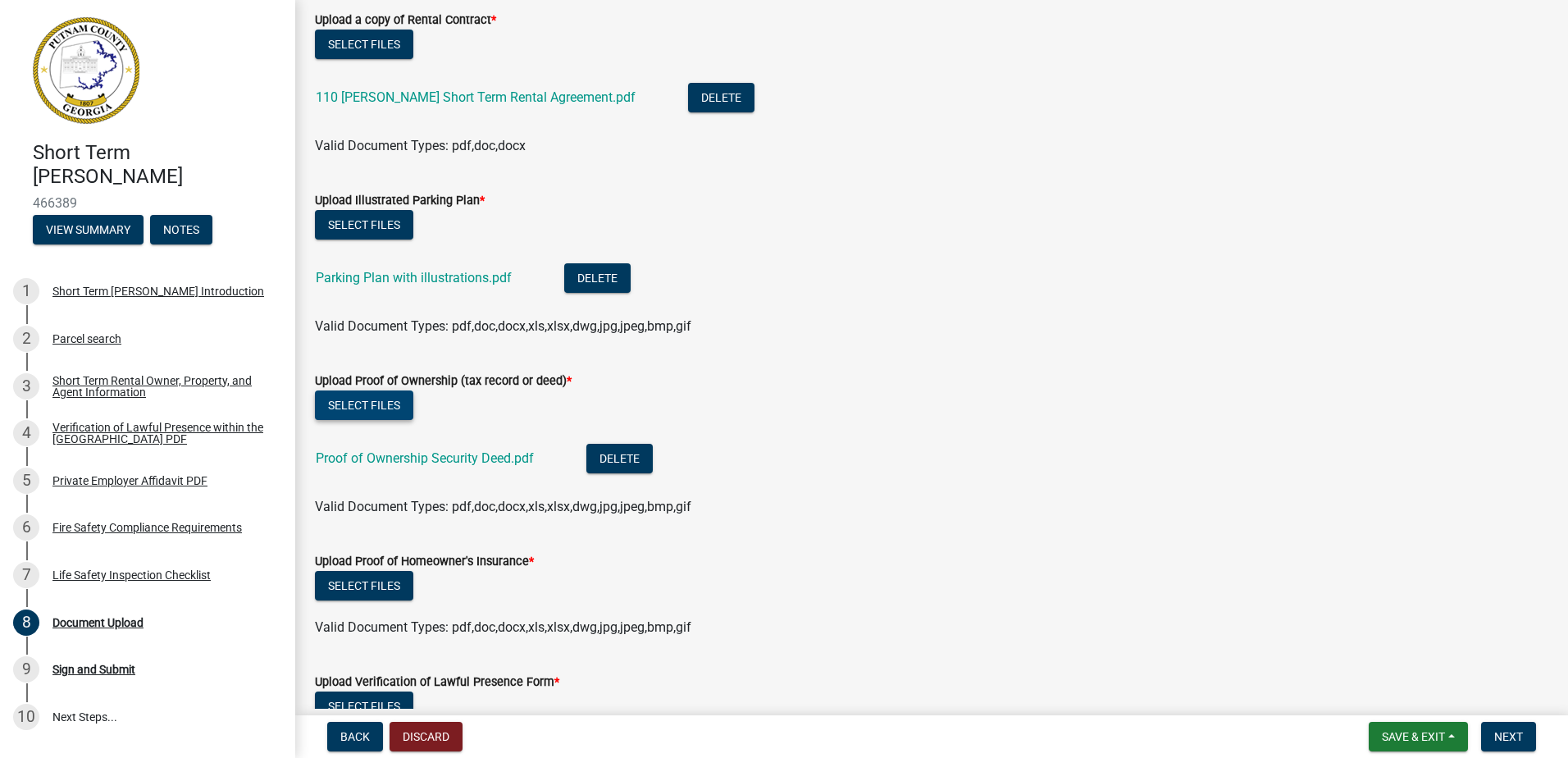
click at [355, 408] on button "Select files" at bounding box center [364, 405] width 99 height 30
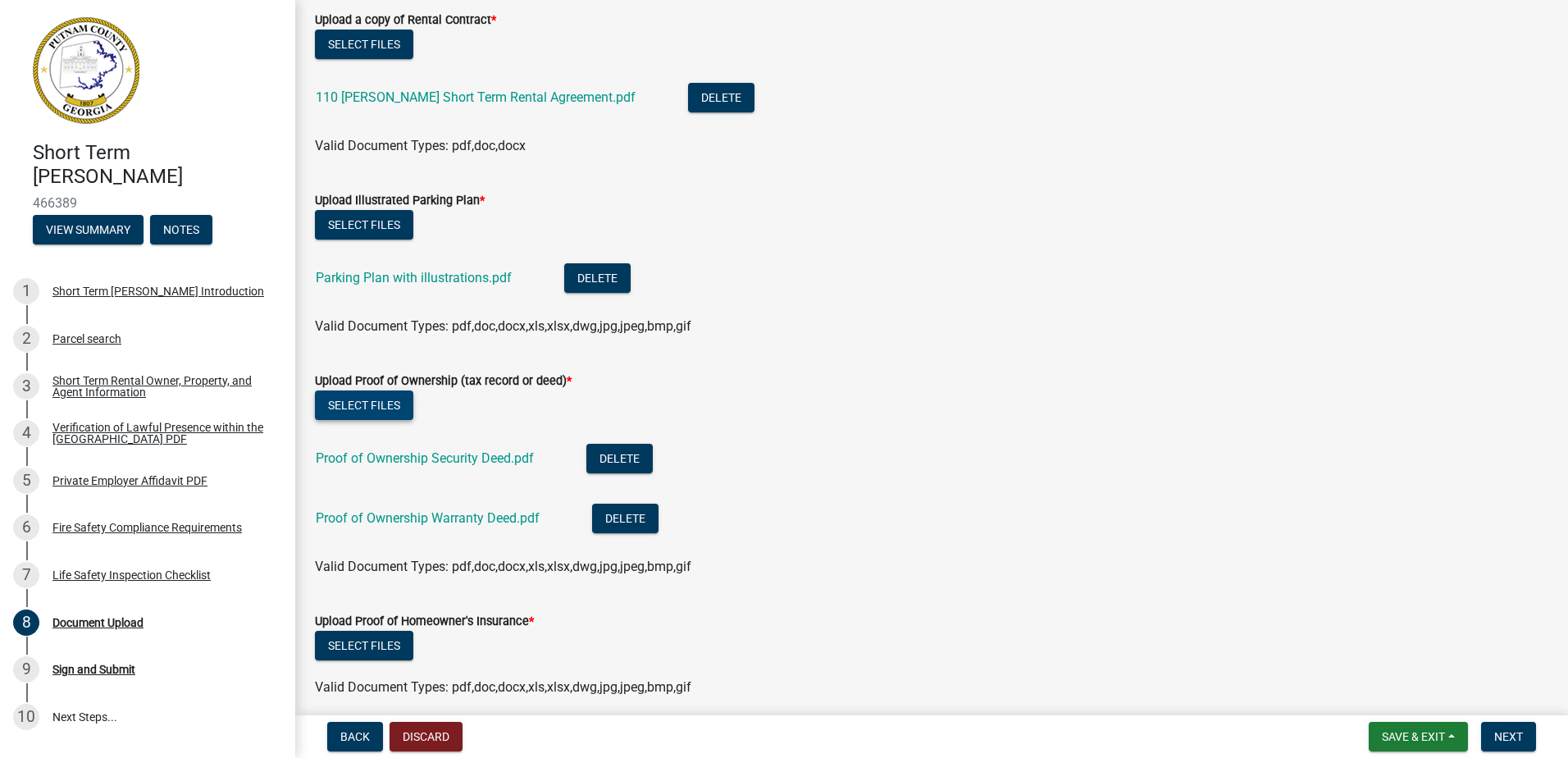
click at [380, 408] on button "Select files" at bounding box center [364, 405] width 99 height 30
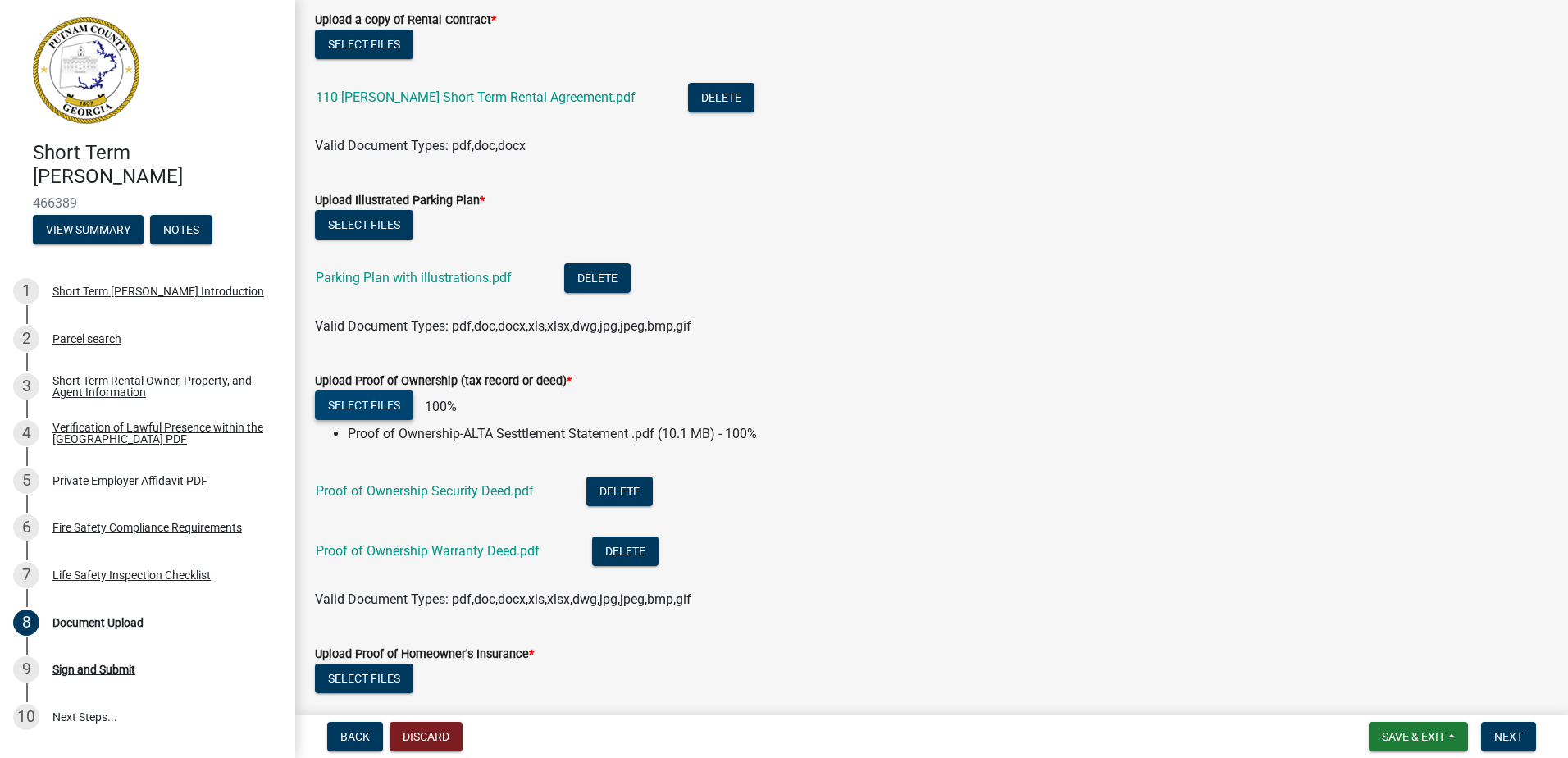
click at [374, 408] on button "Select files" at bounding box center [364, 405] width 99 height 30
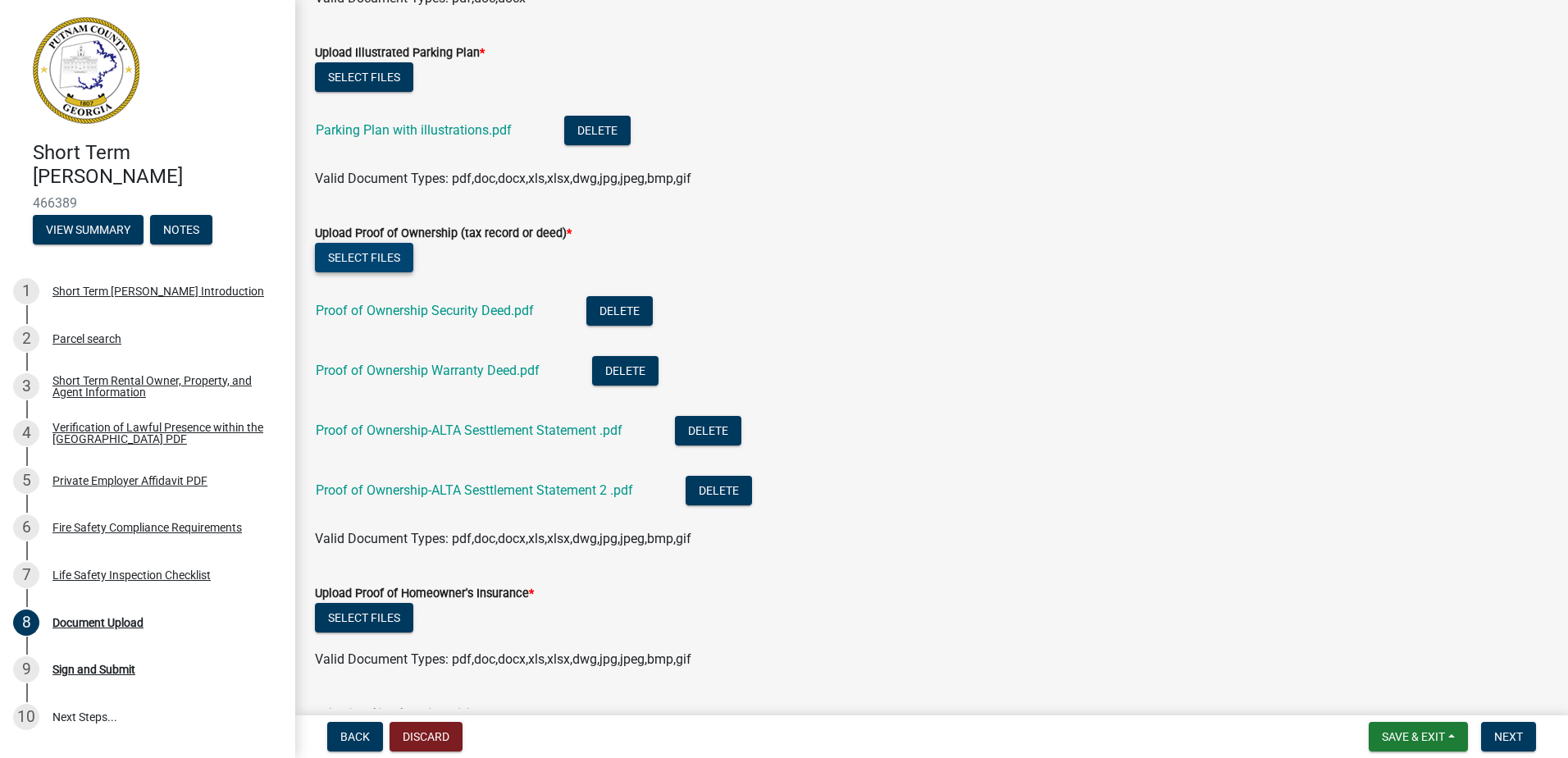
scroll to position [575, 0]
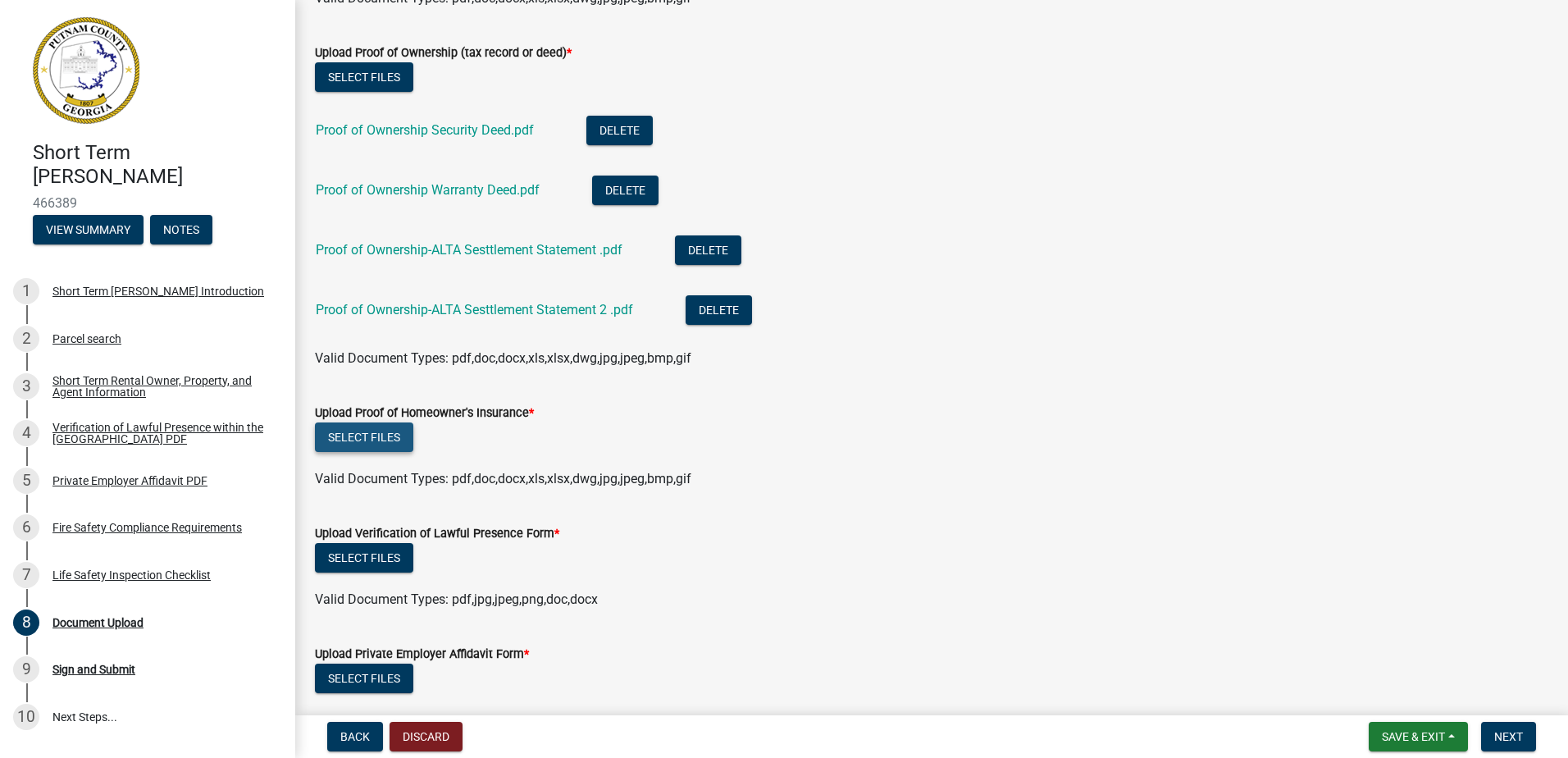
click at [374, 436] on button "Select files" at bounding box center [364, 437] width 99 height 30
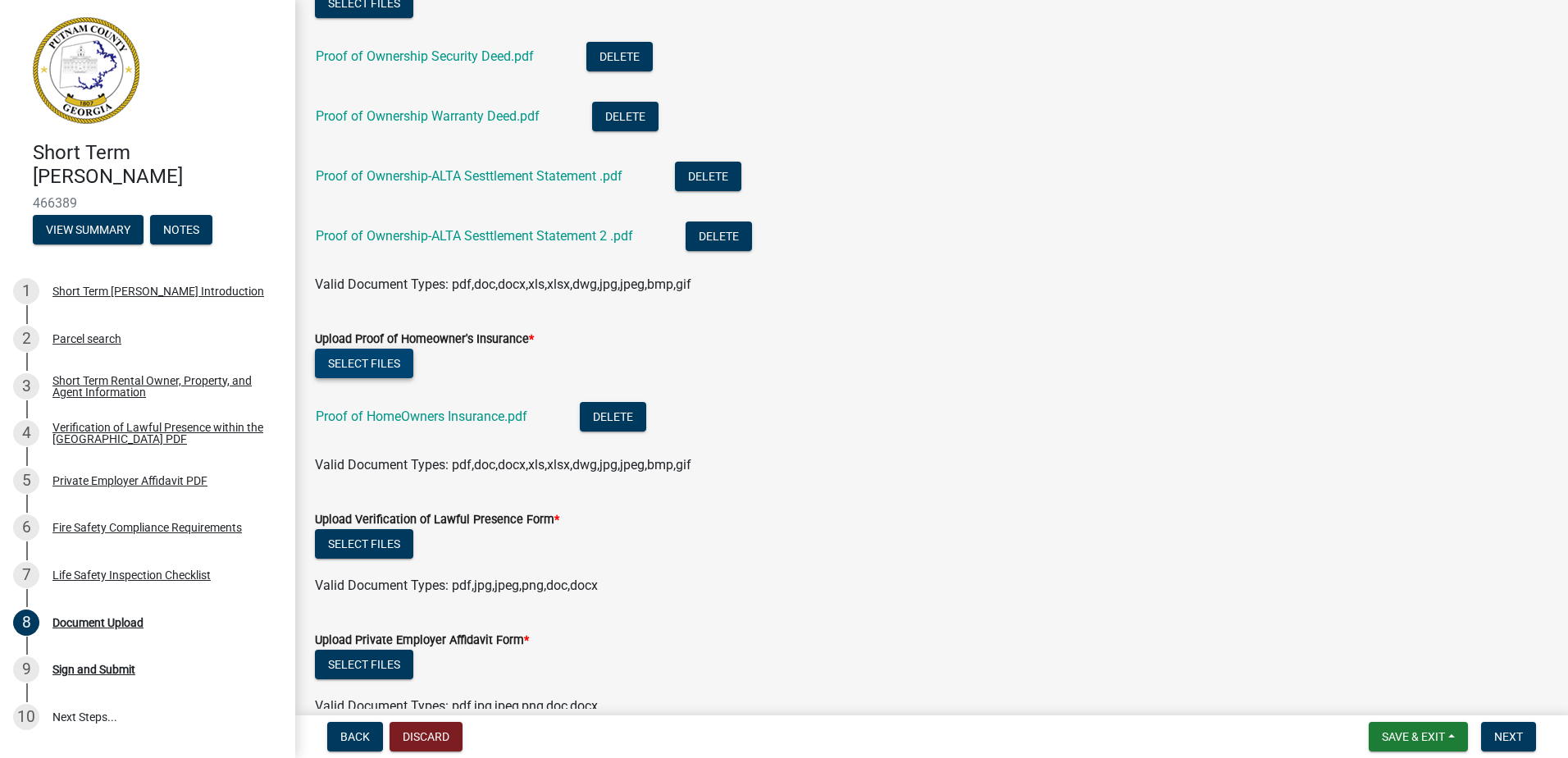
scroll to position [903, 0]
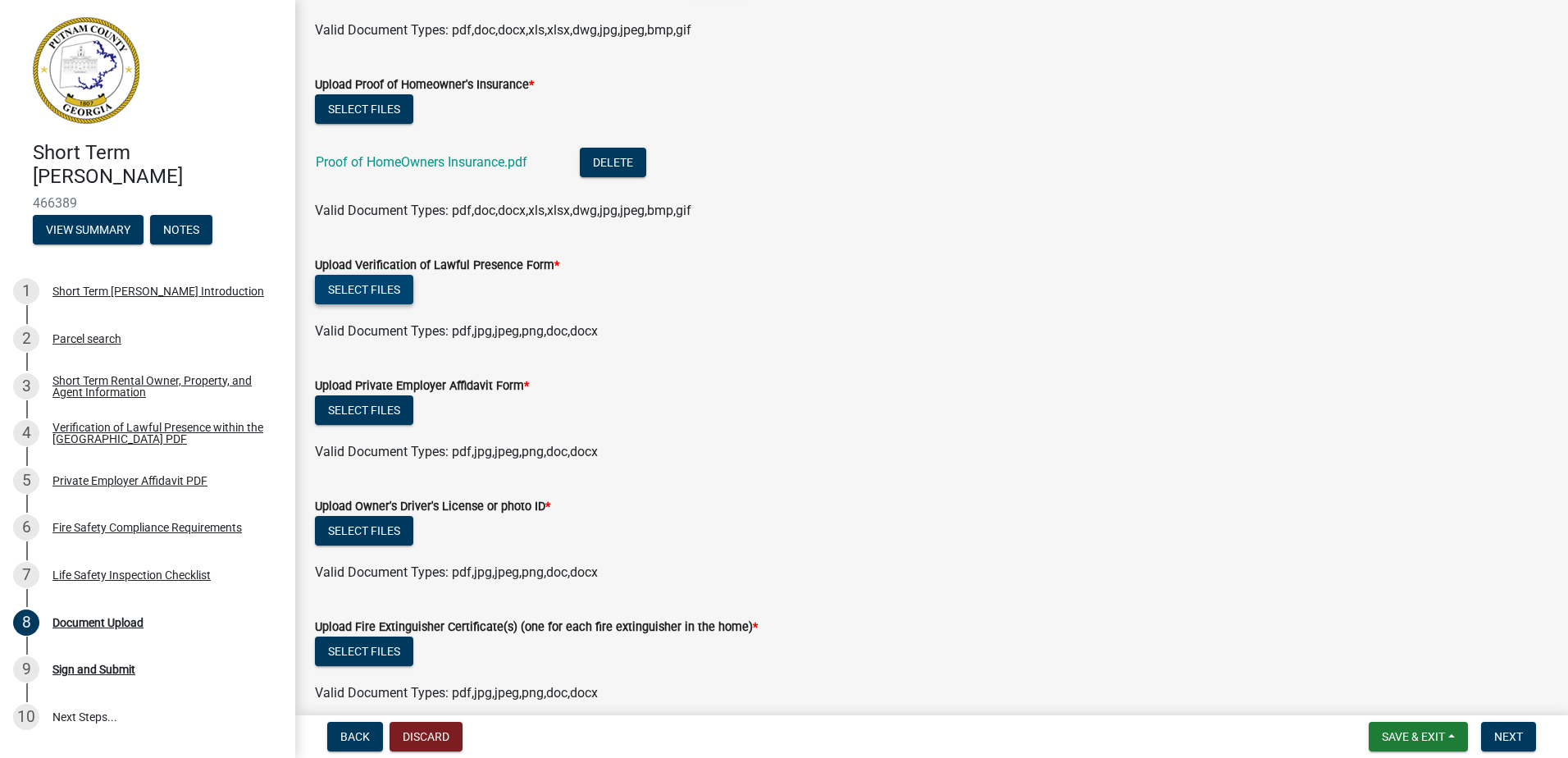
click at [376, 297] on button "Select files" at bounding box center [364, 289] width 99 height 30
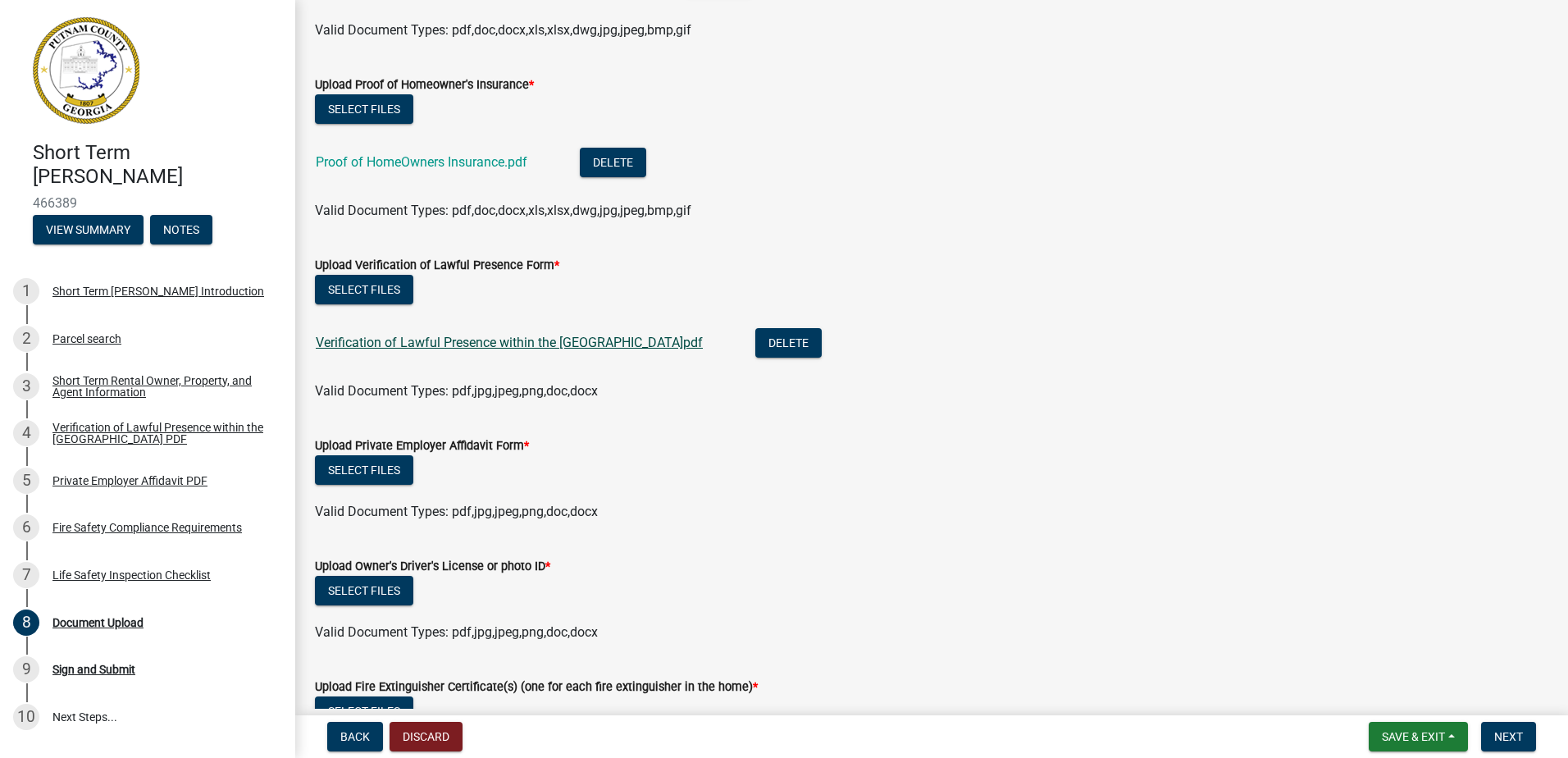
click at [584, 337] on link "Verification of Lawful Presence within the [GEOGRAPHIC_DATA]pdf" at bounding box center [509, 343] width 387 height 15
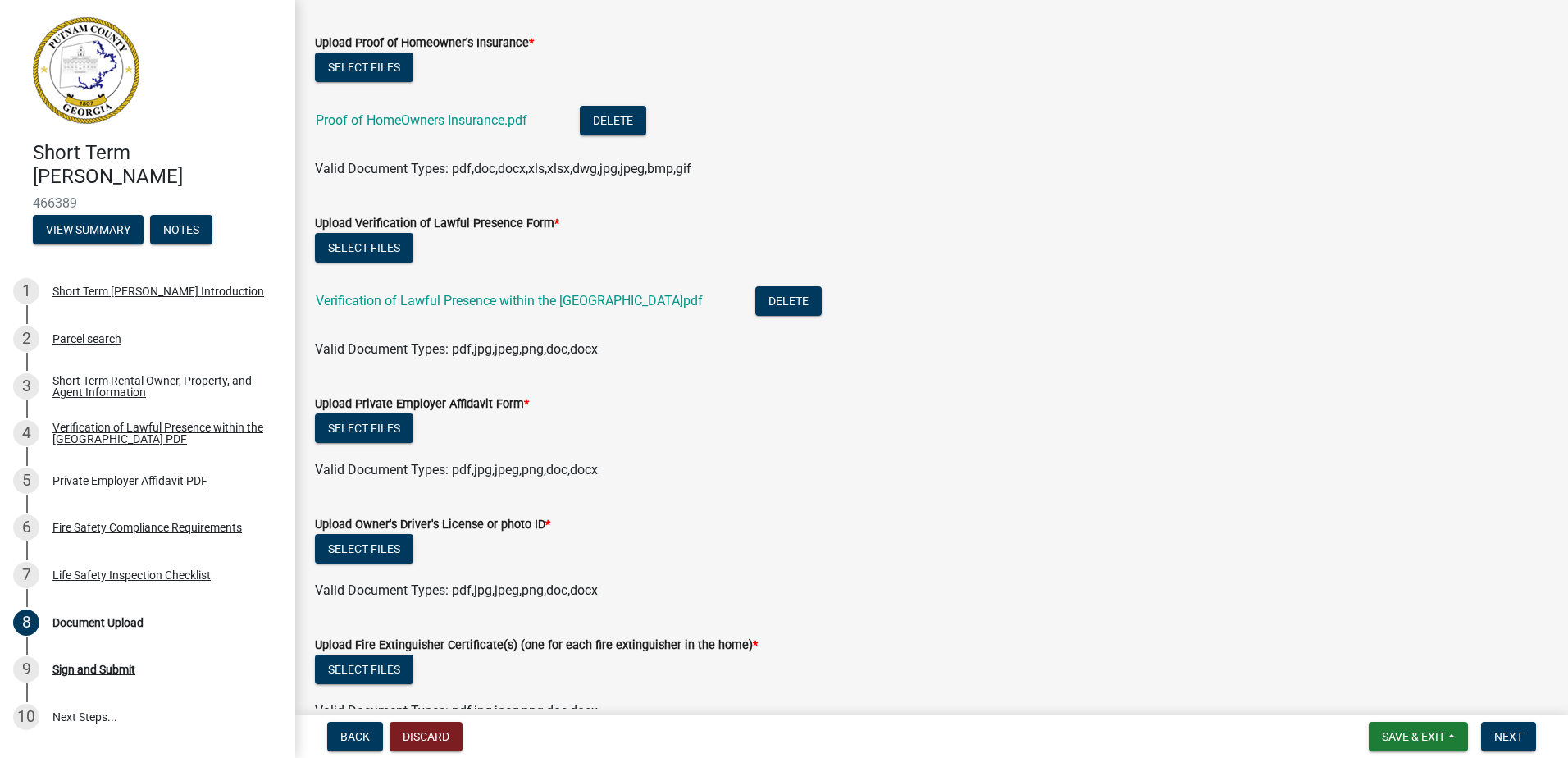
scroll to position [985, 0]
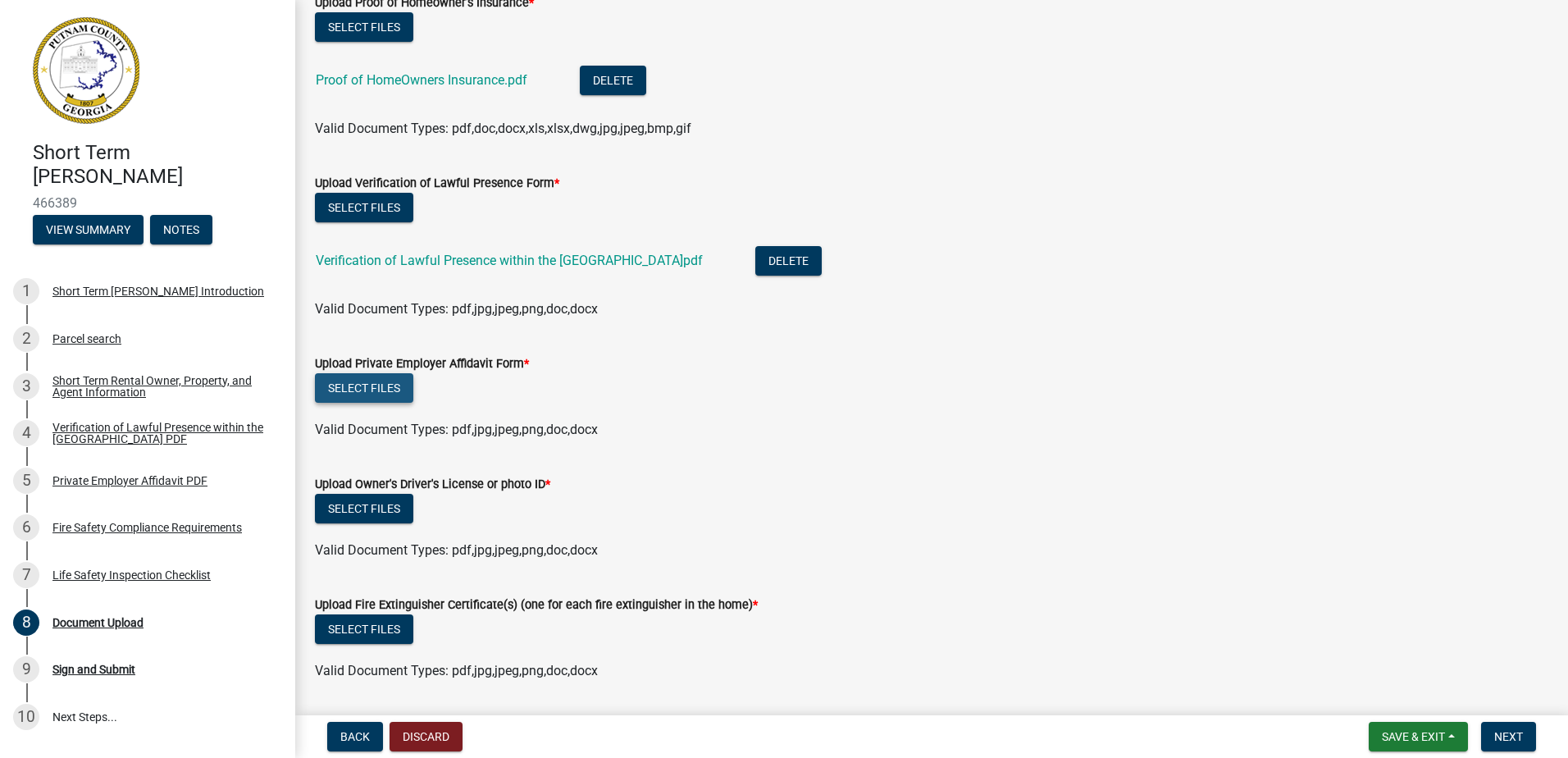
click at [382, 397] on button "Select files" at bounding box center [364, 388] width 99 height 30
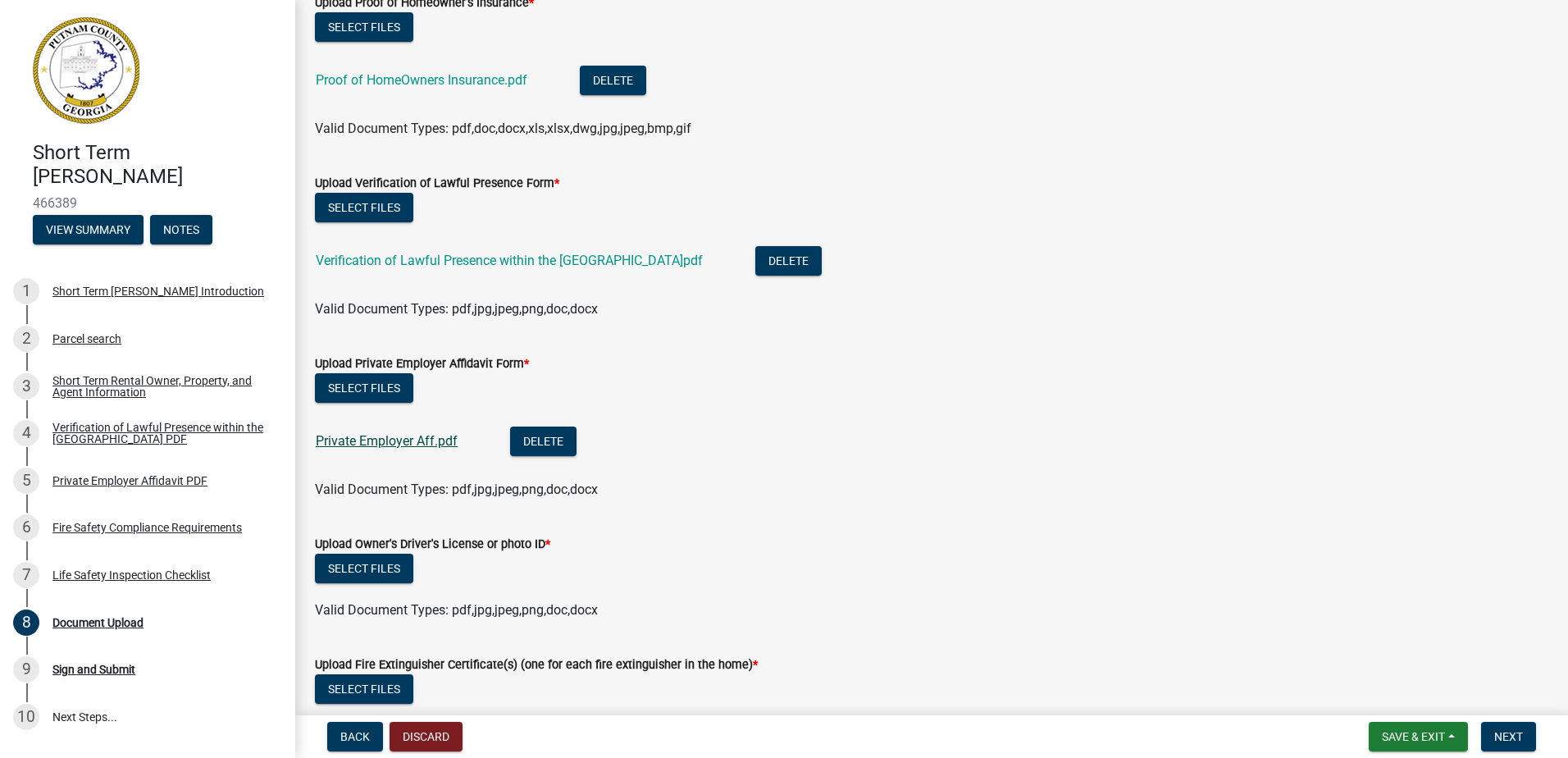
click at [428, 439] on link "Private Employer Aff.pdf" at bounding box center [387, 441] width 142 height 15
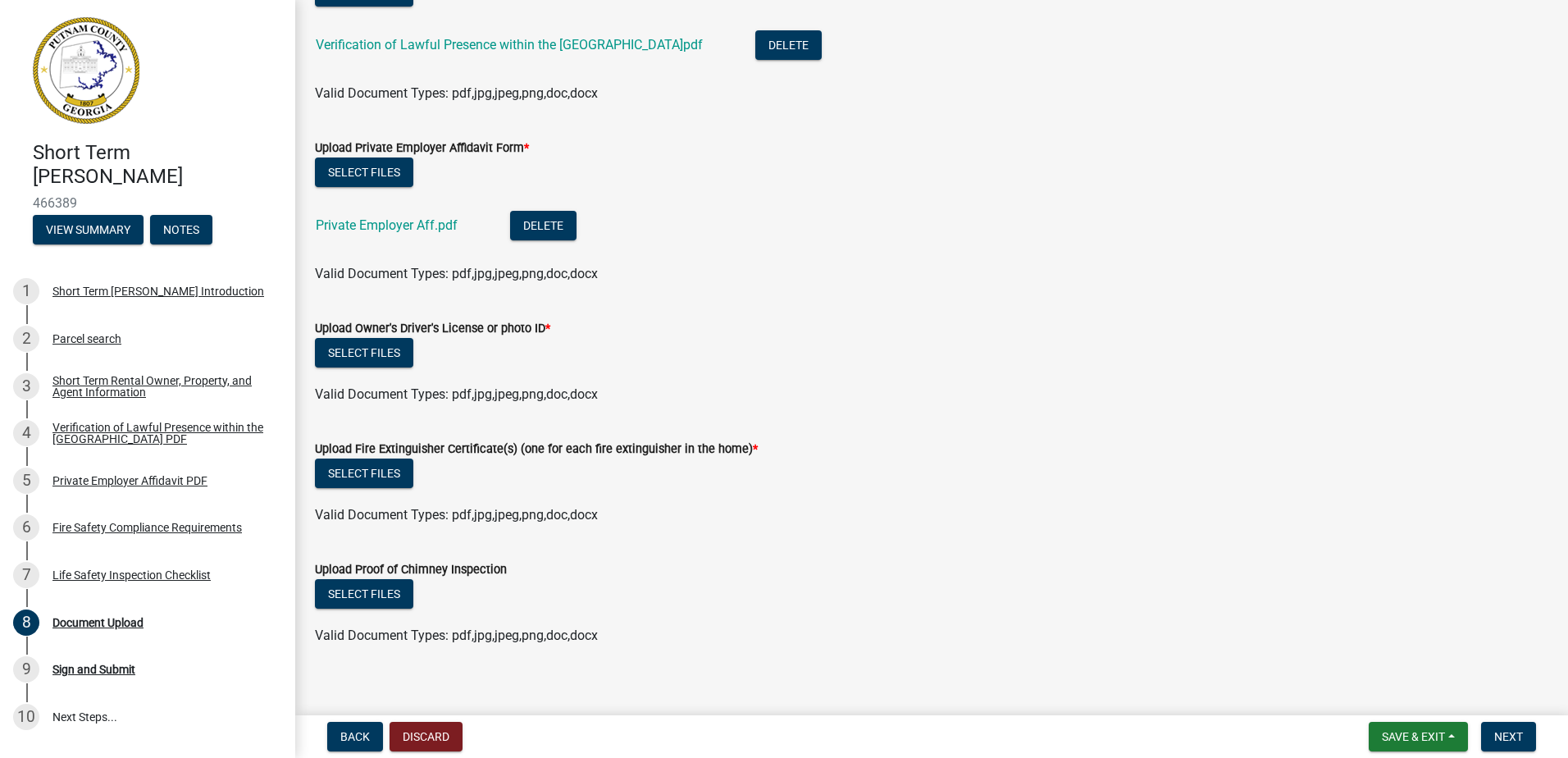
scroll to position [1216, 0]
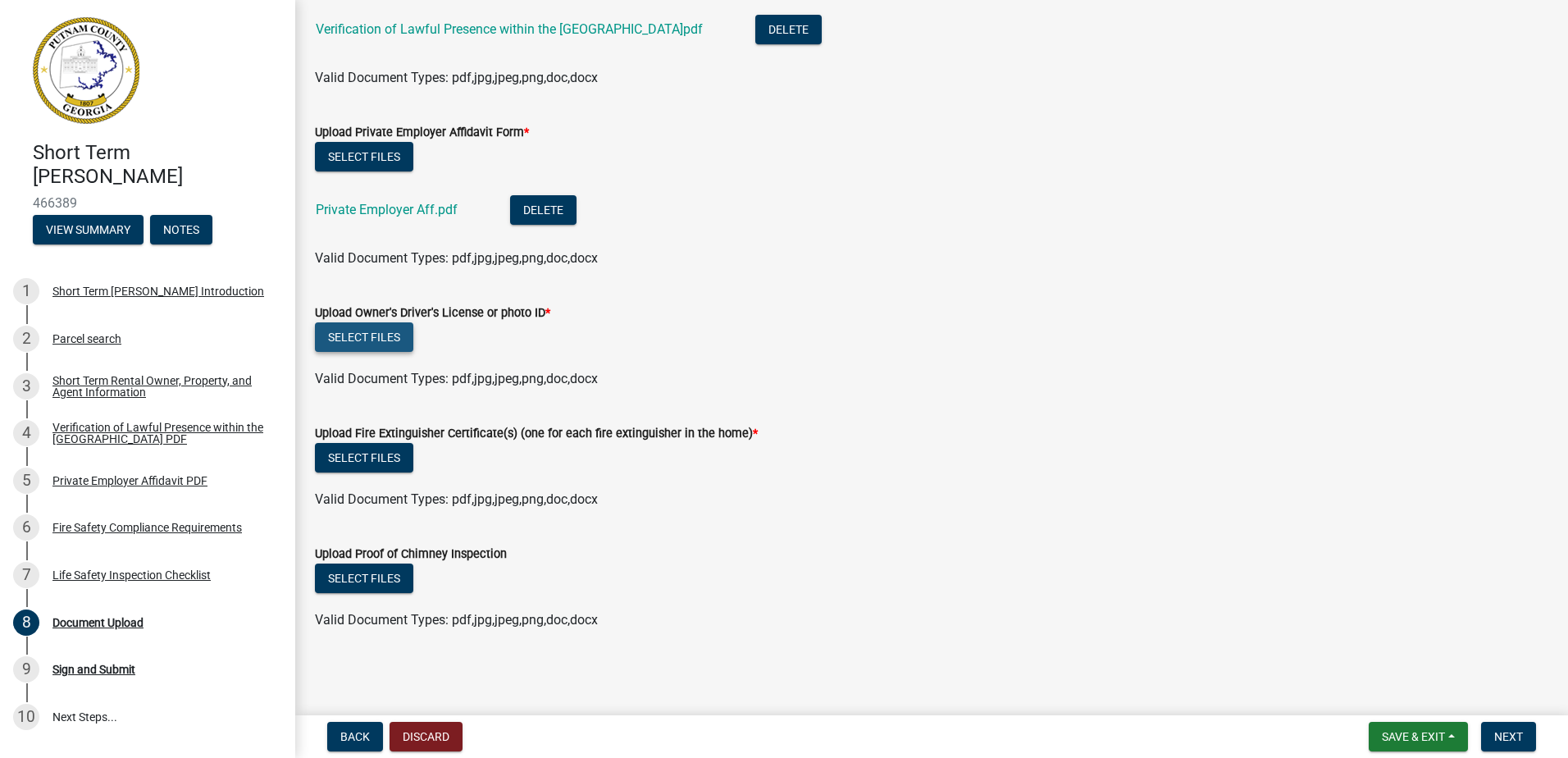
click at [359, 332] on button "Select files" at bounding box center [364, 337] width 99 height 30
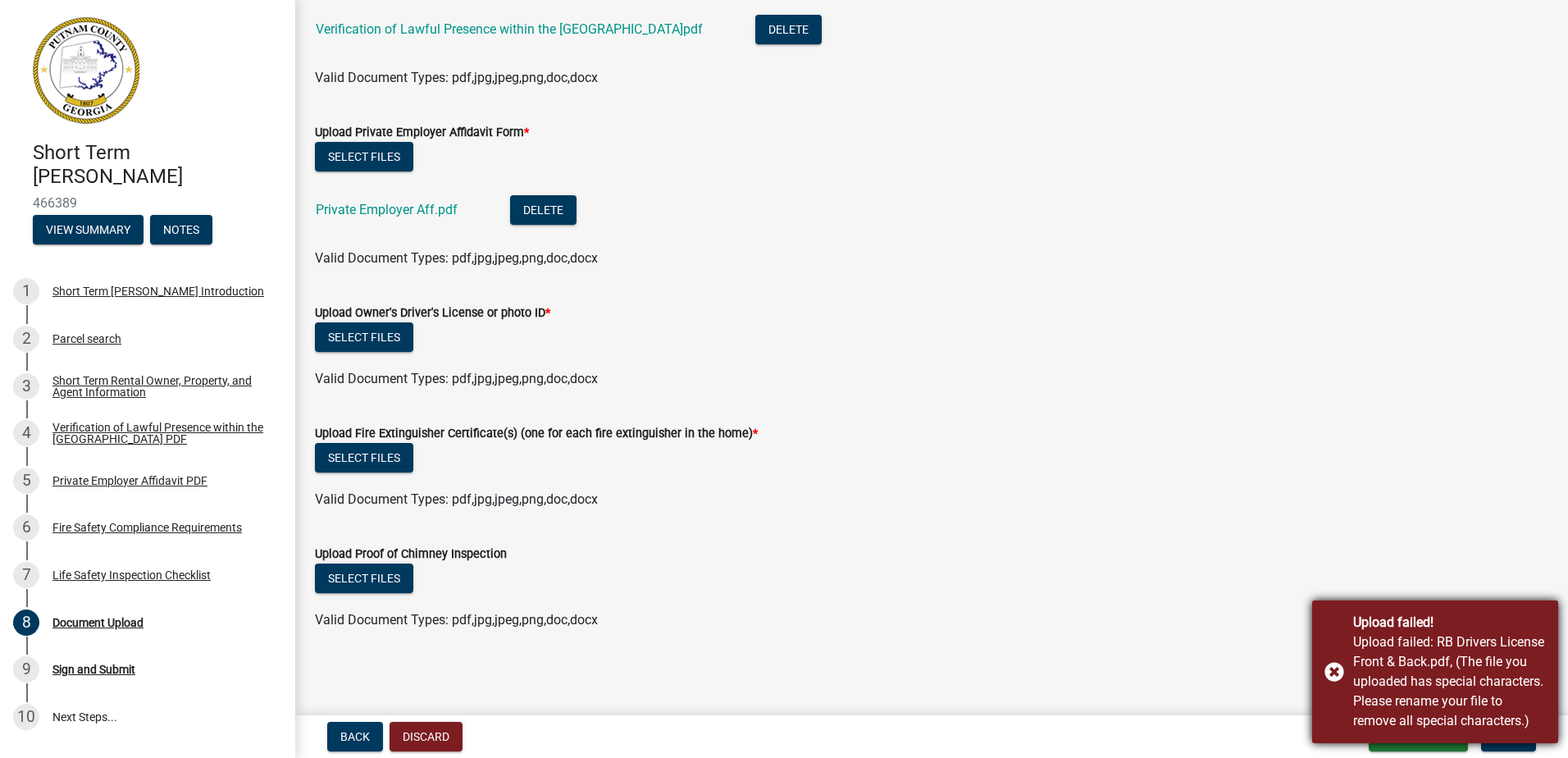
click at [1329, 671] on div "Upload failed! Upload failed: RB Drivers License Front & Back.pdf, (The file yo…" at bounding box center [1435, 672] width 246 height 143
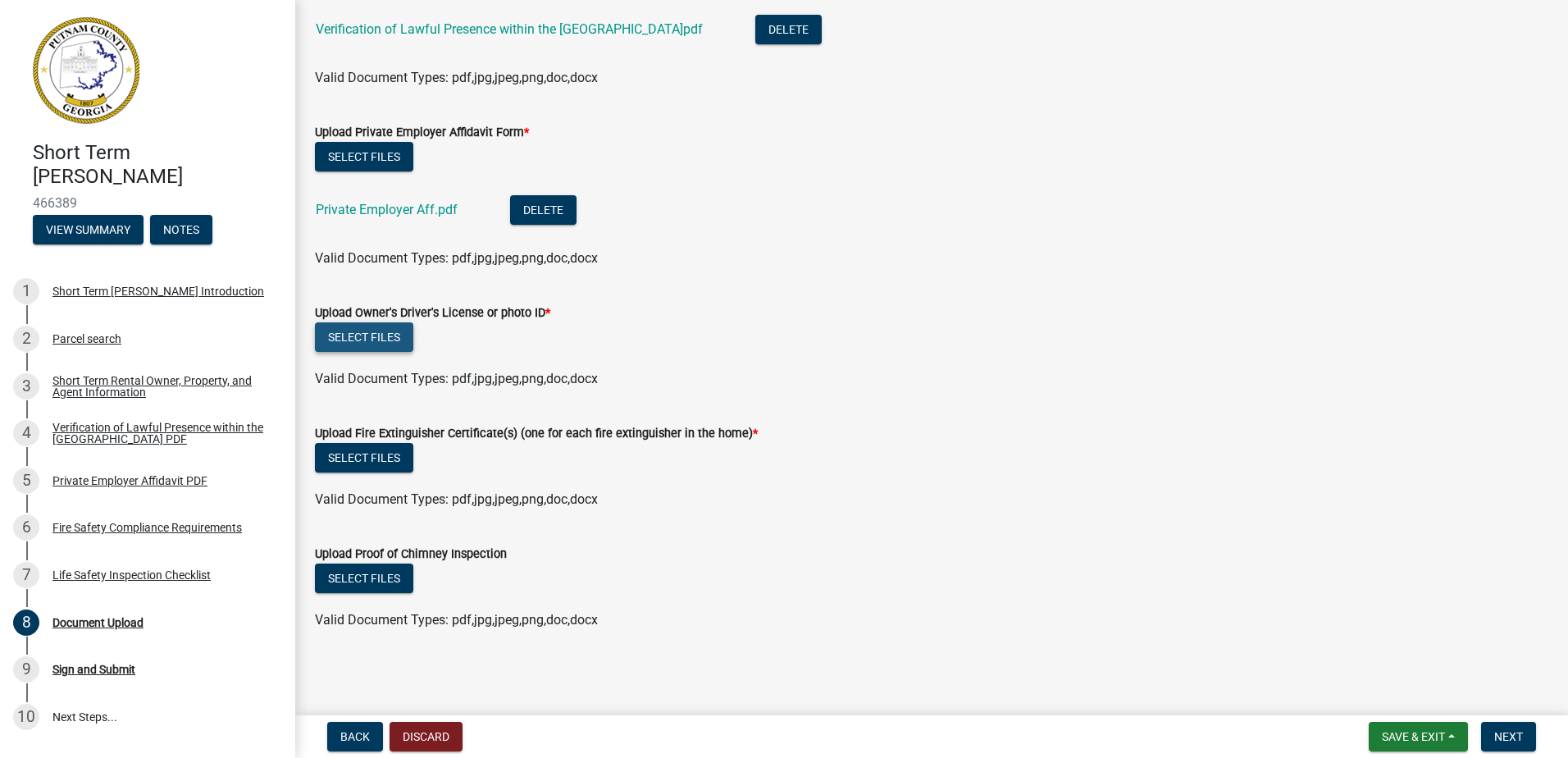
click at [362, 337] on button "Select files" at bounding box center [364, 337] width 99 height 30
click at [810, 567] on div "Select files" at bounding box center [931, 580] width 1234 height 34
click at [386, 336] on button "Select files" at bounding box center [364, 337] width 99 height 30
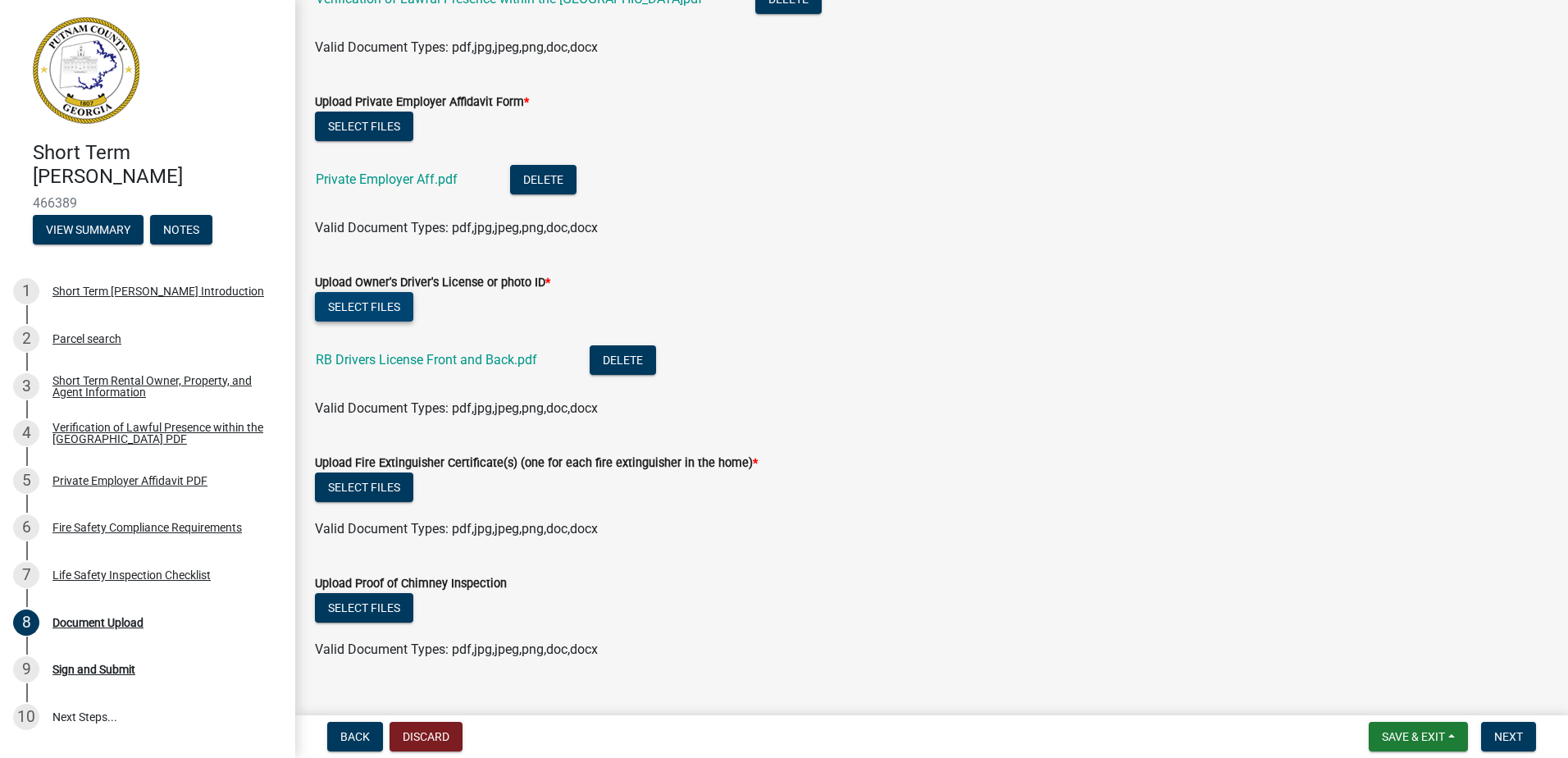
scroll to position [1276, 0]
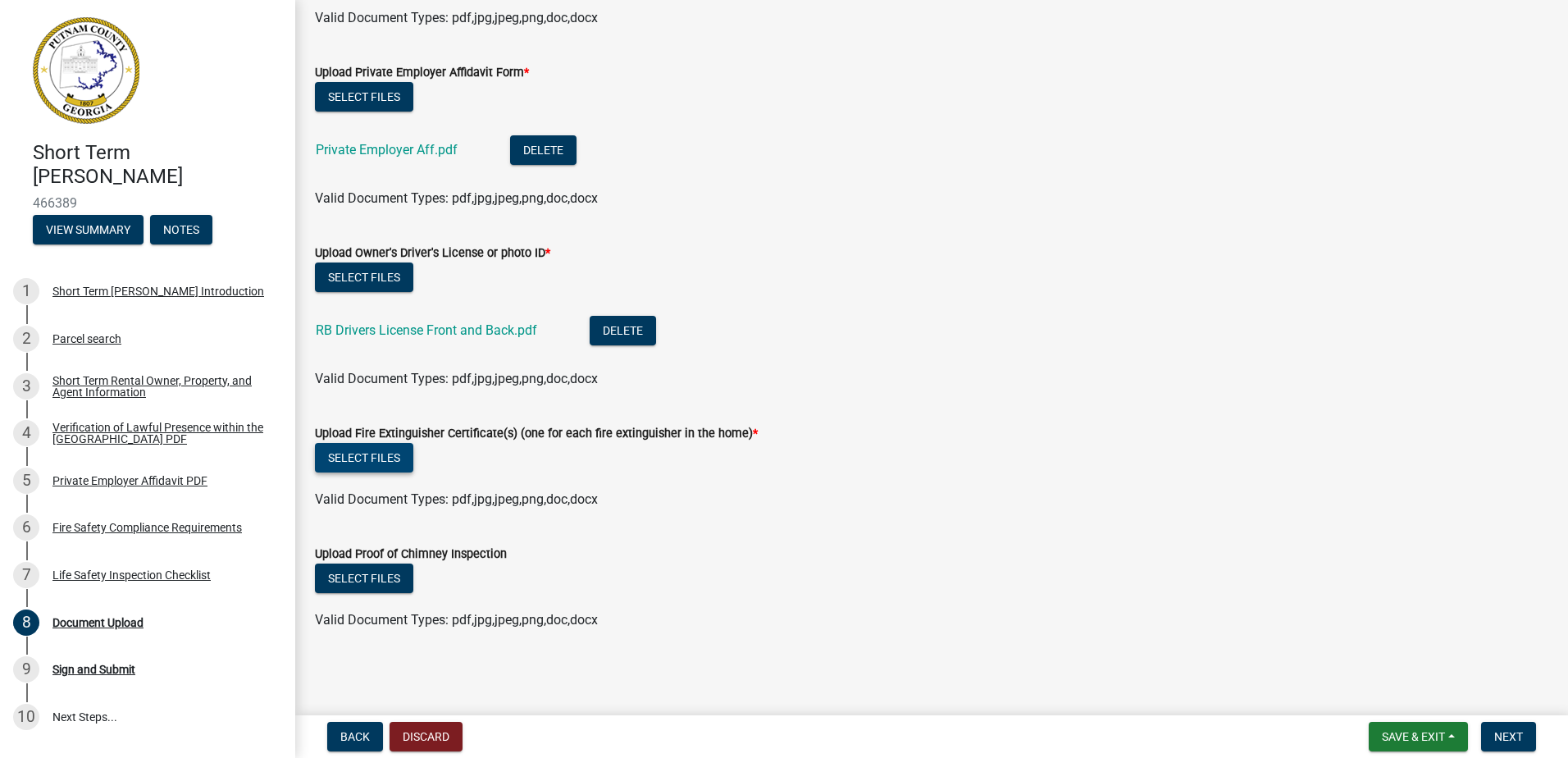
click at [397, 461] on button "Select files" at bounding box center [364, 457] width 99 height 30
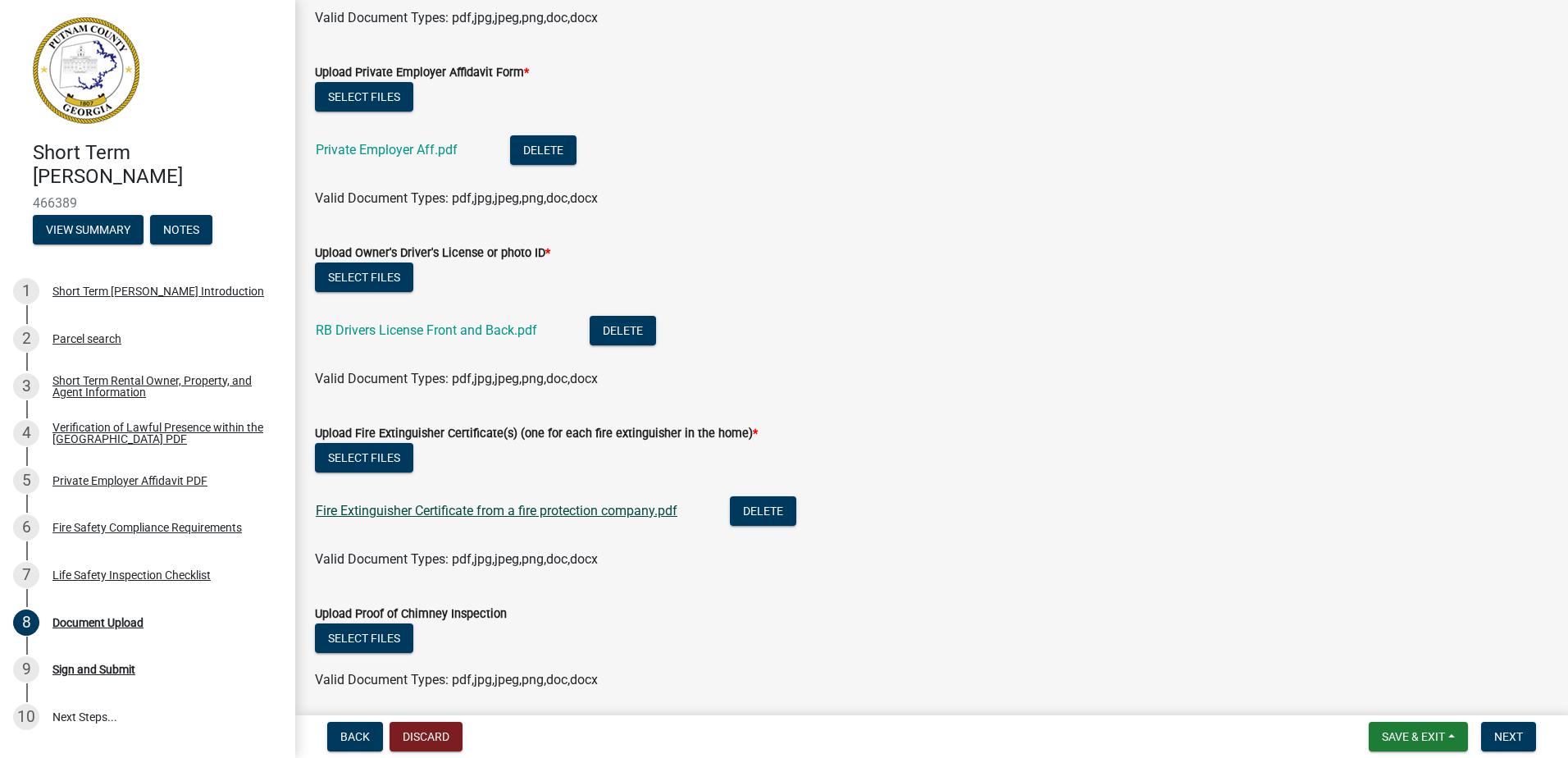
click at [582, 510] on link "Fire Extinguisher Certificate from a fire protection company.pdf" at bounding box center [496, 511] width 362 height 15
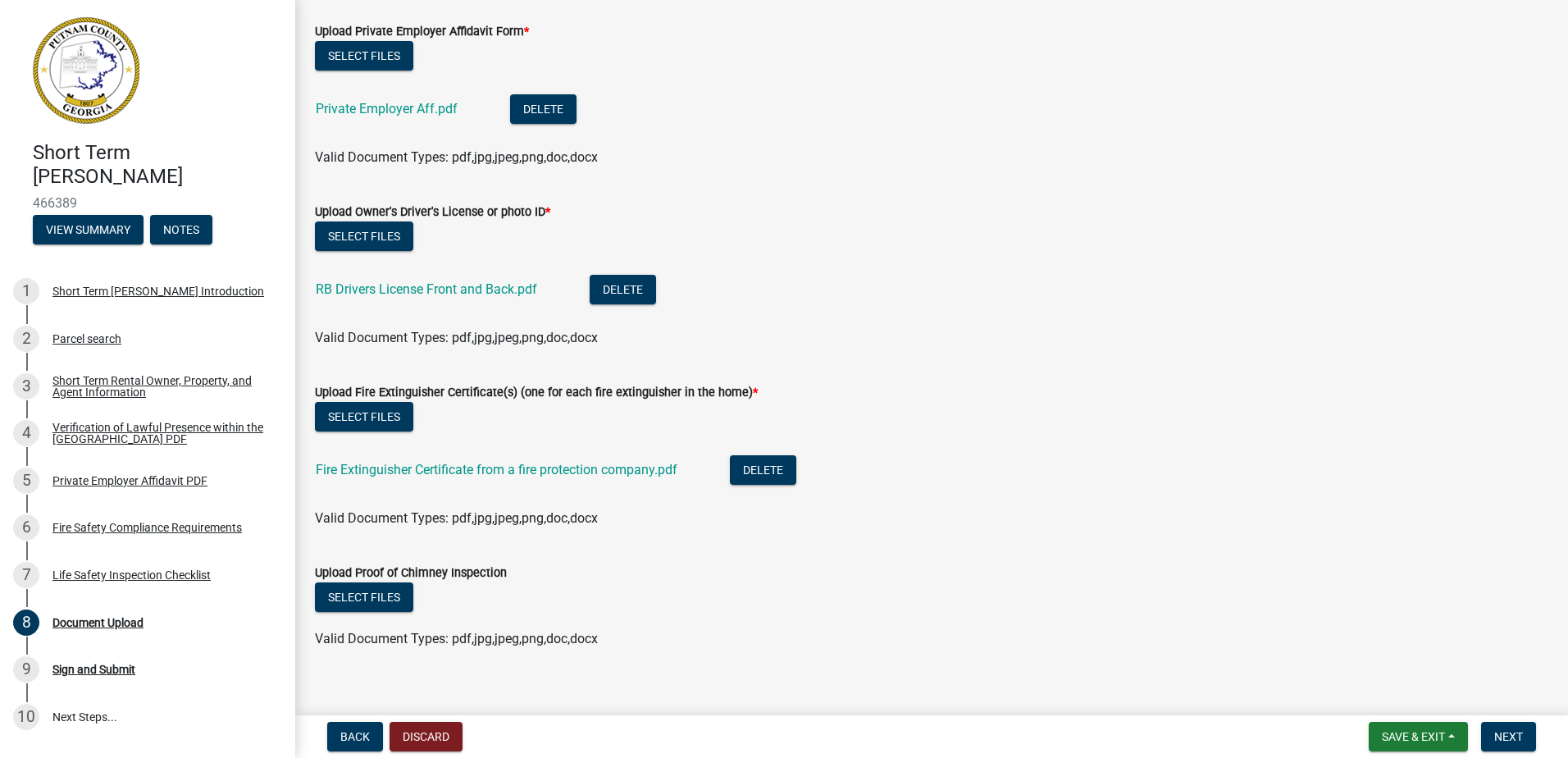
scroll to position [1336, 0]
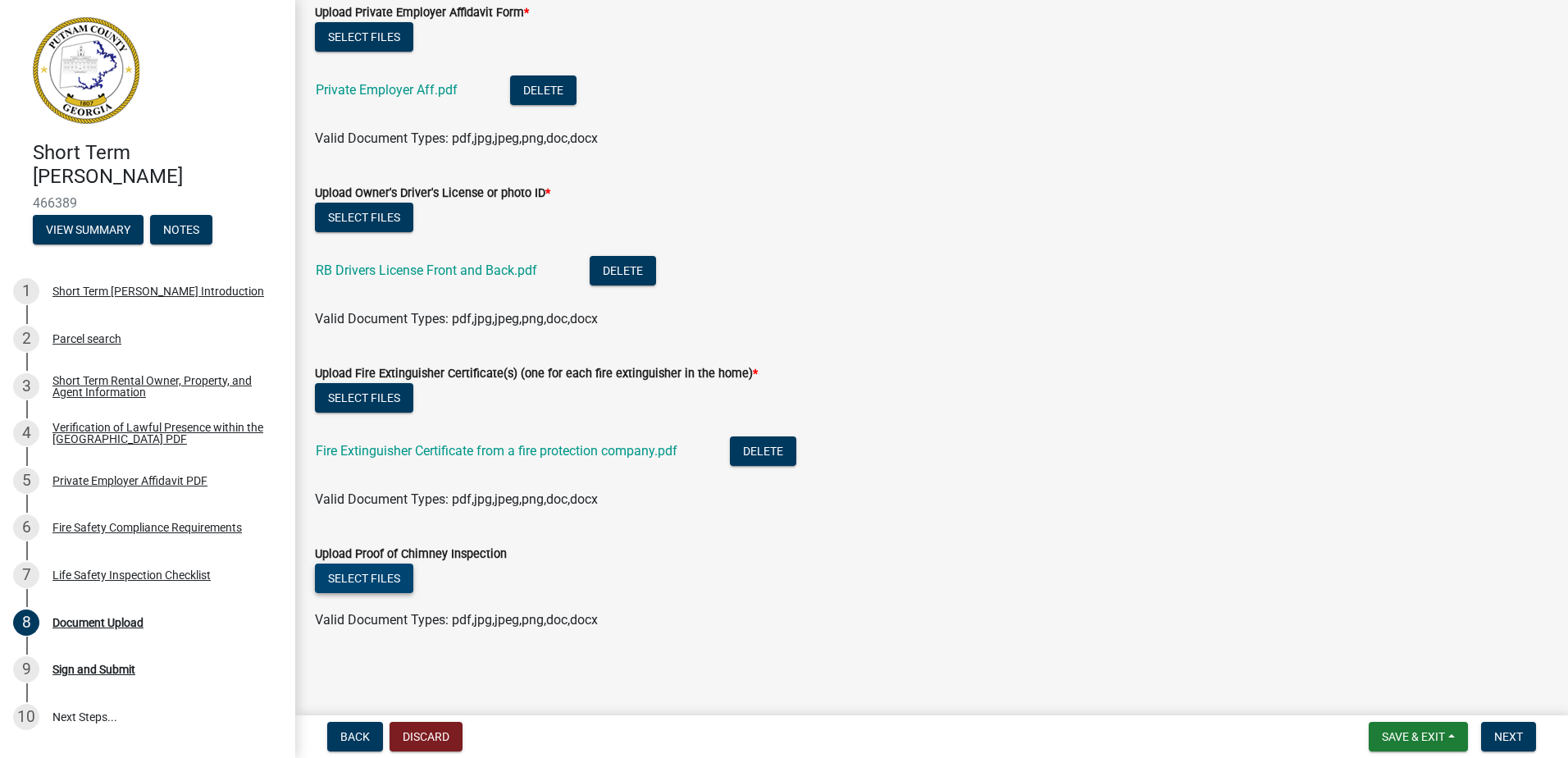
click at [400, 579] on button "Select files" at bounding box center [364, 578] width 99 height 30
click at [393, 582] on button "Select files" at bounding box center [364, 578] width 99 height 30
click at [956, 521] on wm-data-entity-input "Upload Fire Extinguisher Certificate(s) (one for each fire extinguisher in the …" at bounding box center [931, 434] width 1234 height 181
click at [364, 578] on button "Select files" at bounding box center [364, 578] width 99 height 30
click at [971, 491] on div "Valid Document Types: pdf,jpg,jpeg,png,doc,docx" at bounding box center [931, 500] width 1258 height 20
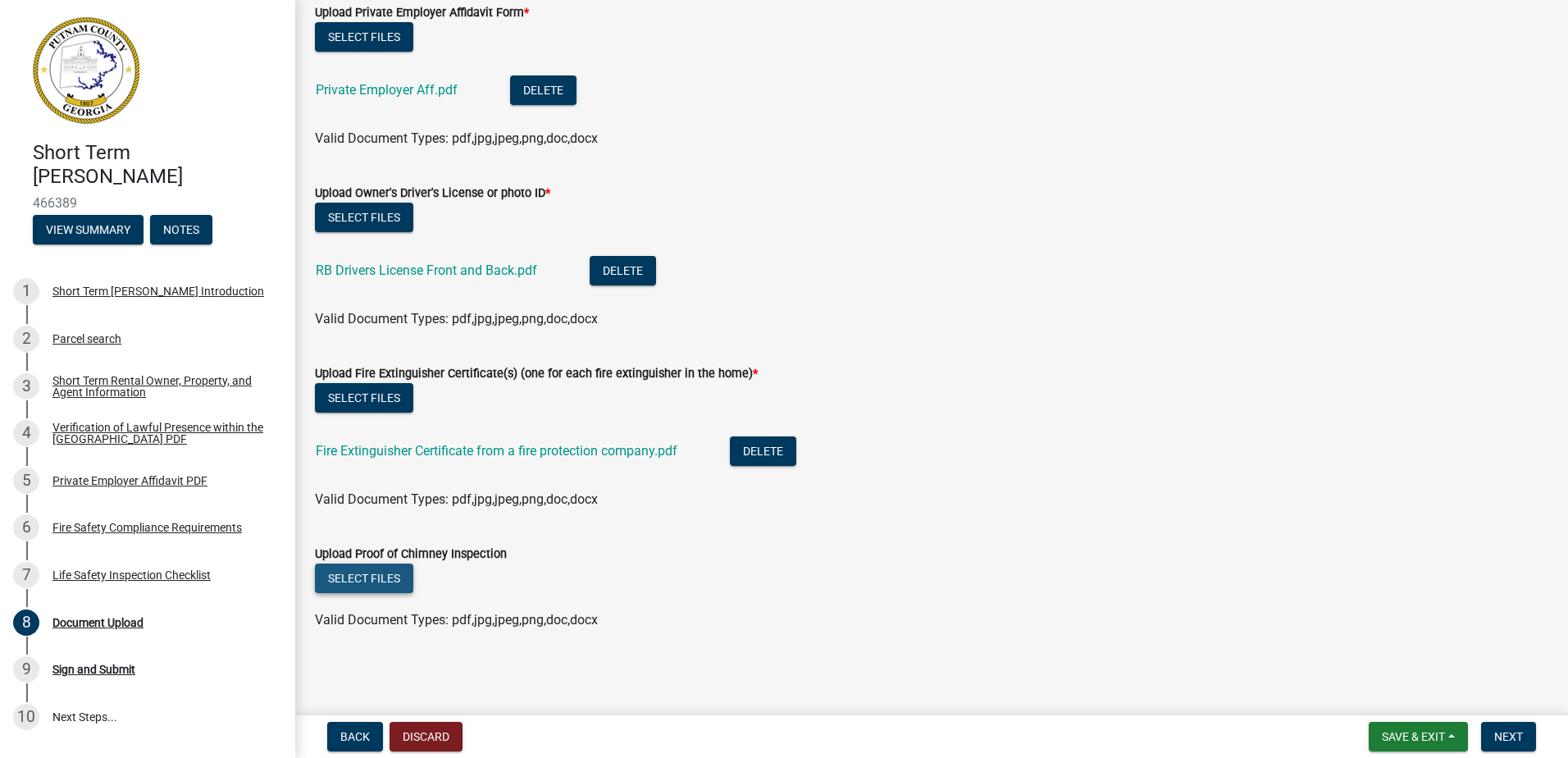
click at [380, 577] on button "Select files" at bounding box center [364, 578] width 99 height 30
click at [1098, 354] on form "Upload Fire Extinguisher Certificate(s) (one for each fire extinguisher in the …" at bounding box center [931, 427] width 1234 height 166
click at [388, 572] on button "Select files" at bounding box center [364, 578] width 99 height 30
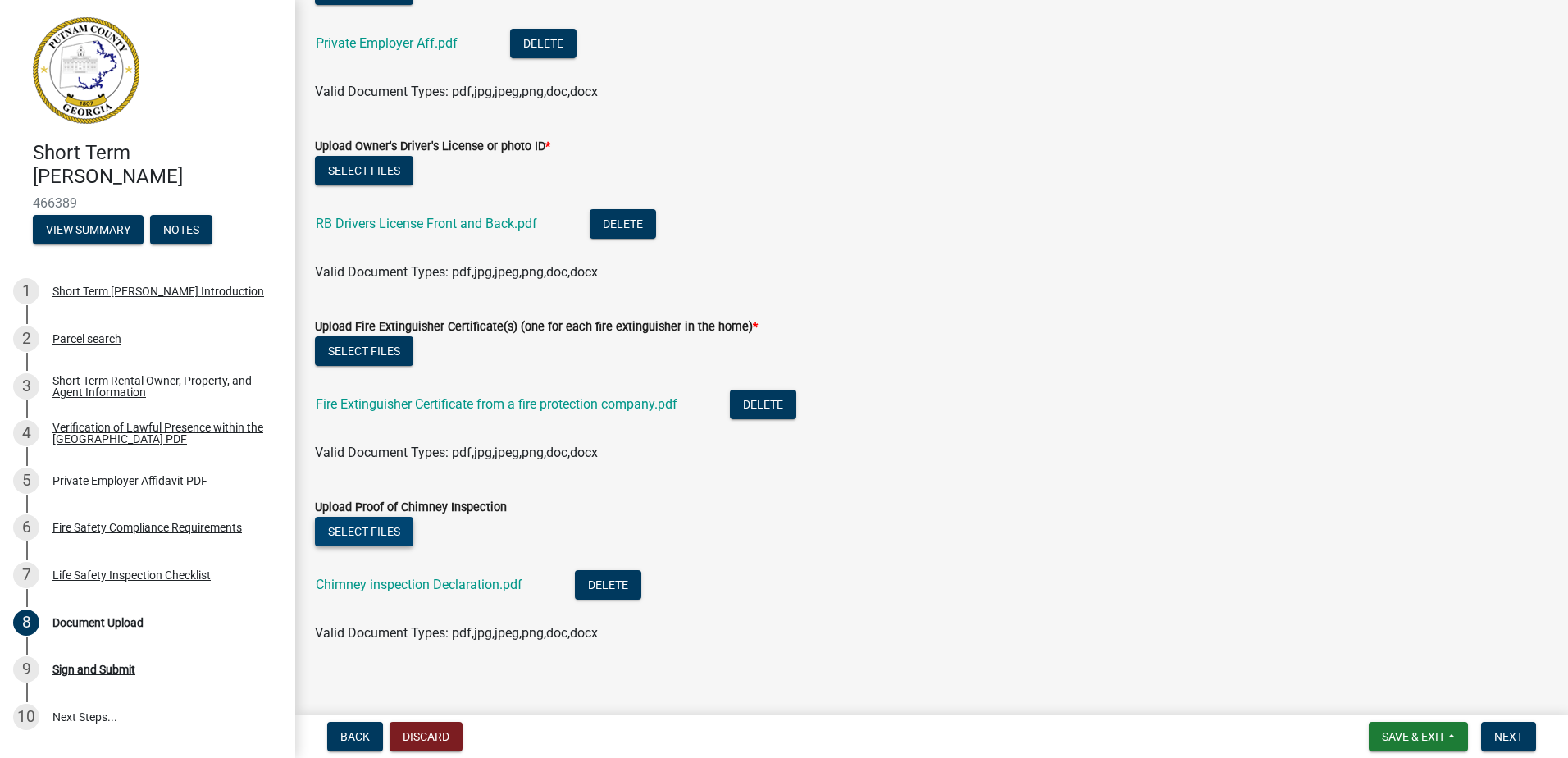
scroll to position [1396, 0]
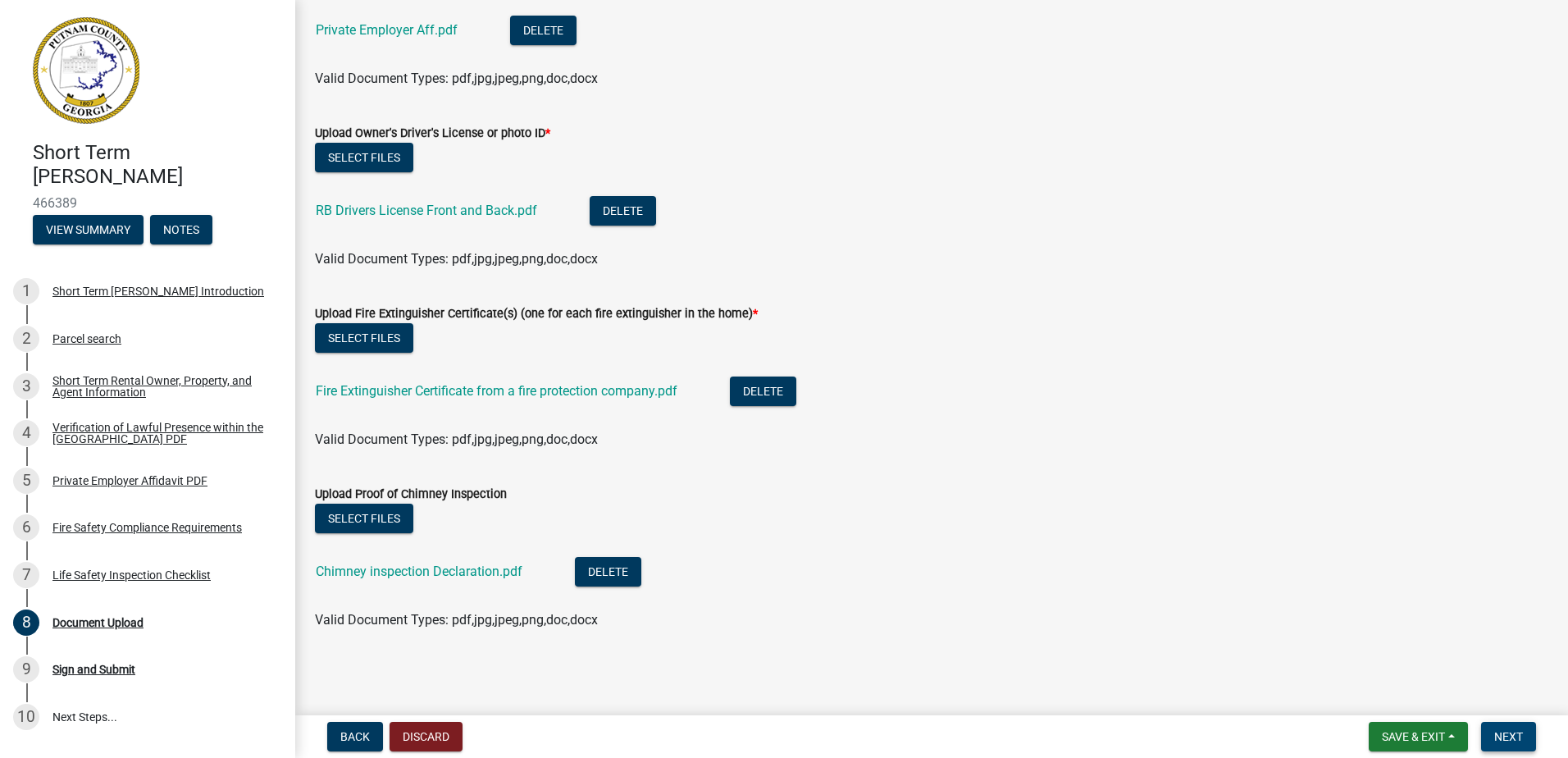
click at [1522, 743] on span "Next" at bounding box center [1508, 737] width 29 height 13
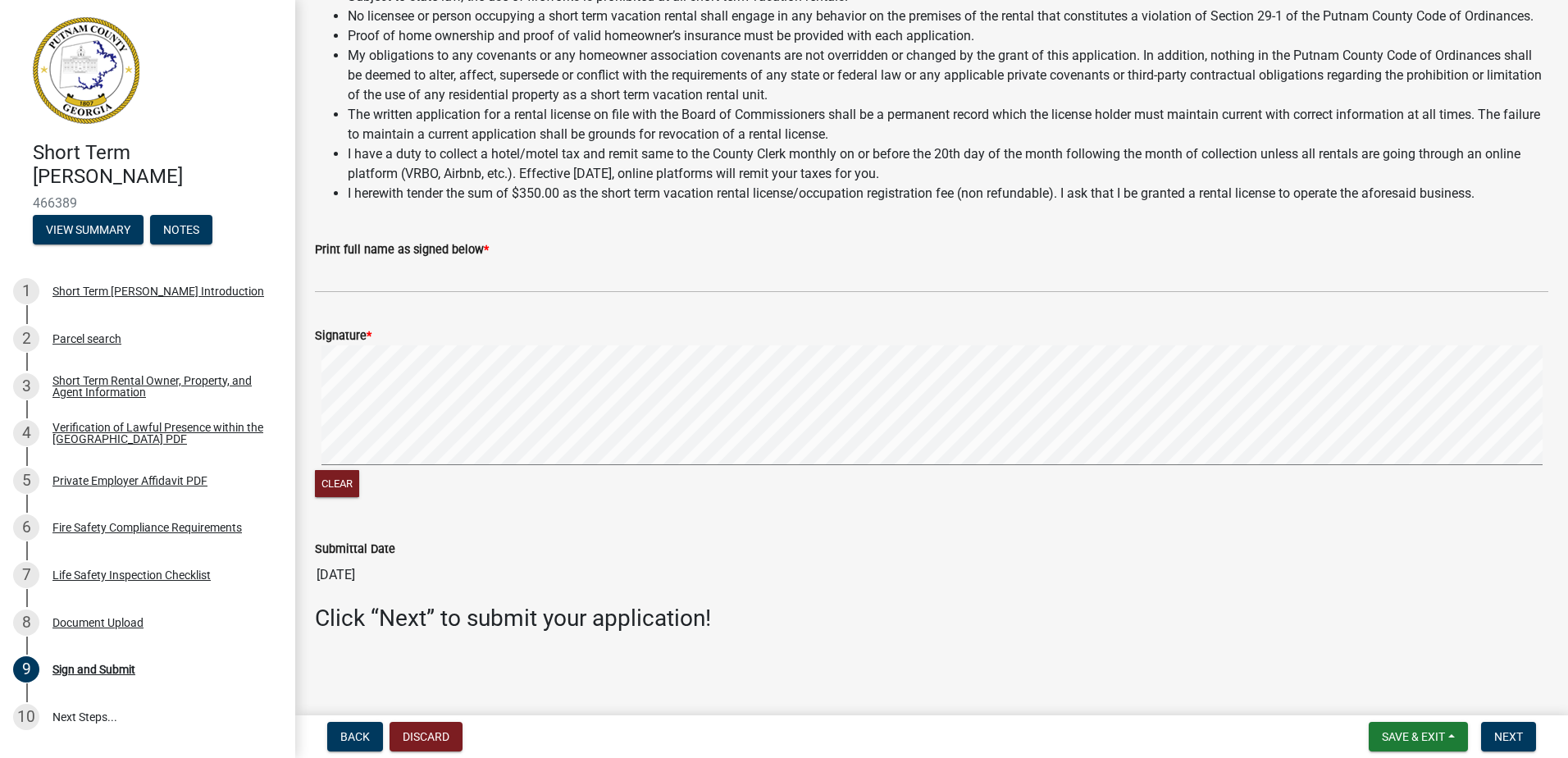
scroll to position [1281, 0]
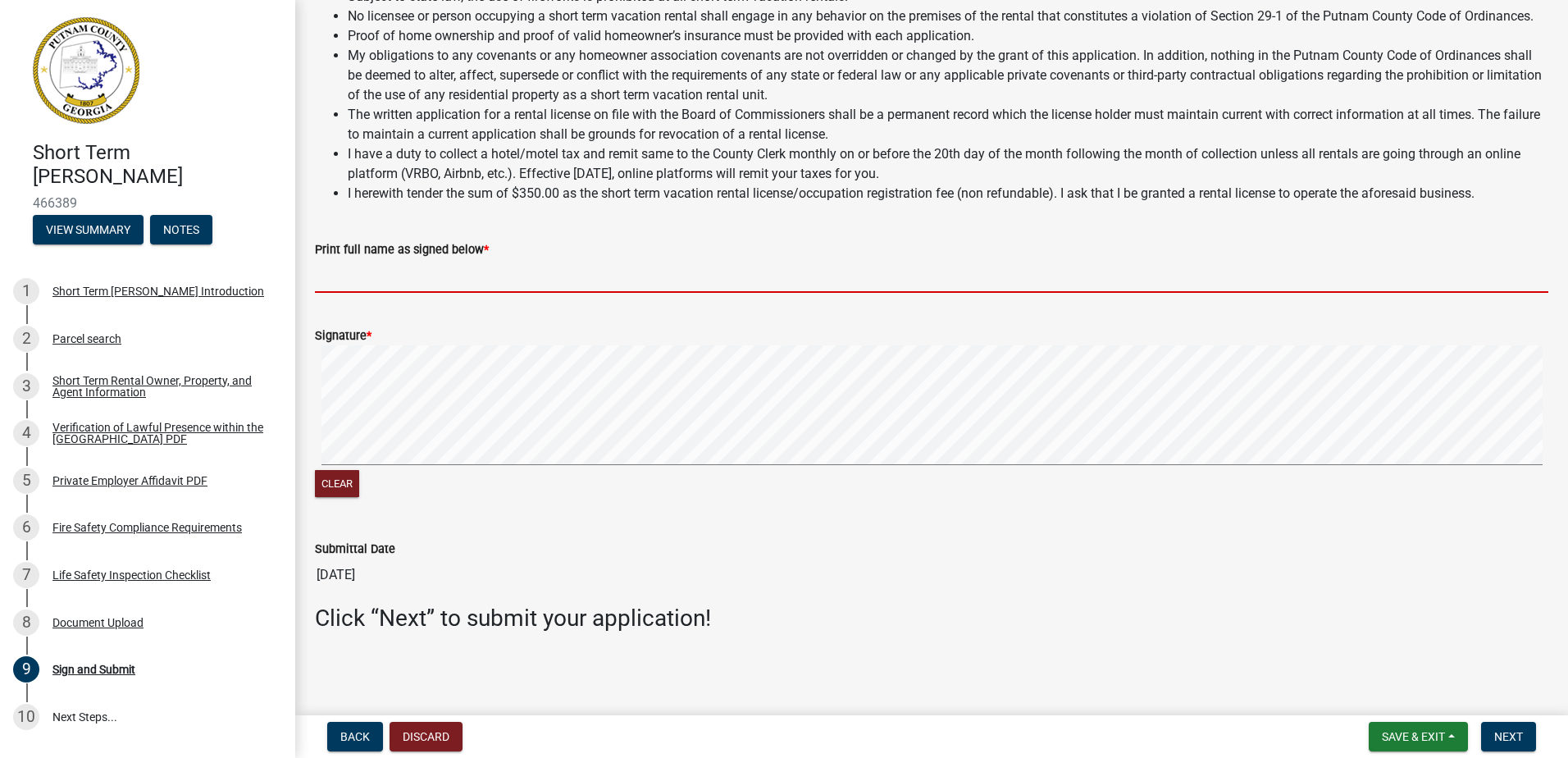
click at [385, 290] on input "Print full name as signed below *" at bounding box center [931, 276] width 1234 height 34
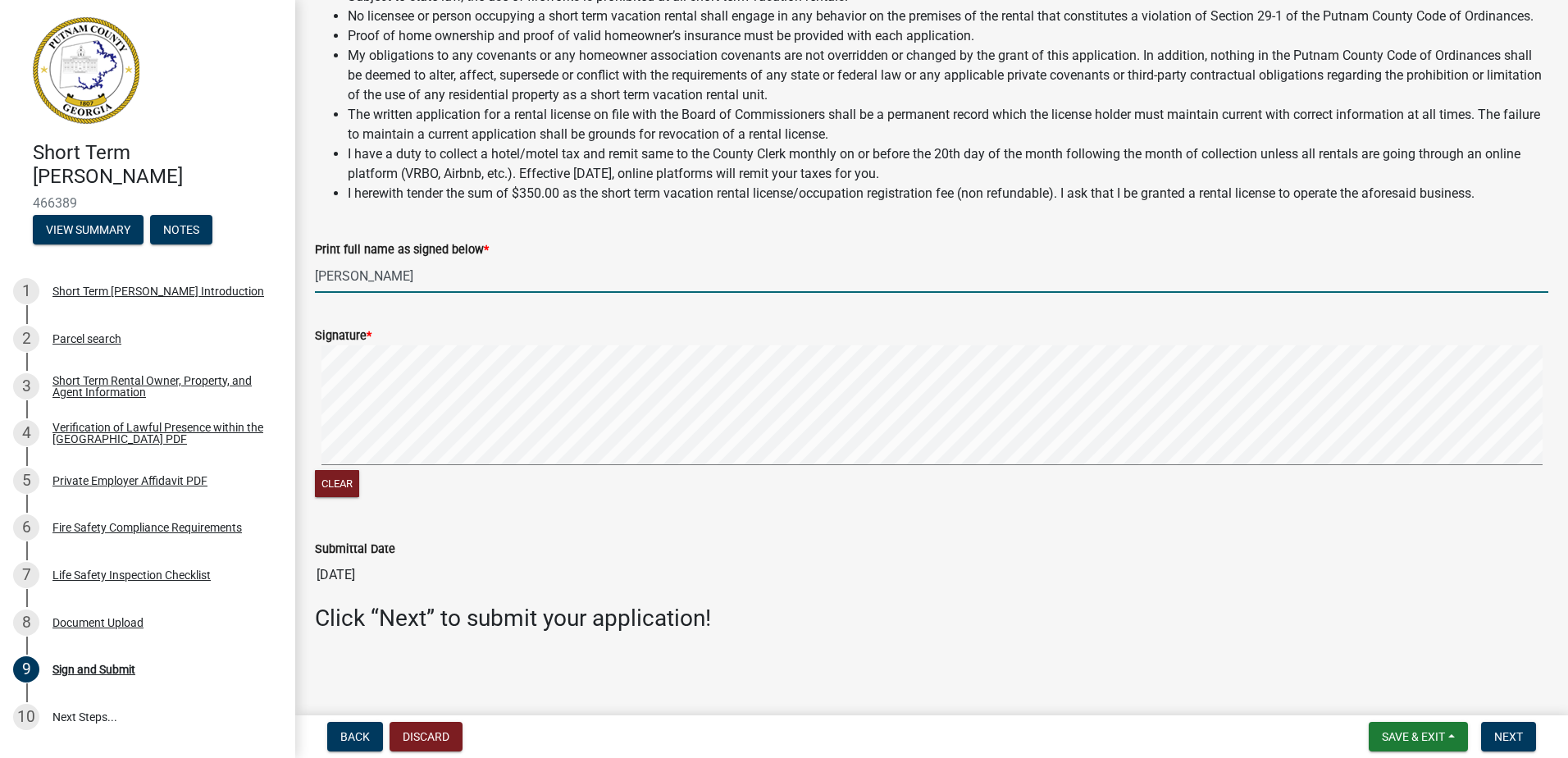
type input "[PERSON_NAME]"
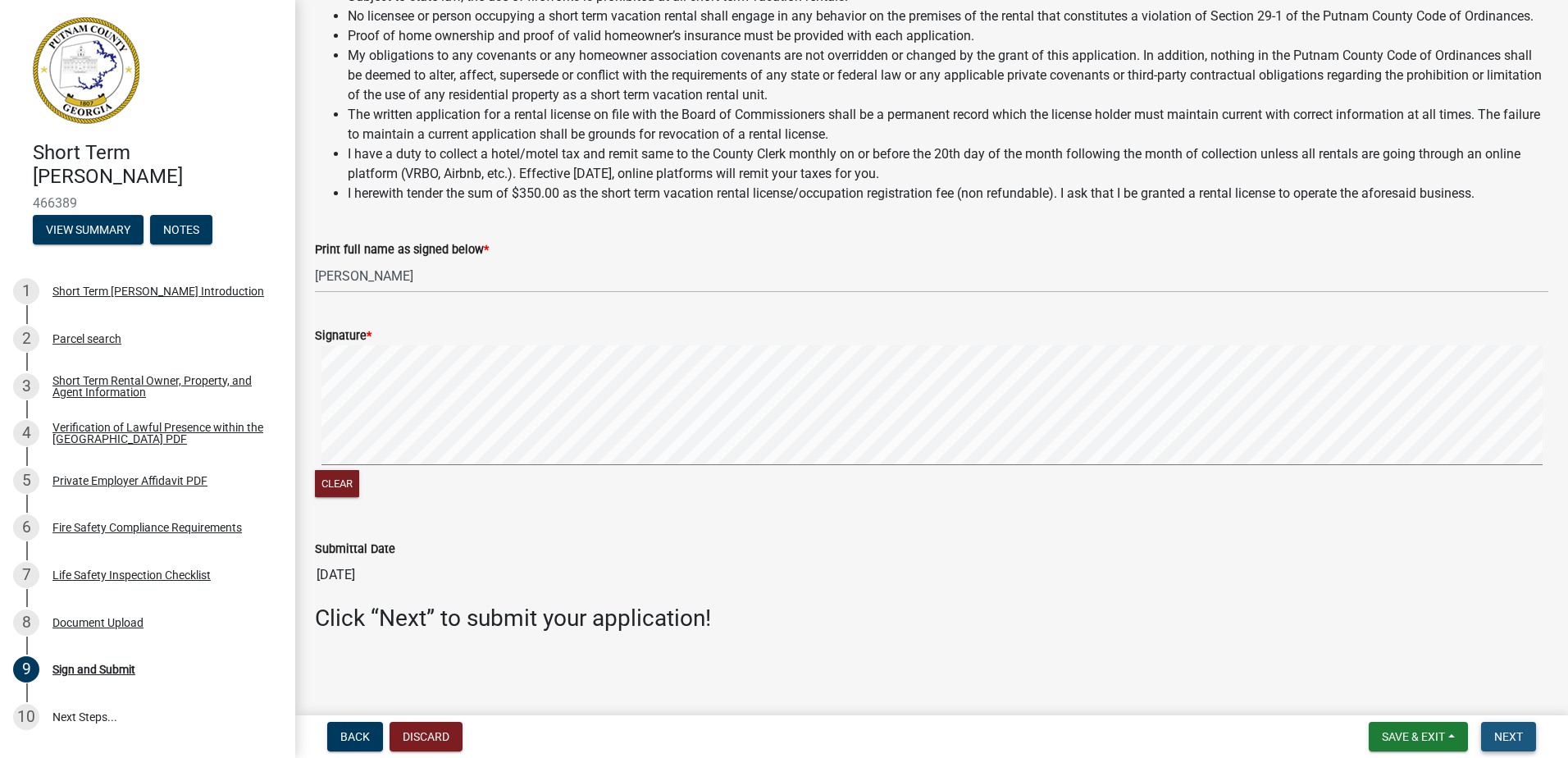
click at [1506, 737] on span "Next" at bounding box center [1508, 737] width 29 height 13
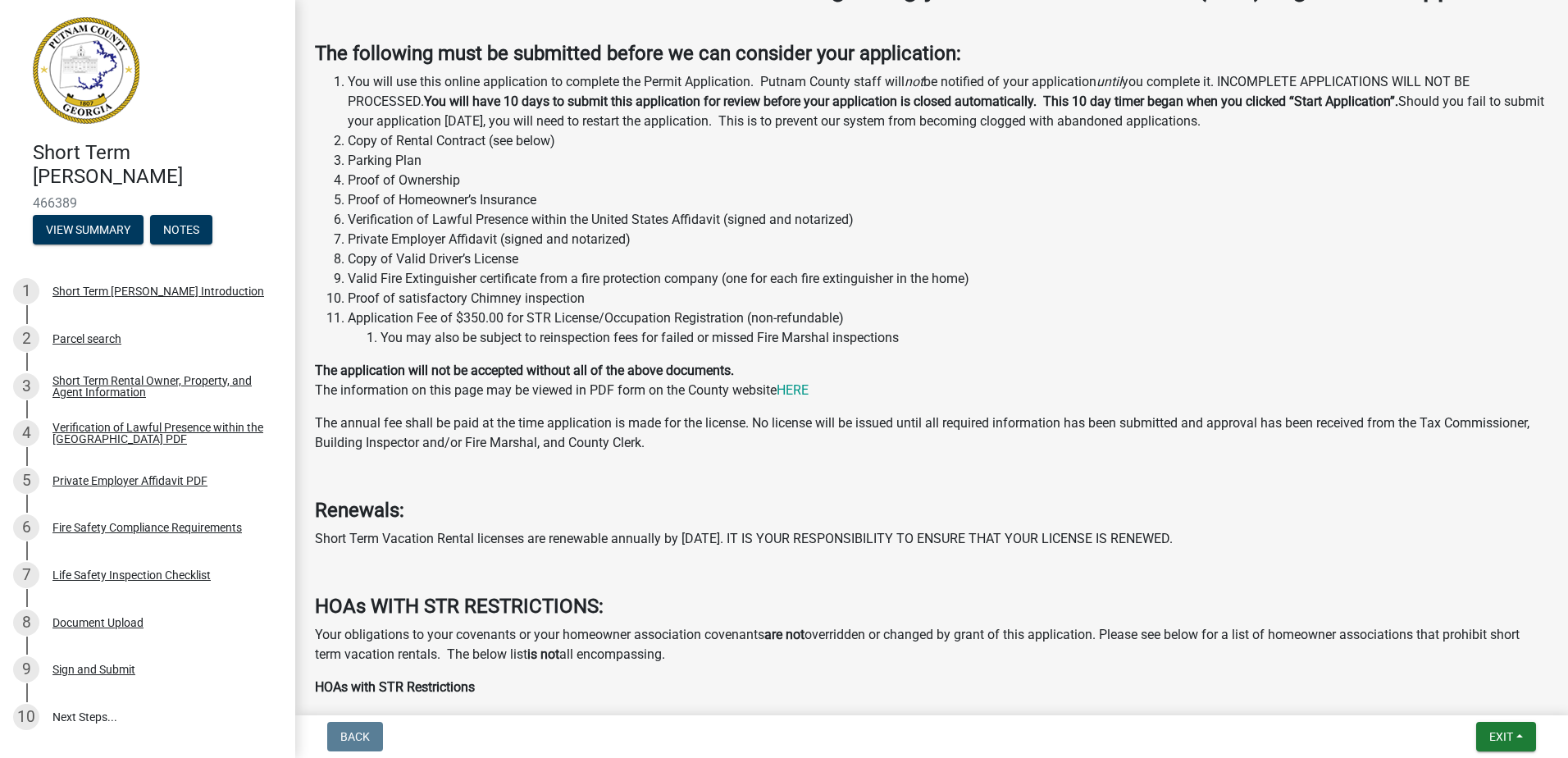
scroll to position [410, 0]
